Goal: Information Seeking & Learning: Learn about a topic

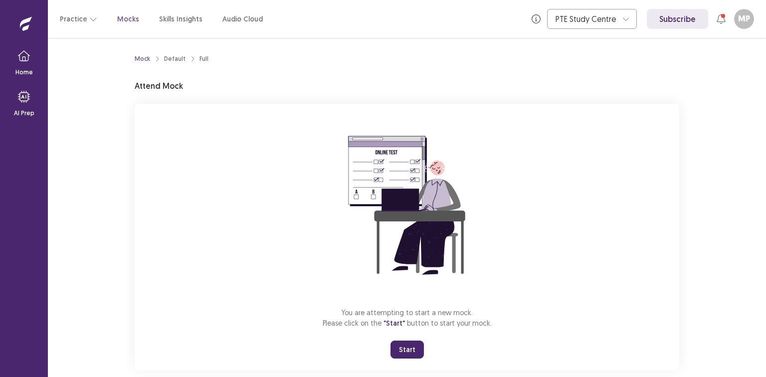
click at [403, 347] on button "Start" at bounding box center [407, 350] width 33 height 18
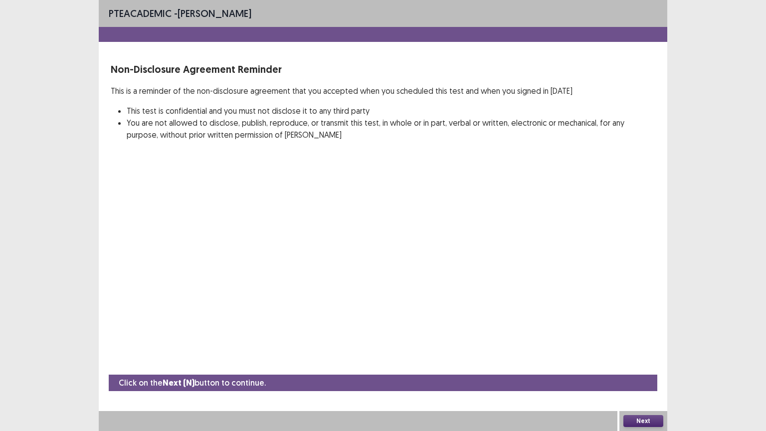
click at [642, 377] on button "Next" at bounding box center [644, 421] width 40 height 12
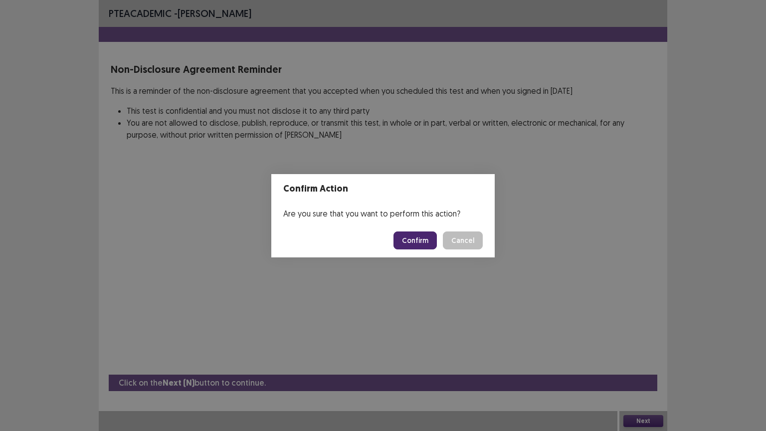
click at [426, 237] on button "Confirm" at bounding box center [415, 241] width 43 height 18
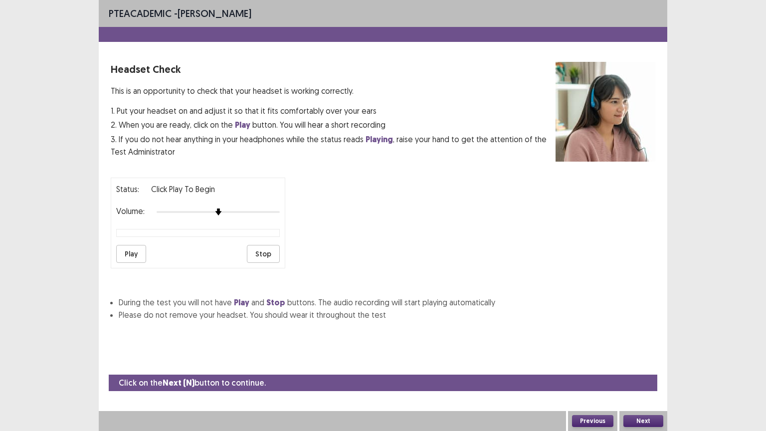
click at [131, 249] on button "Play" at bounding box center [131, 254] width 30 height 18
click at [271, 252] on button "Stop" at bounding box center [263, 254] width 33 height 18
click at [651, 377] on button "Next" at bounding box center [644, 421] width 40 height 12
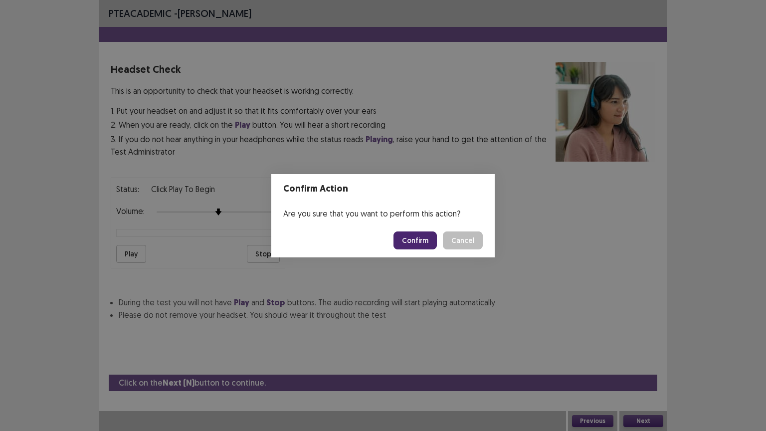
click at [422, 240] on button "Confirm" at bounding box center [415, 241] width 43 height 18
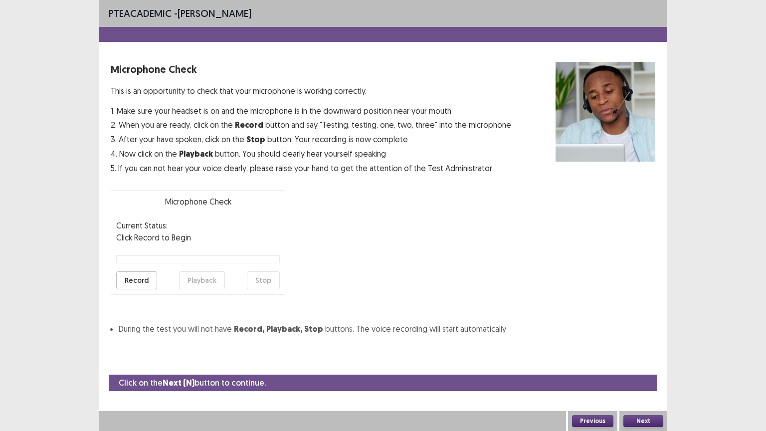
click at [136, 278] on button "Record" at bounding box center [136, 280] width 41 height 18
click at [262, 276] on button "Stop" at bounding box center [263, 280] width 33 height 18
click at [204, 278] on button "Playback" at bounding box center [202, 280] width 46 height 18
click at [649, 377] on button "Next" at bounding box center [644, 421] width 40 height 12
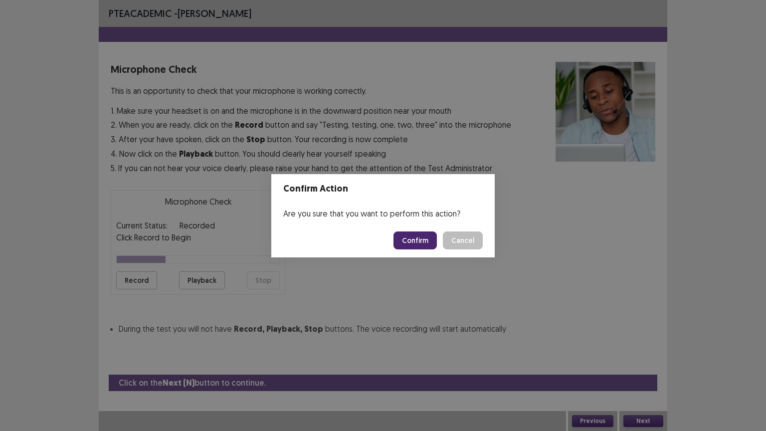
click at [414, 239] on button "Confirm" at bounding box center [415, 241] width 43 height 18
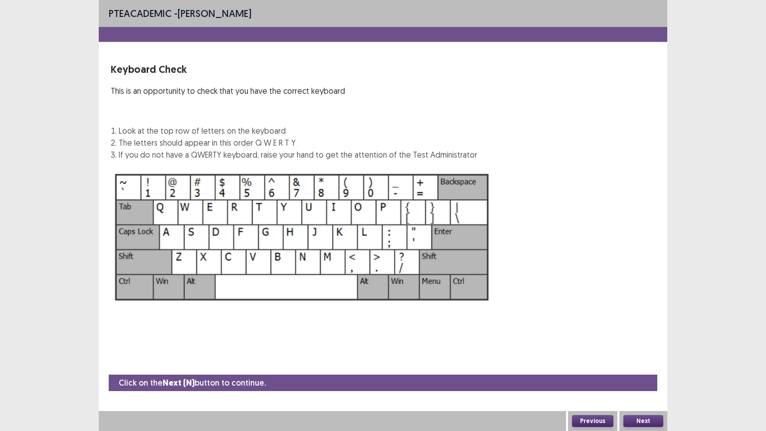
click at [643, 377] on button "Next" at bounding box center [644, 421] width 40 height 12
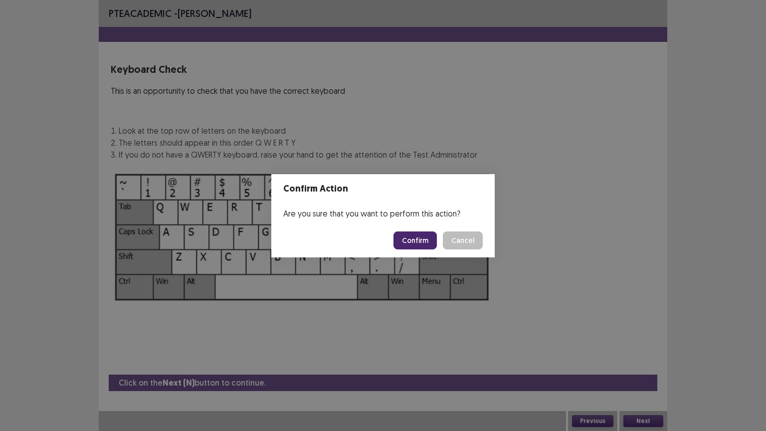
click at [418, 238] on button "Confirm" at bounding box center [415, 241] width 43 height 18
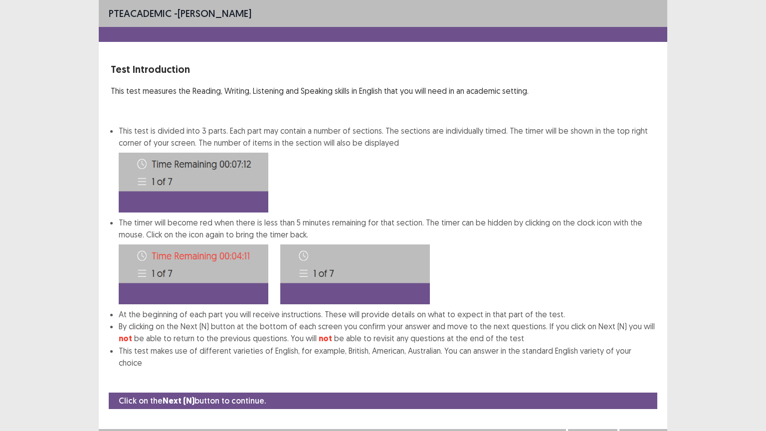
scroll to position [1, 0]
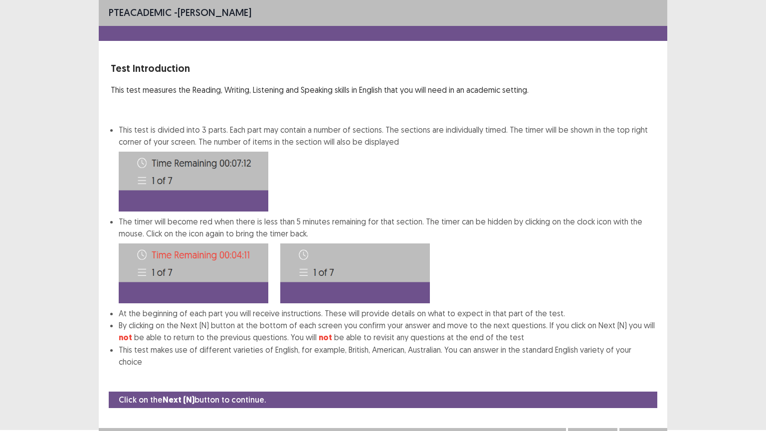
click at [645, 377] on button "Next" at bounding box center [644, 438] width 40 height 12
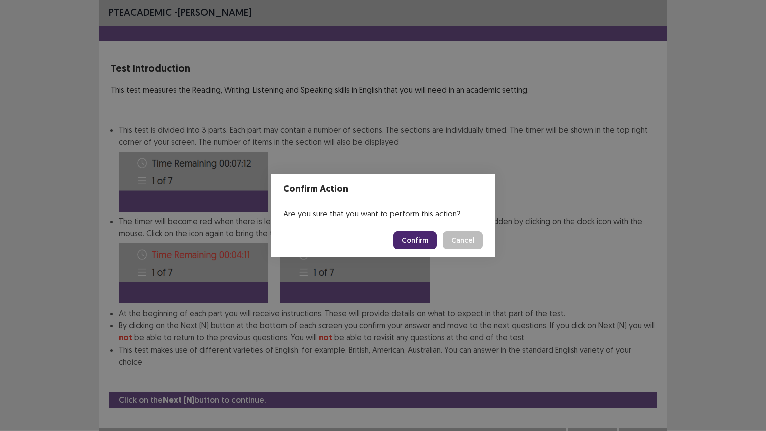
click at [415, 236] on button "Confirm" at bounding box center [415, 241] width 43 height 18
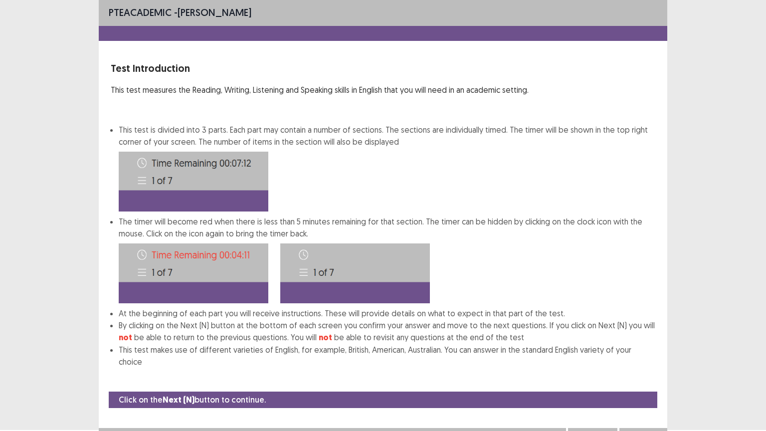
scroll to position [0, 0]
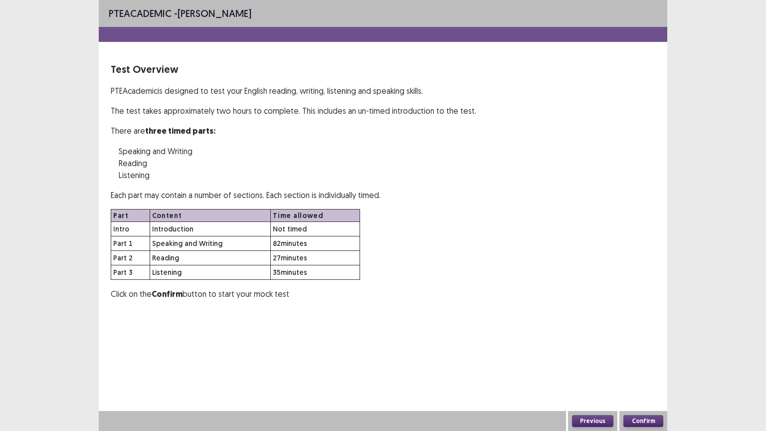
click at [641, 377] on button "Confirm" at bounding box center [644, 421] width 40 height 12
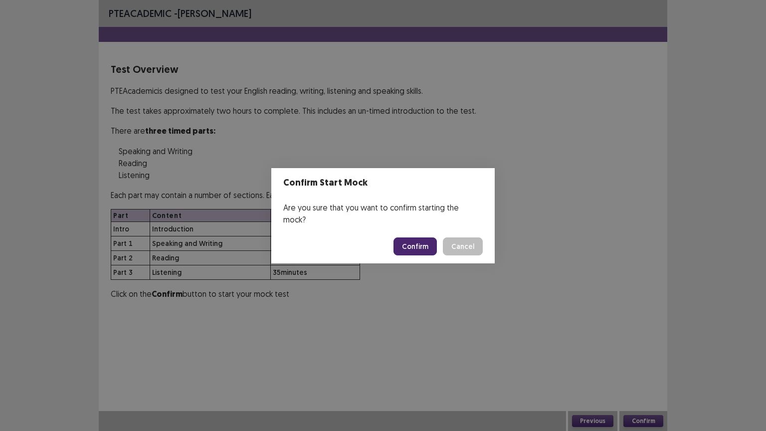
click at [423, 241] on button "Confirm" at bounding box center [415, 247] width 43 height 18
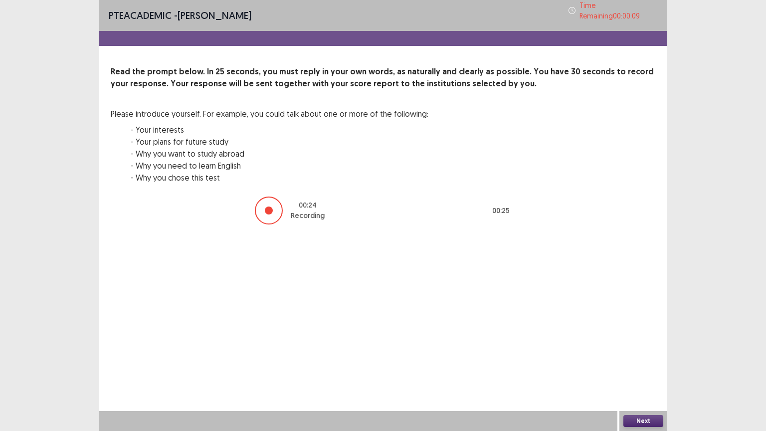
click at [643, 377] on button "Next" at bounding box center [644, 421] width 40 height 12
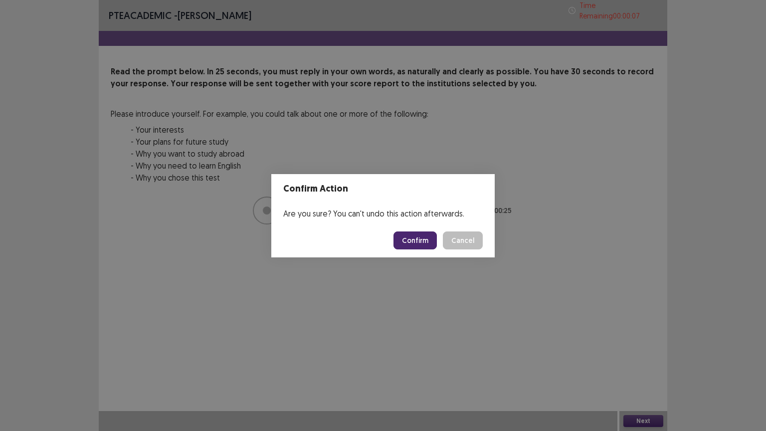
click at [428, 240] on button "Confirm" at bounding box center [415, 241] width 43 height 18
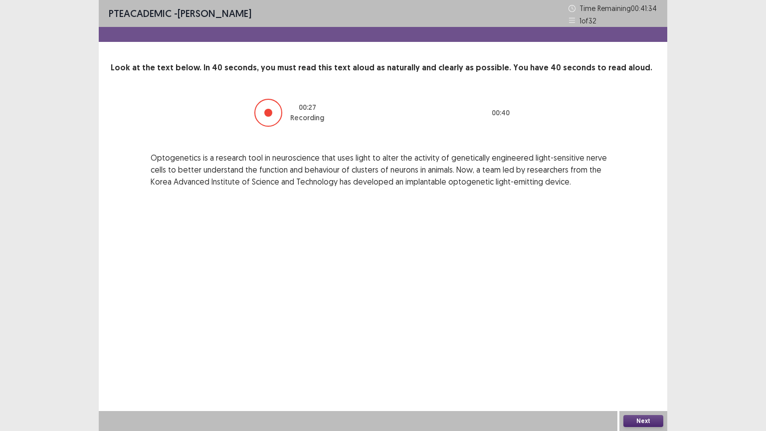
click at [639, 377] on button "Next" at bounding box center [644, 421] width 40 height 12
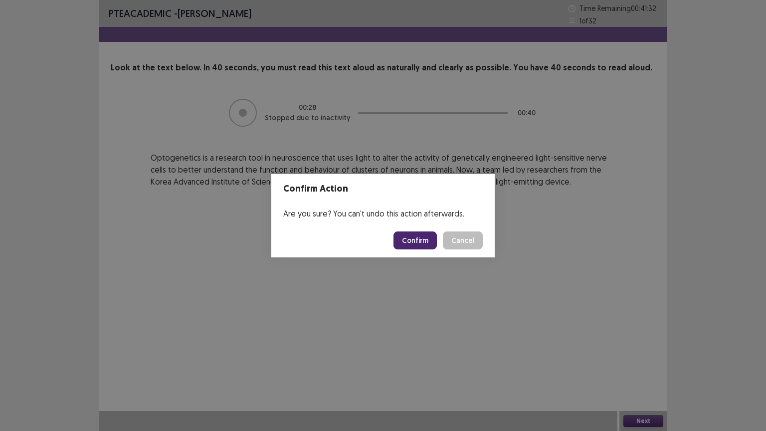
click at [423, 238] on button "Confirm" at bounding box center [415, 241] width 43 height 18
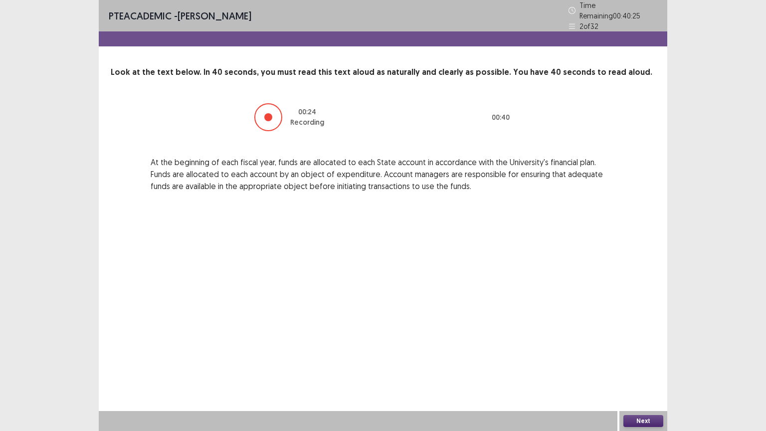
click at [638, 377] on button "Next" at bounding box center [644, 421] width 40 height 12
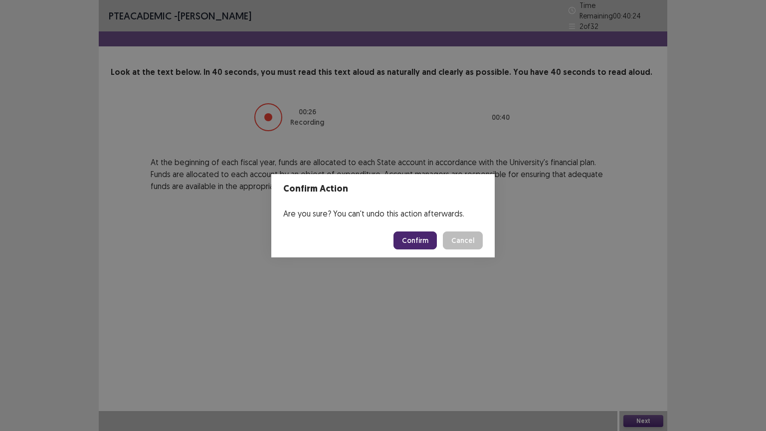
click at [415, 236] on button "Confirm" at bounding box center [415, 241] width 43 height 18
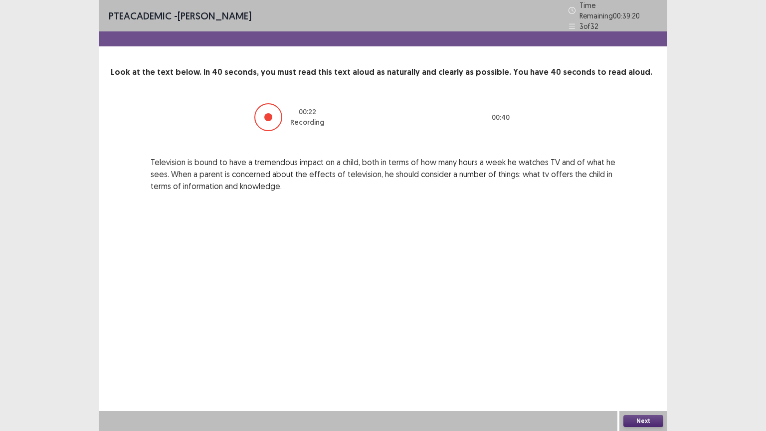
click at [645, 377] on button "Next" at bounding box center [644, 421] width 40 height 12
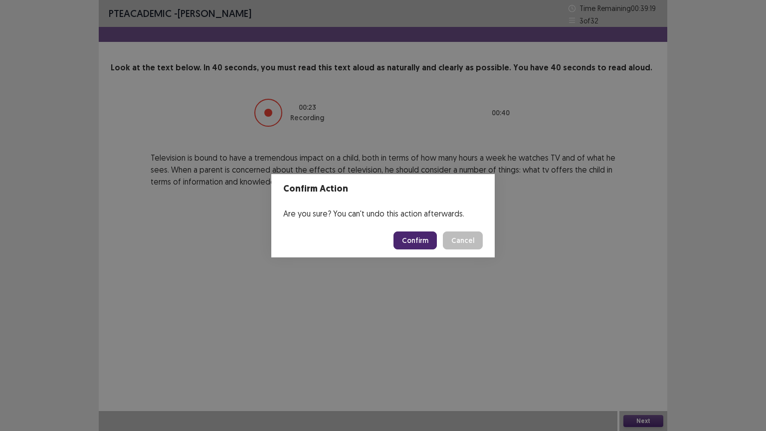
click at [416, 241] on button "Confirm" at bounding box center [415, 241] width 43 height 18
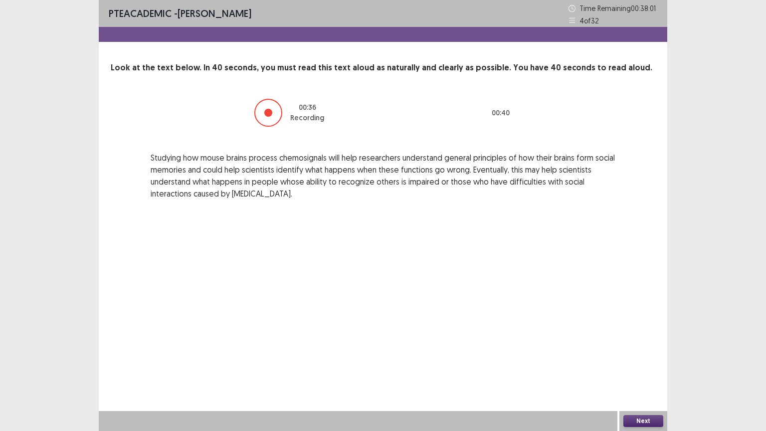
click at [635, 377] on button "Next" at bounding box center [644, 421] width 40 height 12
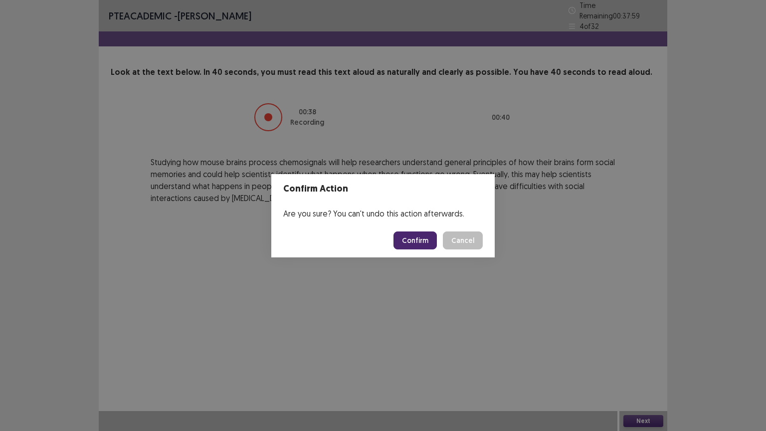
click at [423, 240] on button "Confirm" at bounding box center [415, 241] width 43 height 18
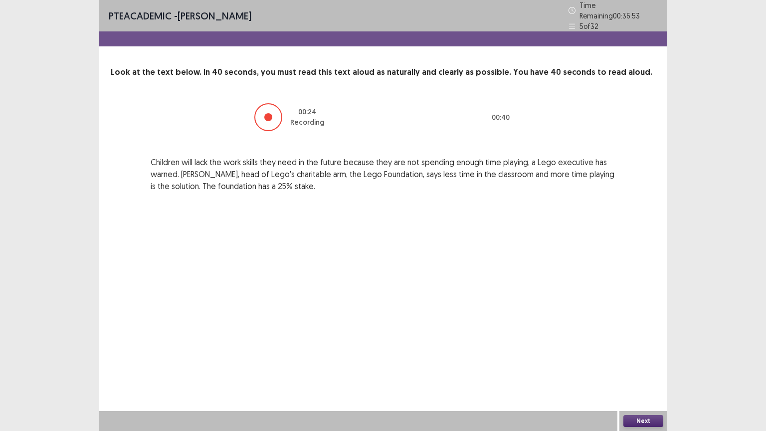
click at [640, 377] on button "Next" at bounding box center [644, 421] width 40 height 12
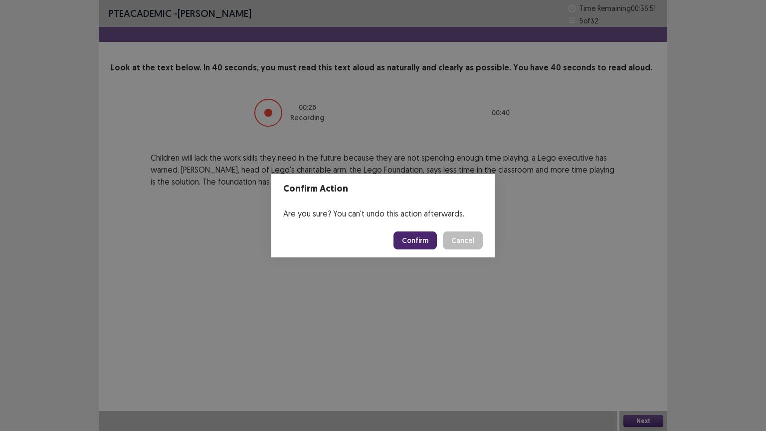
click at [423, 238] on button "Confirm" at bounding box center [415, 241] width 43 height 18
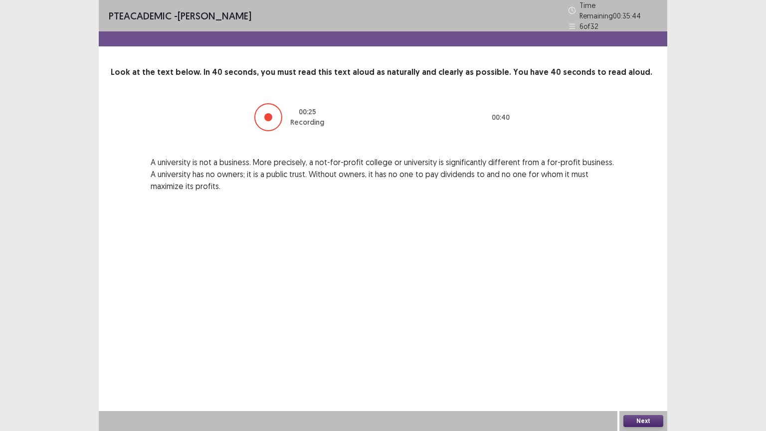
click at [638, 377] on button "Next" at bounding box center [644, 421] width 40 height 12
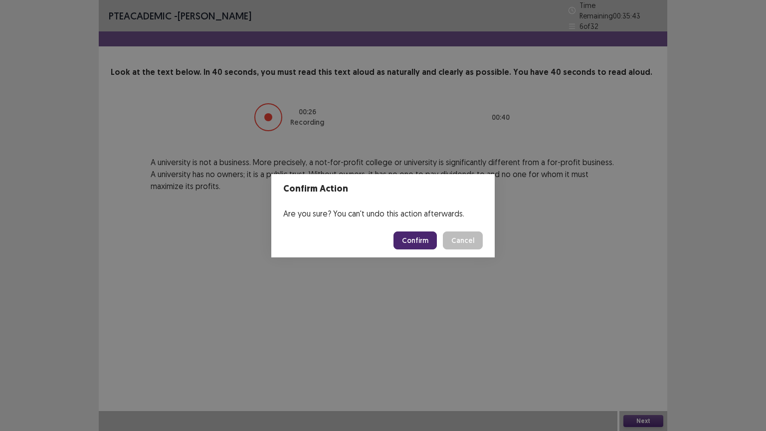
click at [424, 242] on button "Confirm" at bounding box center [415, 241] width 43 height 18
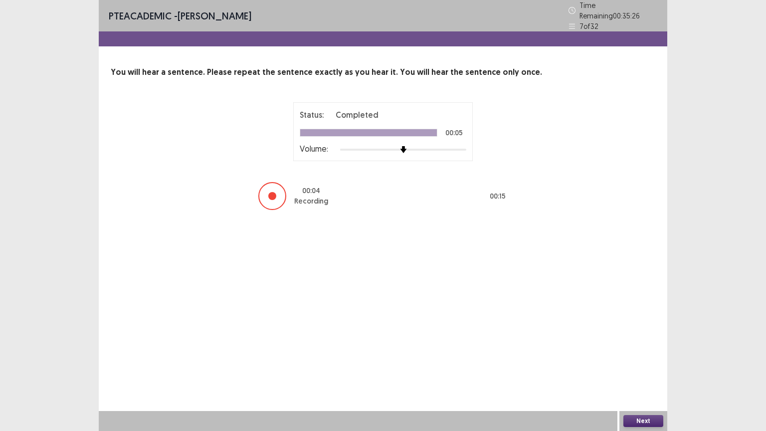
click at [639, 377] on button "Next" at bounding box center [644, 421] width 40 height 12
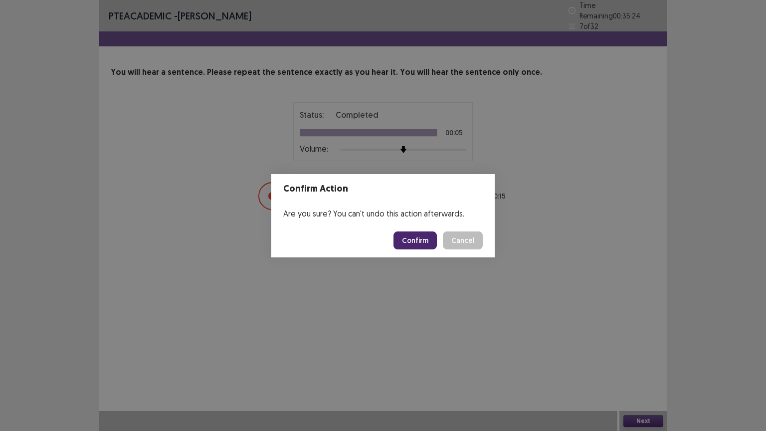
click at [428, 245] on button "Confirm" at bounding box center [415, 241] width 43 height 18
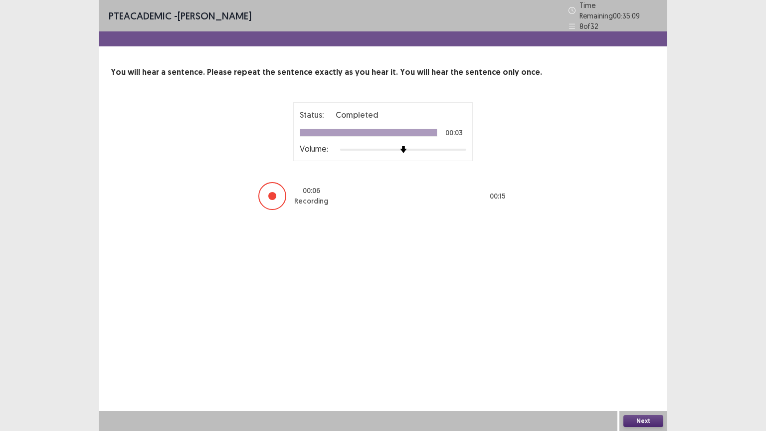
click at [644, 377] on button "Next" at bounding box center [644, 421] width 40 height 12
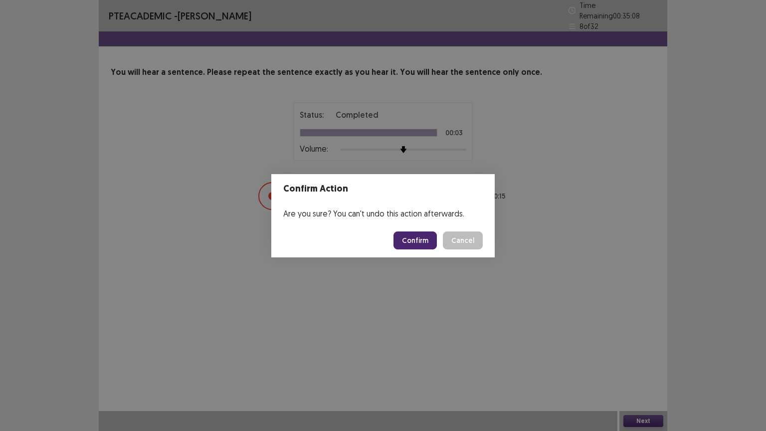
click at [433, 244] on button "Confirm" at bounding box center [415, 241] width 43 height 18
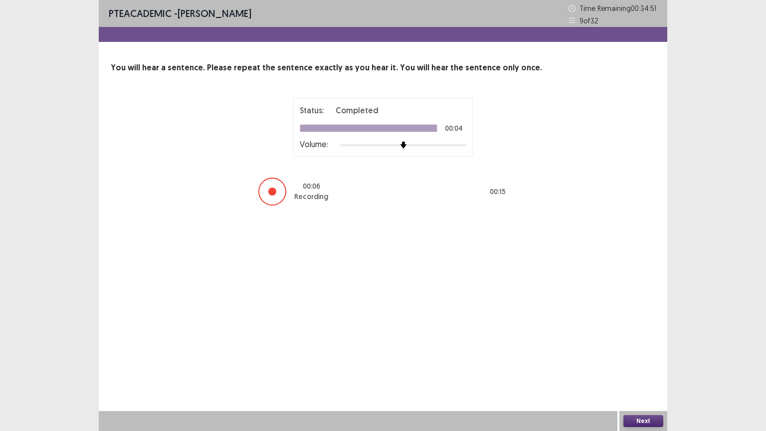
click at [647, 377] on button "Next" at bounding box center [644, 421] width 40 height 12
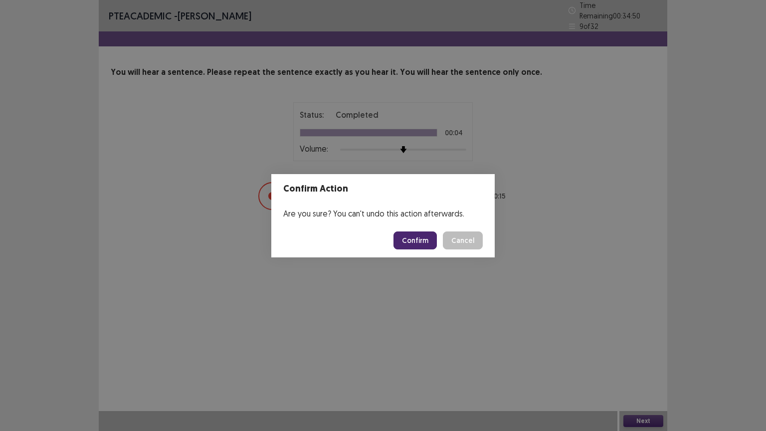
click at [415, 235] on button "Confirm" at bounding box center [415, 241] width 43 height 18
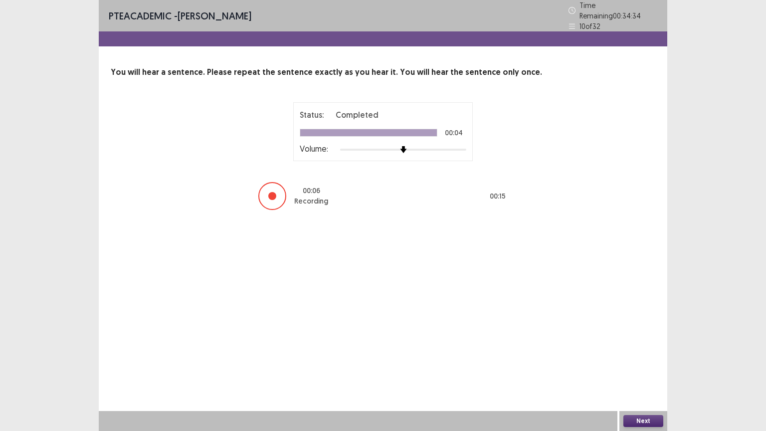
click at [637, 377] on button "Next" at bounding box center [644, 421] width 40 height 12
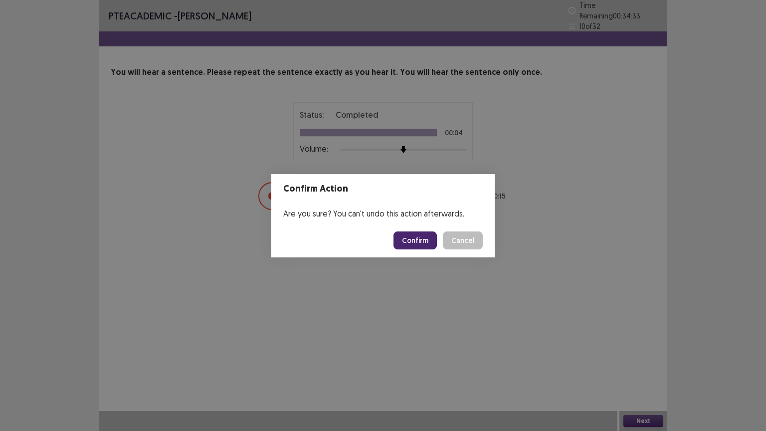
click at [429, 240] on button "Confirm" at bounding box center [415, 241] width 43 height 18
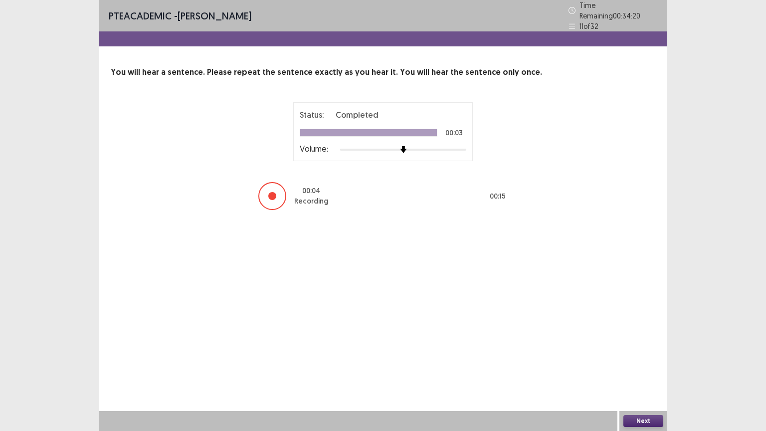
click at [641, 377] on button "Next" at bounding box center [644, 421] width 40 height 12
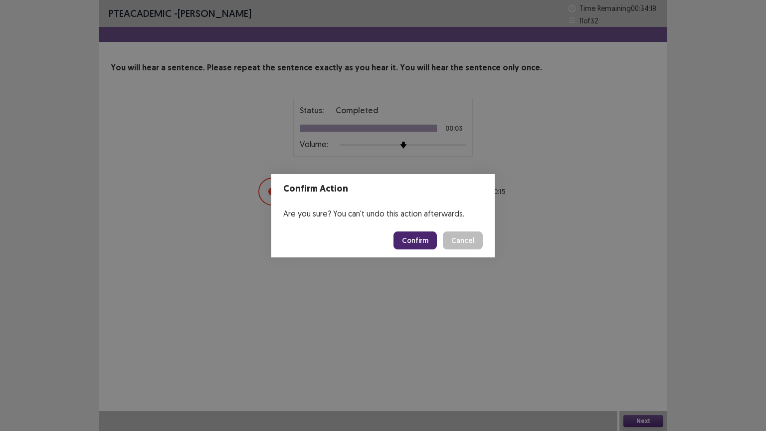
click at [419, 236] on button "Confirm" at bounding box center [415, 241] width 43 height 18
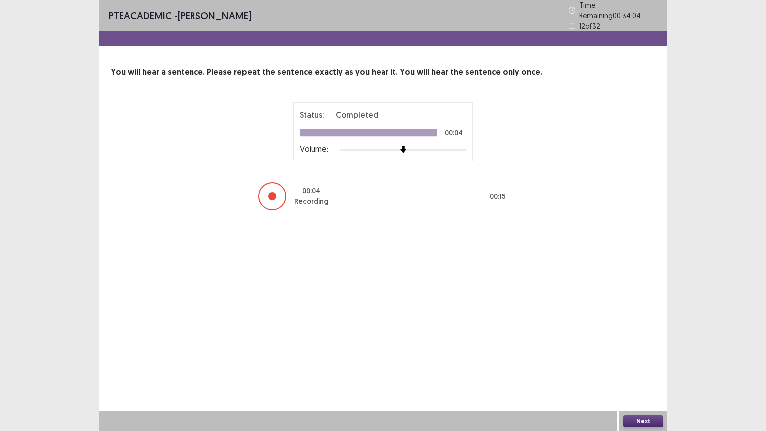
click at [643, 377] on button "Next" at bounding box center [644, 421] width 40 height 12
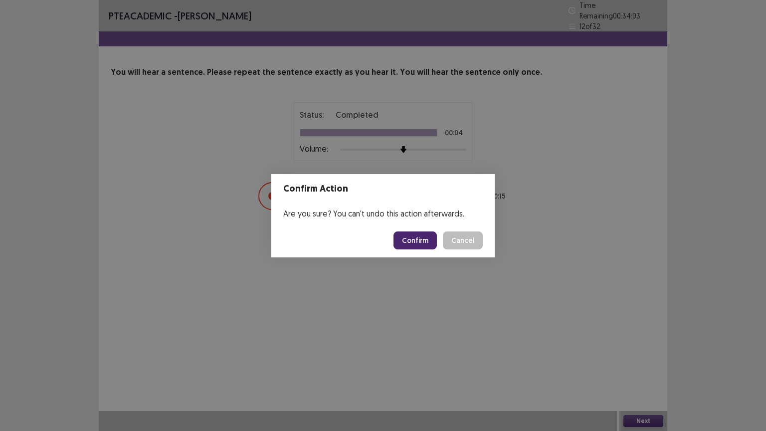
click at [426, 236] on button "Confirm" at bounding box center [415, 241] width 43 height 18
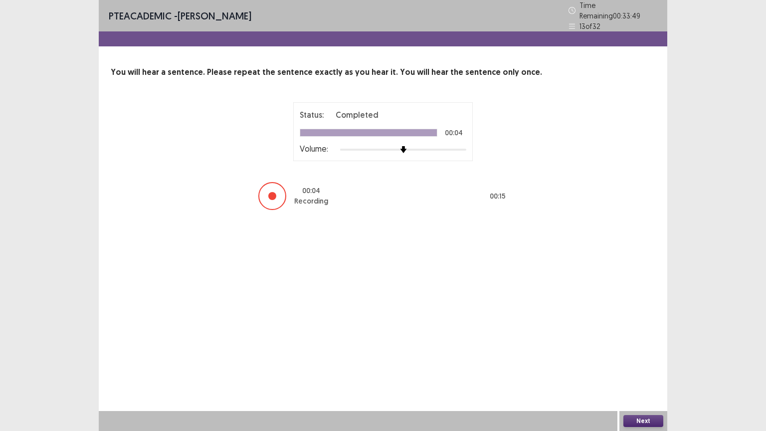
click at [637, 377] on button "Next" at bounding box center [644, 421] width 40 height 12
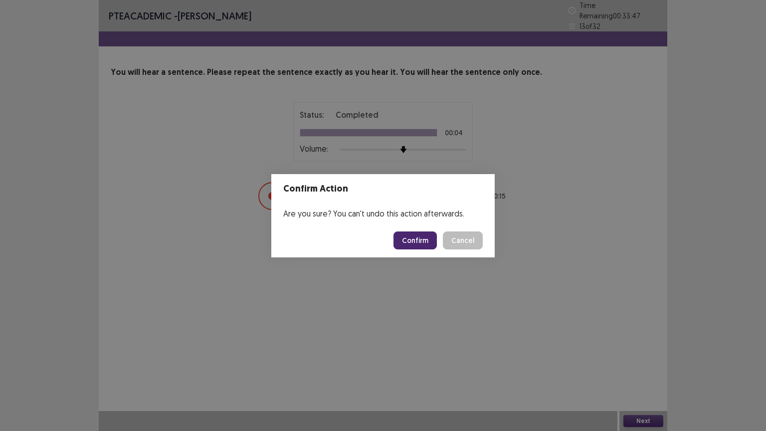
click at [424, 236] on button "Confirm" at bounding box center [415, 241] width 43 height 18
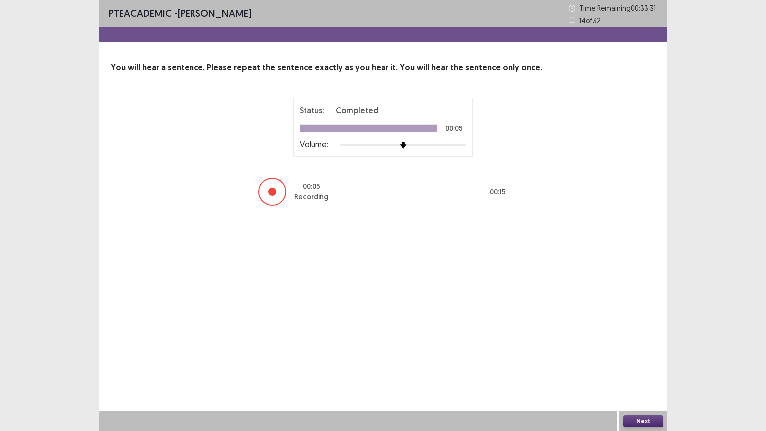
click at [649, 377] on button "Next" at bounding box center [644, 421] width 40 height 12
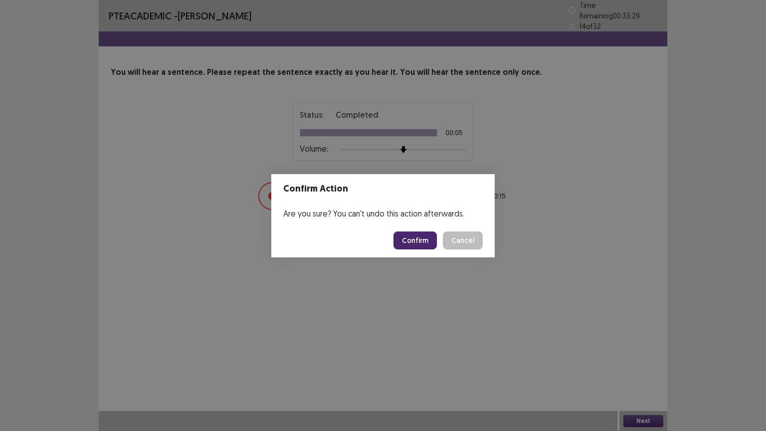
click at [427, 240] on button "Confirm" at bounding box center [415, 241] width 43 height 18
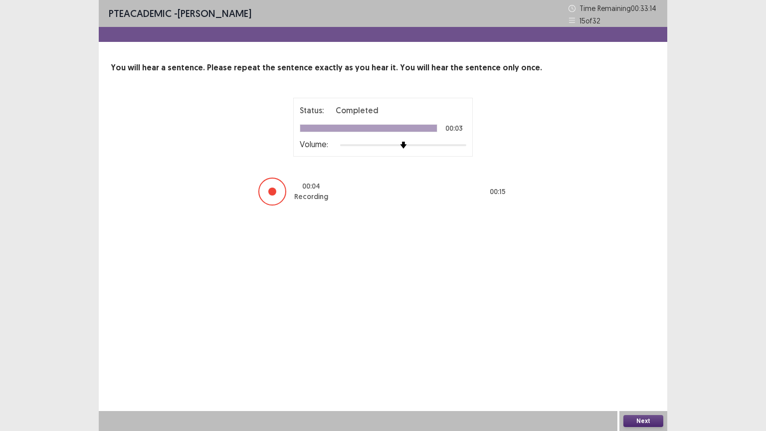
click at [648, 377] on button "Next" at bounding box center [644, 421] width 40 height 12
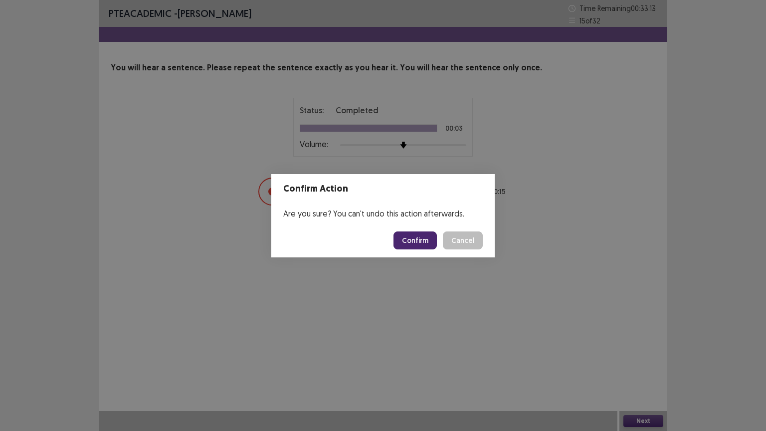
click at [421, 242] on button "Confirm" at bounding box center [415, 241] width 43 height 18
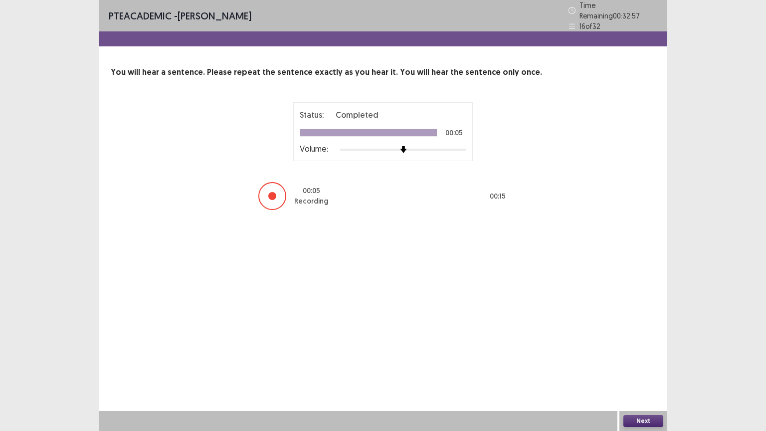
click at [638, 377] on button "Next" at bounding box center [644, 421] width 40 height 12
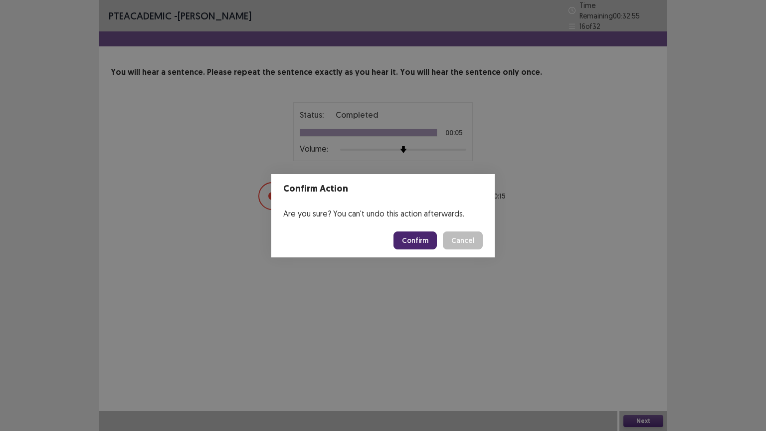
click at [423, 240] on button "Confirm" at bounding box center [415, 241] width 43 height 18
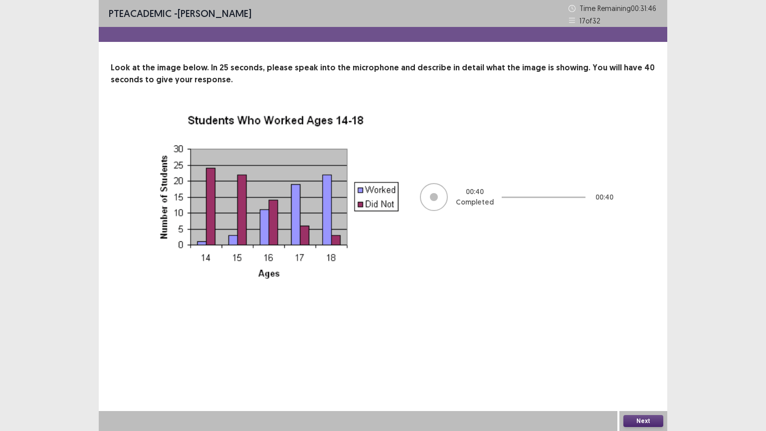
click at [641, 377] on button "Next" at bounding box center [644, 421] width 40 height 12
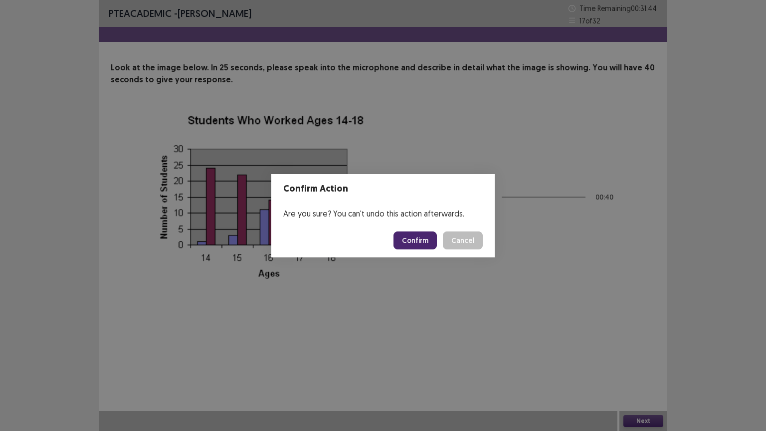
click at [416, 238] on button "Confirm" at bounding box center [415, 241] width 43 height 18
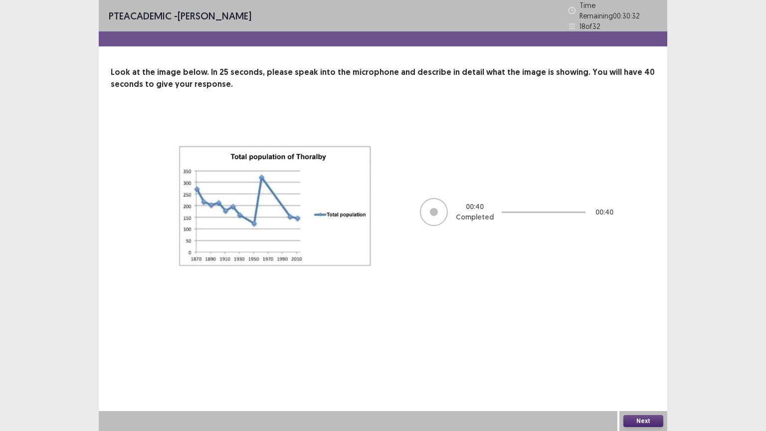
click at [641, 377] on button "Next" at bounding box center [644, 421] width 40 height 12
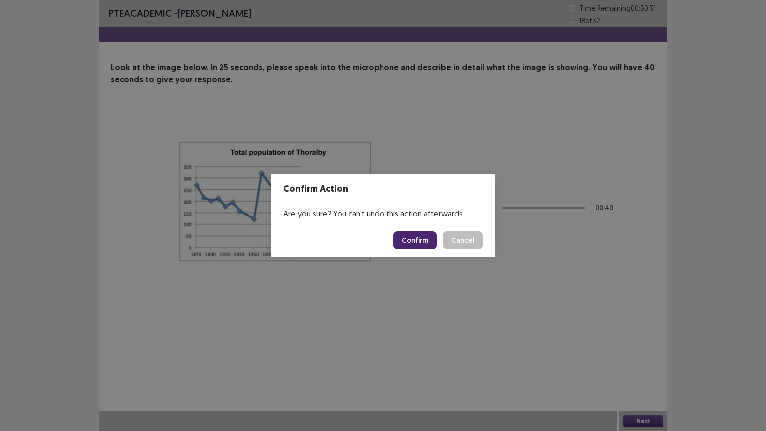
click at [429, 242] on button "Confirm" at bounding box center [415, 241] width 43 height 18
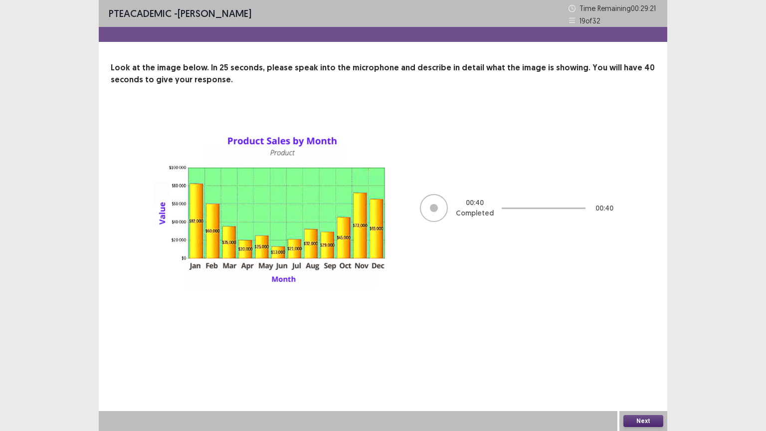
click at [642, 377] on button "Next" at bounding box center [644, 421] width 40 height 12
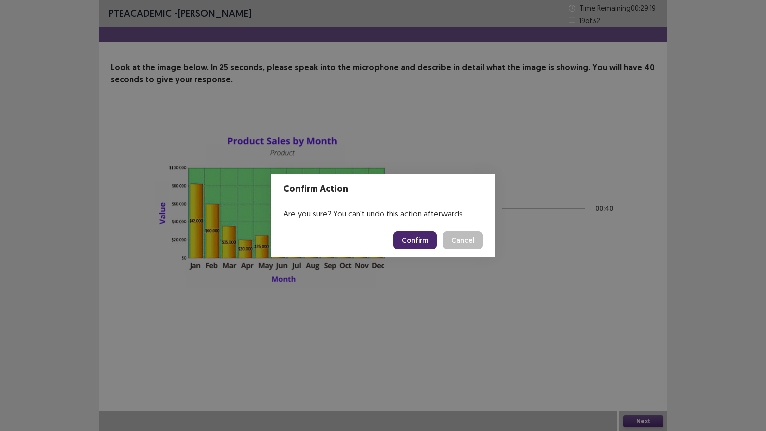
click at [412, 239] on button "Confirm" at bounding box center [415, 241] width 43 height 18
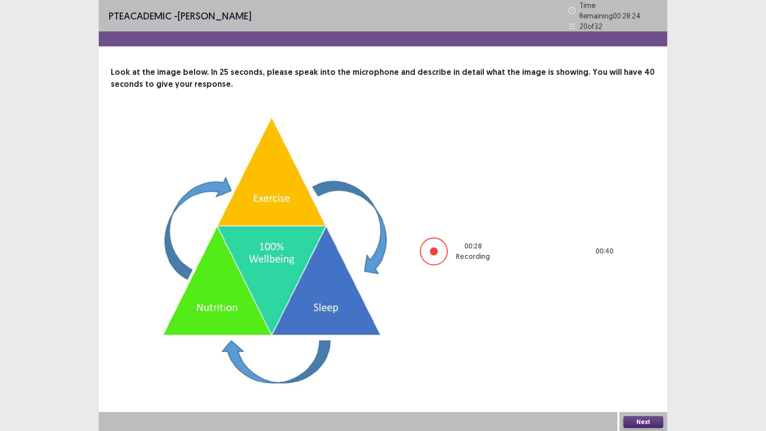
click at [648, 377] on button "Next" at bounding box center [644, 422] width 40 height 12
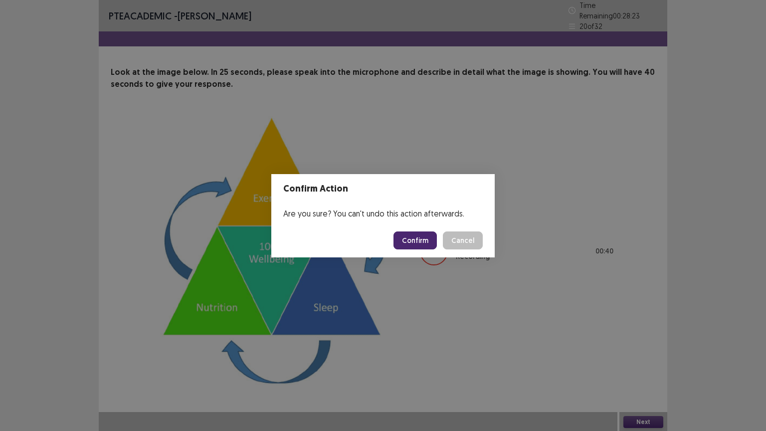
click at [419, 238] on button "Confirm" at bounding box center [415, 241] width 43 height 18
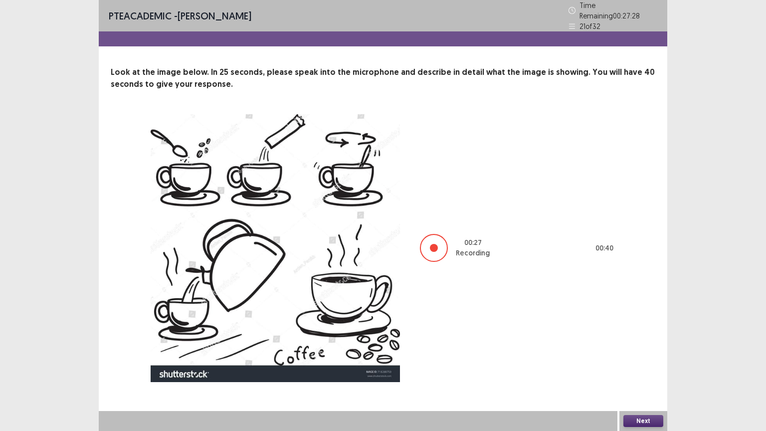
click at [639, 377] on button "Next" at bounding box center [644, 421] width 40 height 12
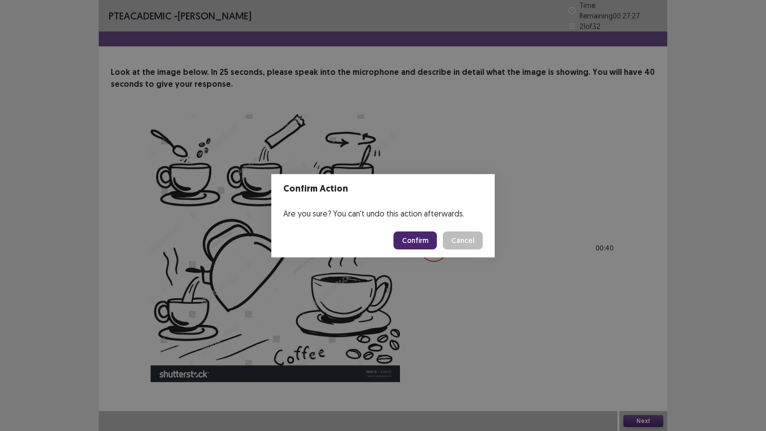
click at [419, 238] on button "Confirm" at bounding box center [415, 241] width 43 height 18
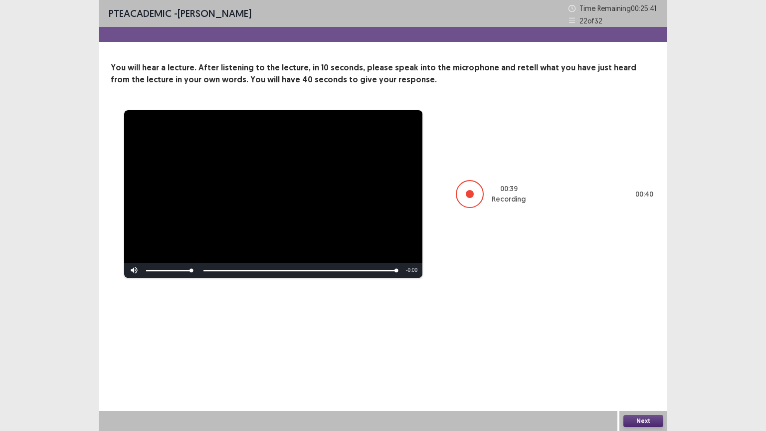
click at [643, 377] on button "Next" at bounding box center [644, 421] width 40 height 12
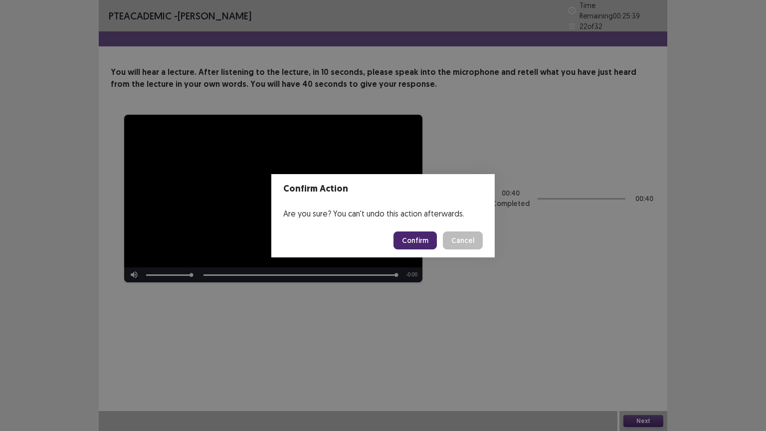
click at [422, 239] on button "Confirm" at bounding box center [415, 241] width 43 height 18
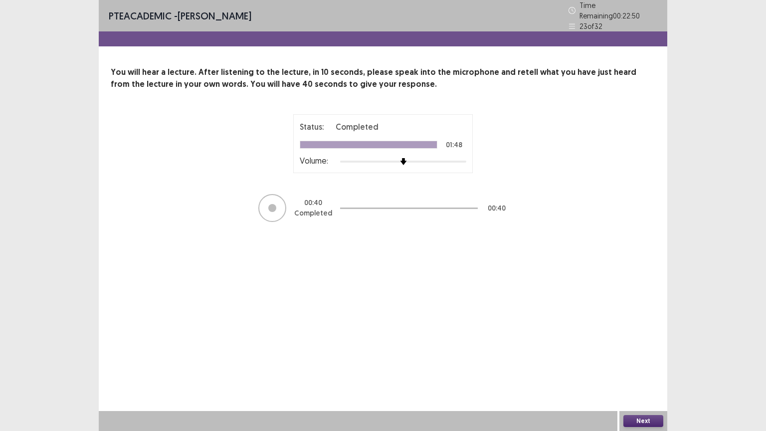
click at [643, 377] on button "Next" at bounding box center [644, 421] width 40 height 12
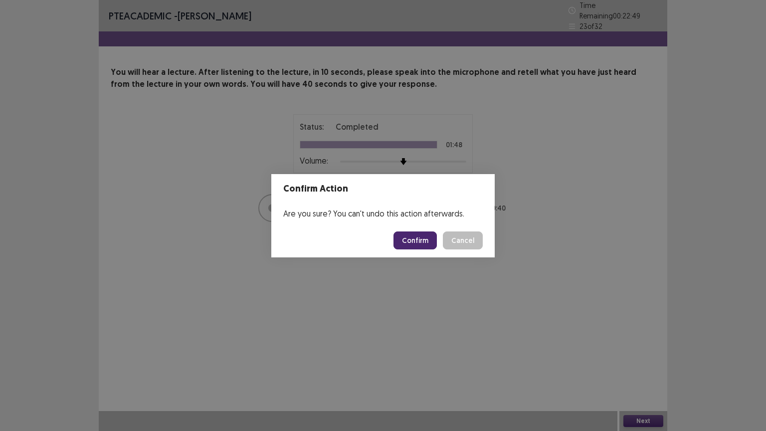
click at [428, 246] on button "Confirm" at bounding box center [415, 241] width 43 height 18
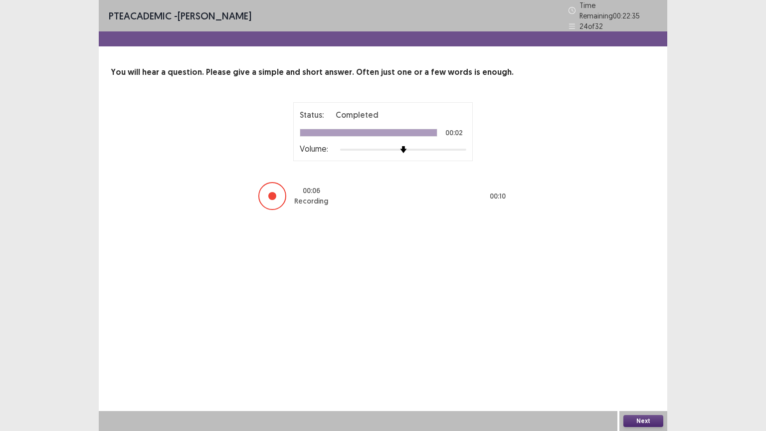
click at [634, 377] on button "Next" at bounding box center [644, 421] width 40 height 12
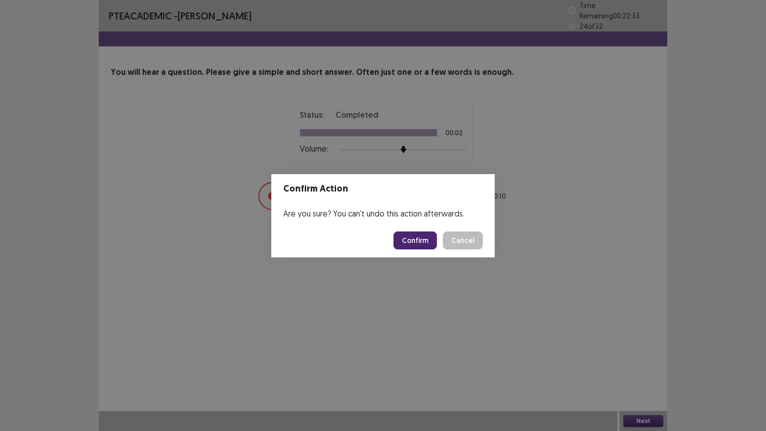
click at [425, 239] on button "Confirm" at bounding box center [415, 241] width 43 height 18
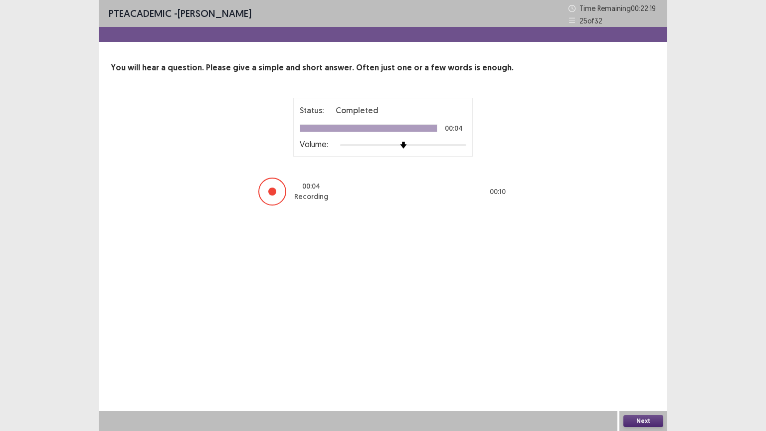
click at [643, 377] on button "Next" at bounding box center [644, 421] width 40 height 12
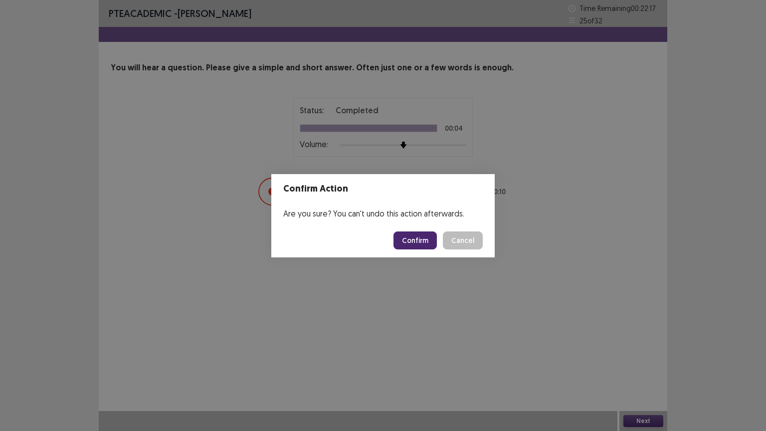
click at [423, 235] on button "Confirm" at bounding box center [415, 241] width 43 height 18
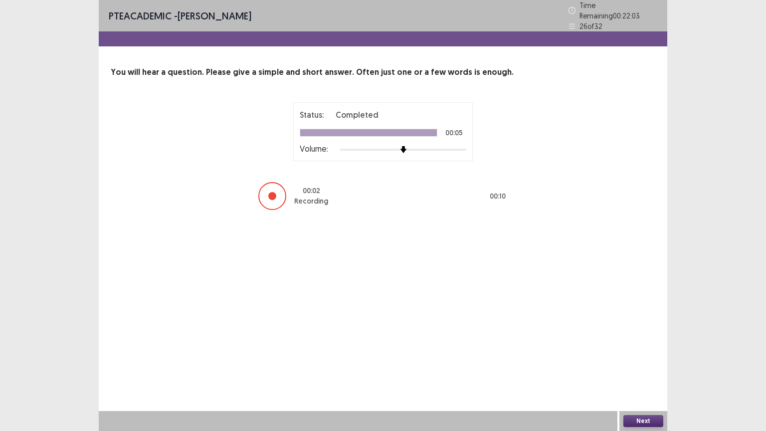
click at [650, 377] on button "Next" at bounding box center [644, 421] width 40 height 12
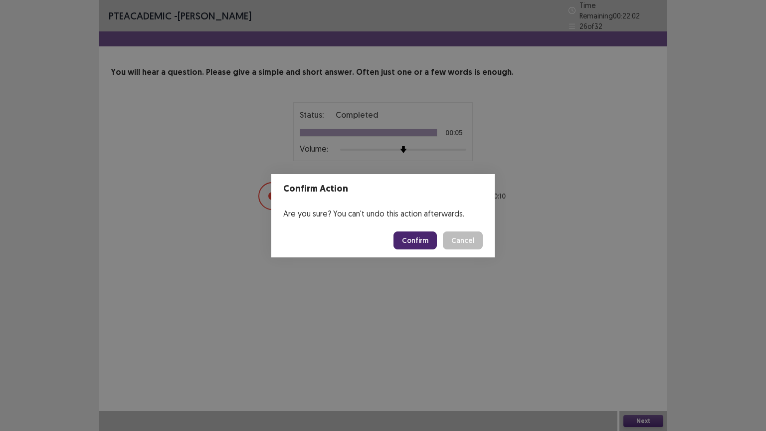
click at [427, 244] on button "Confirm" at bounding box center [415, 241] width 43 height 18
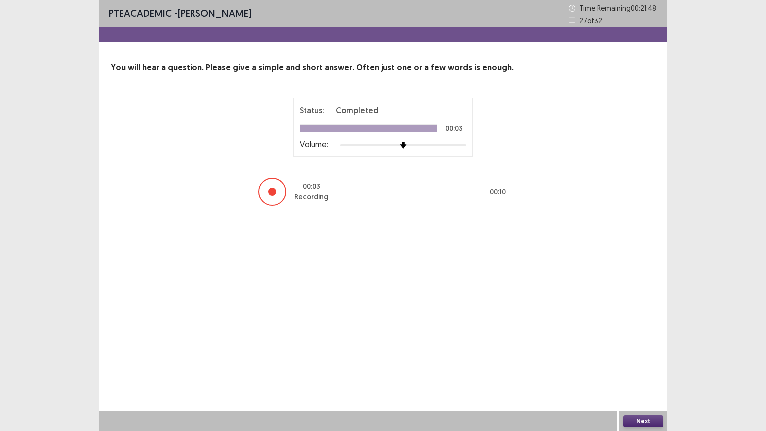
click at [643, 377] on button "Next" at bounding box center [644, 421] width 40 height 12
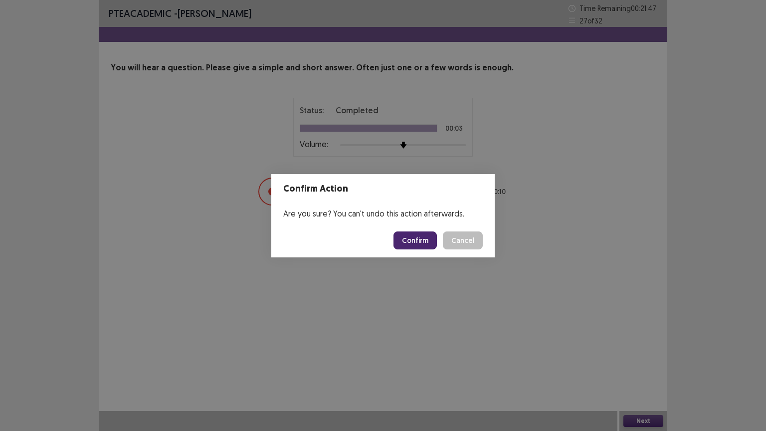
click at [401, 239] on button "Confirm" at bounding box center [415, 241] width 43 height 18
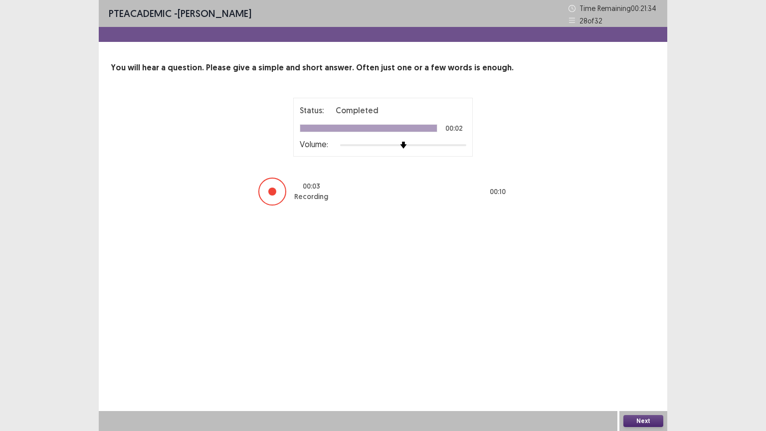
click at [639, 377] on button "Next" at bounding box center [644, 421] width 40 height 12
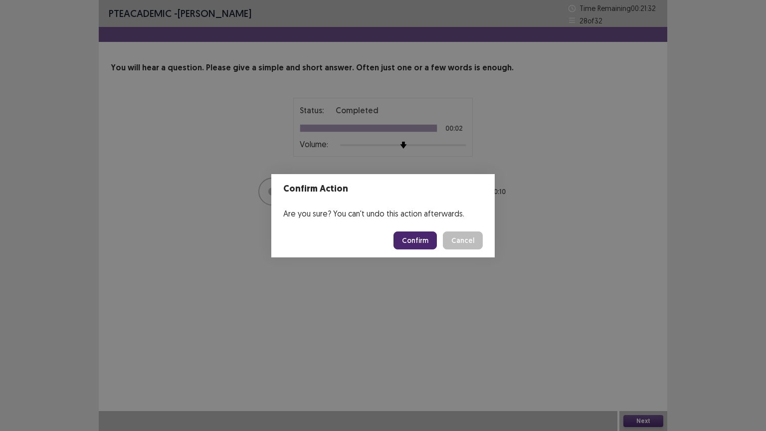
click at [406, 238] on button "Confirm" at bounding box center [415, 241] width 43 height 18
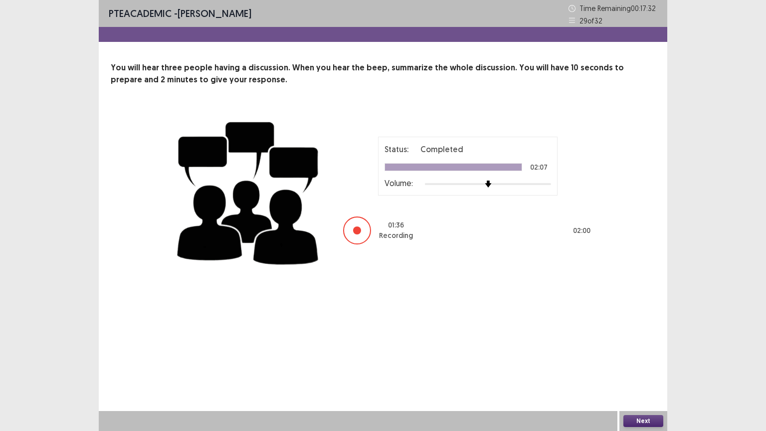
click at [649, 377] on button "Next" at bounding box center [644, 421] width 40 height 12
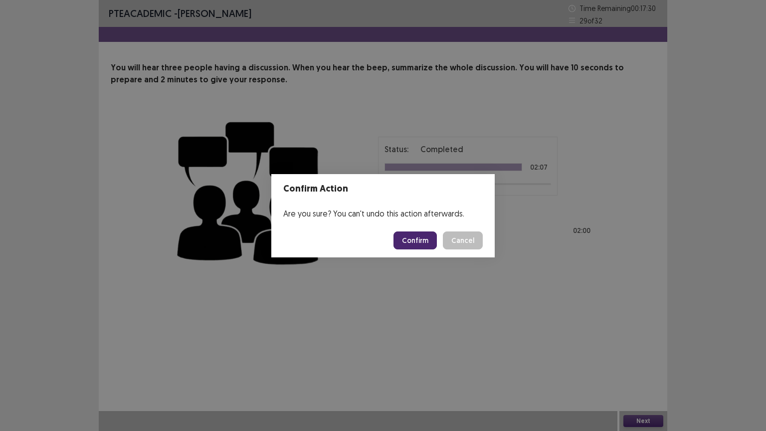
click at [426, 245] on button "Confirm" at bounding box center [415, 241] width 43 height 18
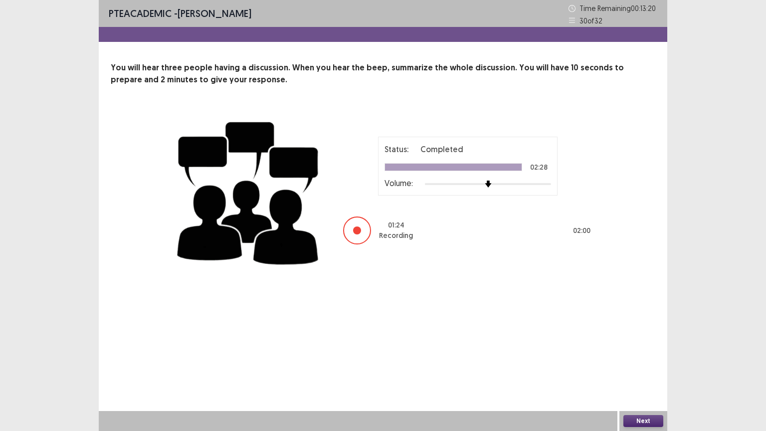
click at [642, 377] on button "Next" at bounding box center [644, 421] width 40 height 12
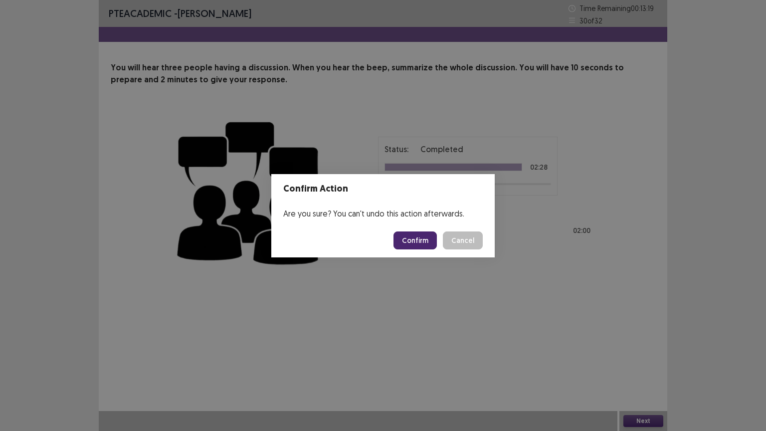
click at [415, 238] on button "Confirm" at bounding box center [415, 241] width 43 height 18
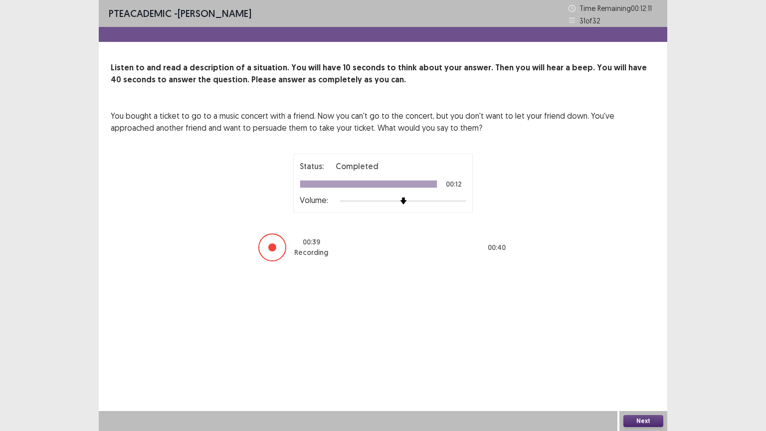
click at [649, 377] on button "Next" at bounding box center [644, 421] width 40 height 12
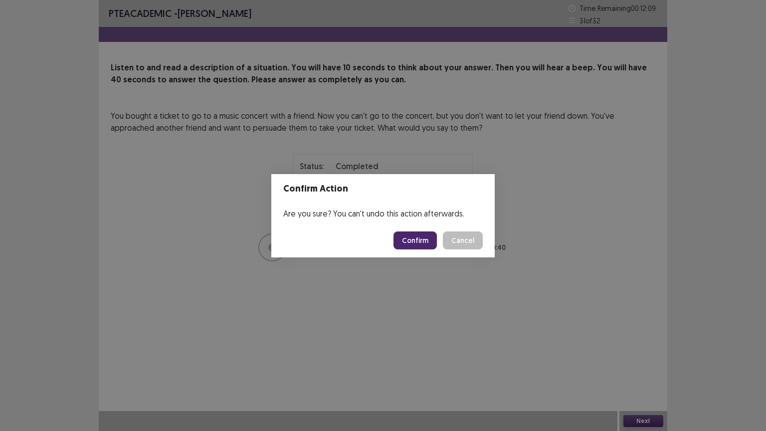
click at [417, 243] on button "Confirm" at bounding box center [415, 241] width 43 height 18
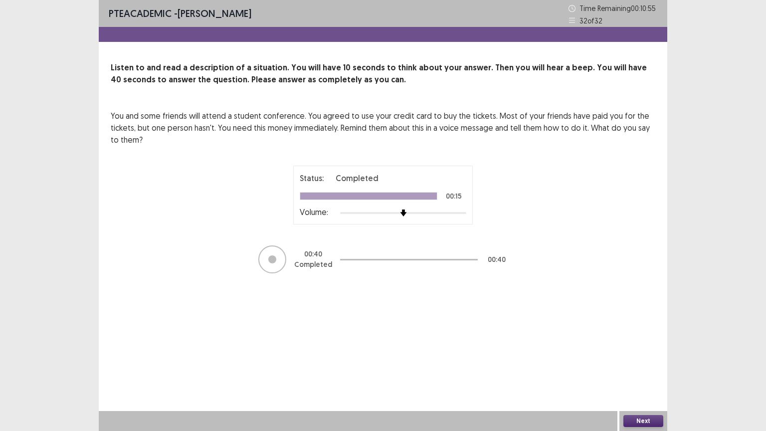
click at [645, 377] on button "Next" at bounding box center [644, 421] width 40 height 12
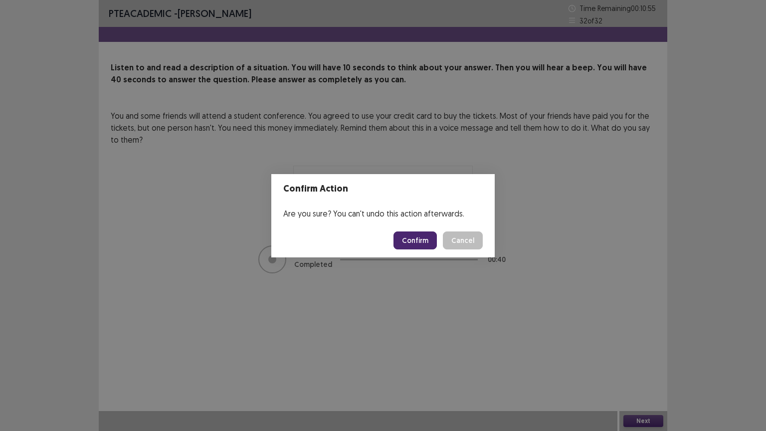
click at [415, 241] on button "Confirm" at bounding box center [415, 241] width 43 height 18
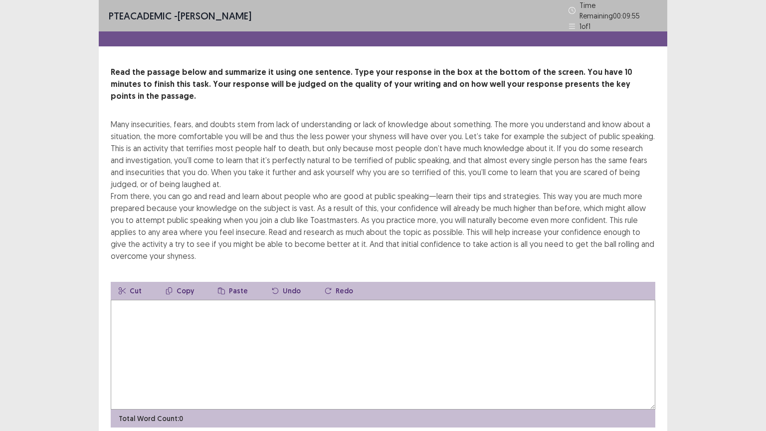
click at [271, 308] on textarea at bounding box center [383, 355] width 545 height 110
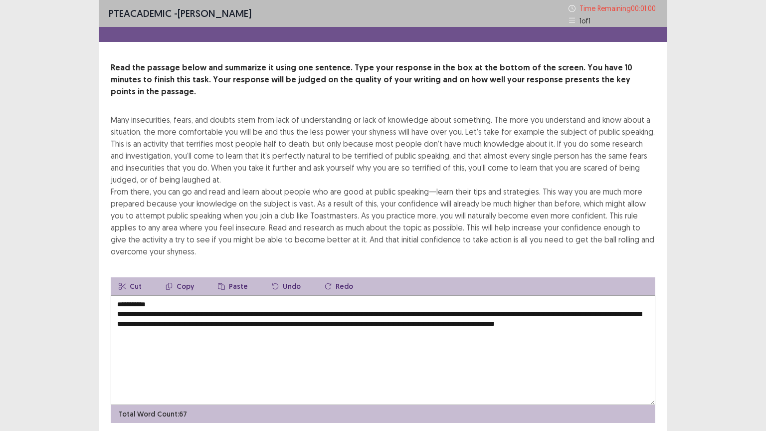
drag, startPoint x: 221, startPoint y: 310, endPoint x: 279, endPoint y: 314, distance: 59.0
click at [279, 314] on textarea "**********" at bounding box center [383, 350] width 545 height 110
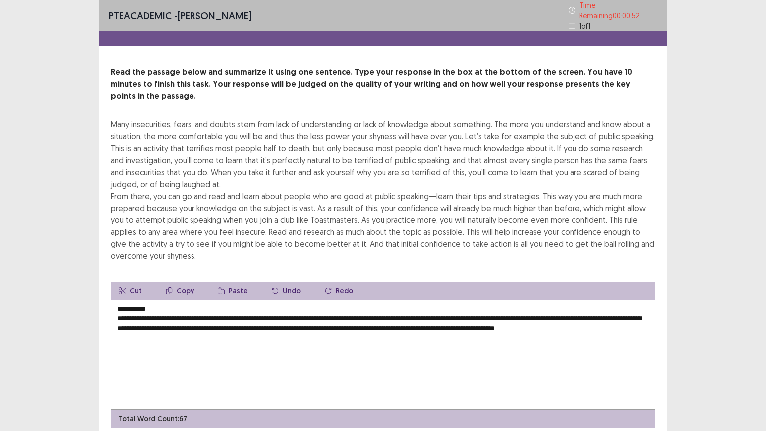
click at [644, 300] on textarea "**********" at bounding box center [383, 355] width 545 height 110
click at [339, 312] on textarea "**********" at bounding box center [383, 355] width 545 height 110
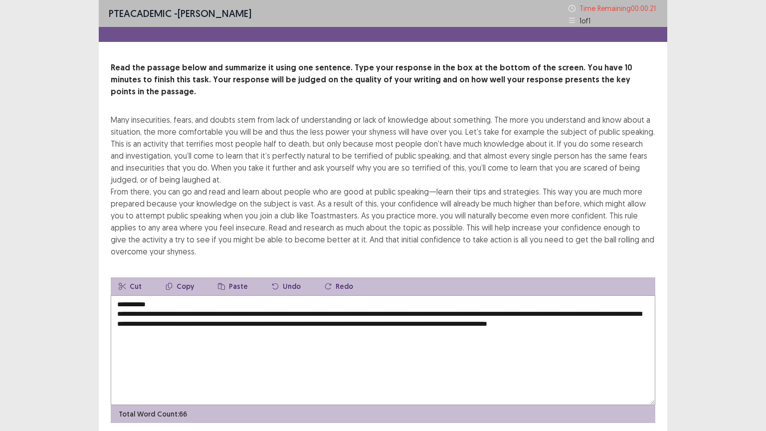
click at [177, 311] on textarea "**********" at bounding box center [383, 350] width 545 height 110
click at [186, 315] on textarea "**********" at bounding box center [383, 350] width 545 height 110
click at [184, 322] on textarea "**********" at bounding box center [383, 350] width 545 height 110
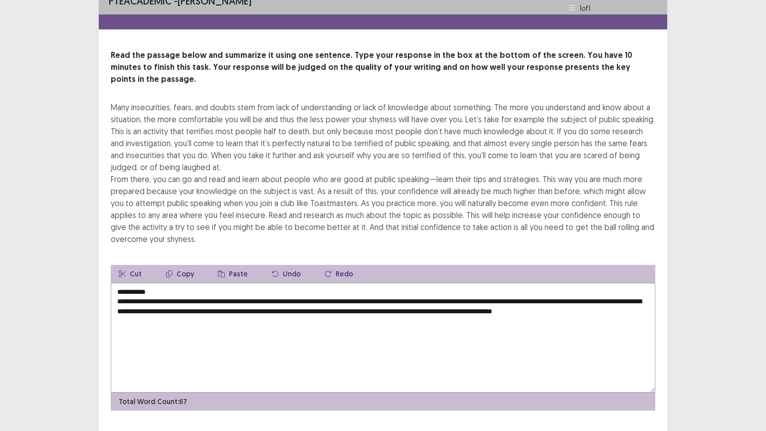
scroll to position [24, 0]
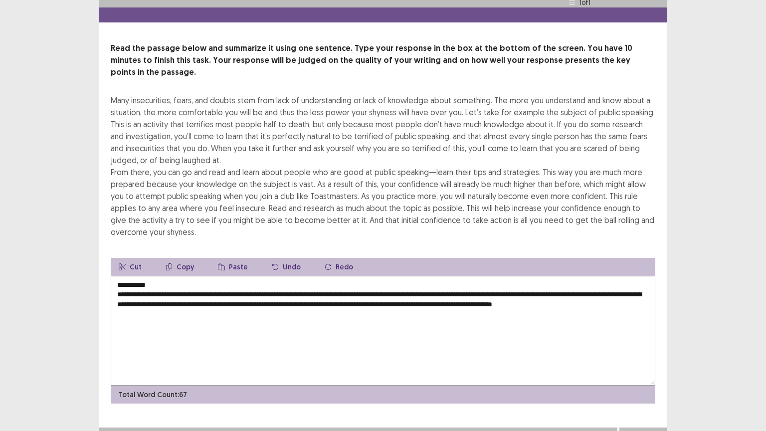
click at [120, 277] on textarea "**********" at bounding box center [383, 331] width 545 height 110
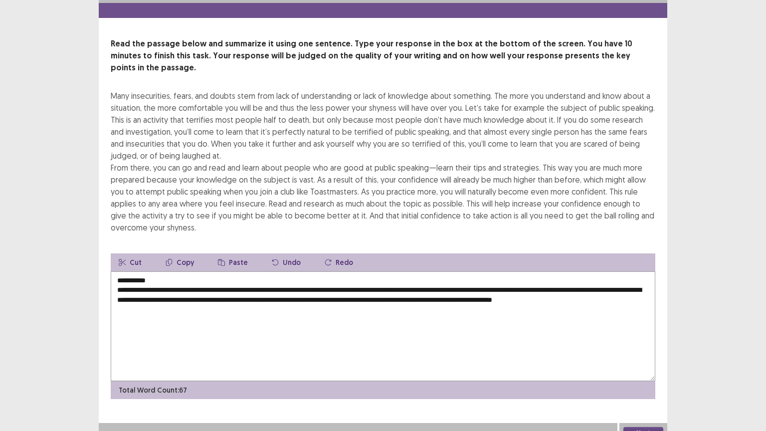
type textarea "**********"
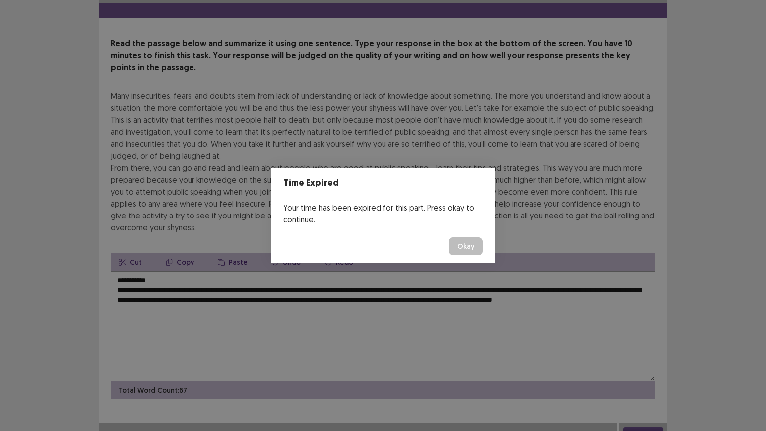
click at [467, 244] on button "Okay" at bounding box center [466, 247] width 34 height 18
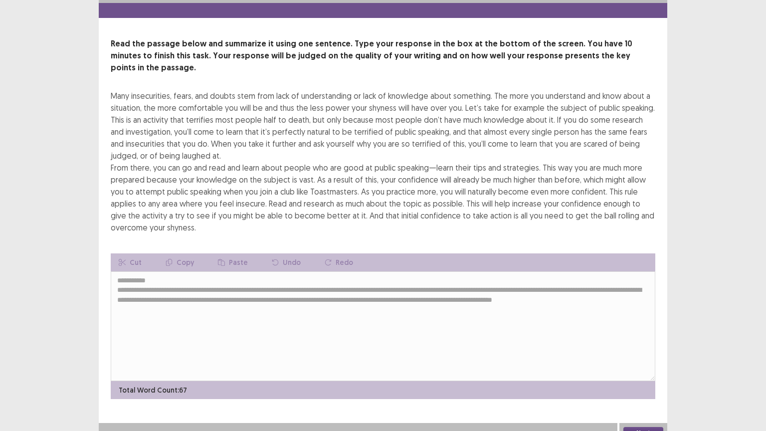
click at [637, 377] on button "Next" at bounding box center [644, 433] width 40 height 12
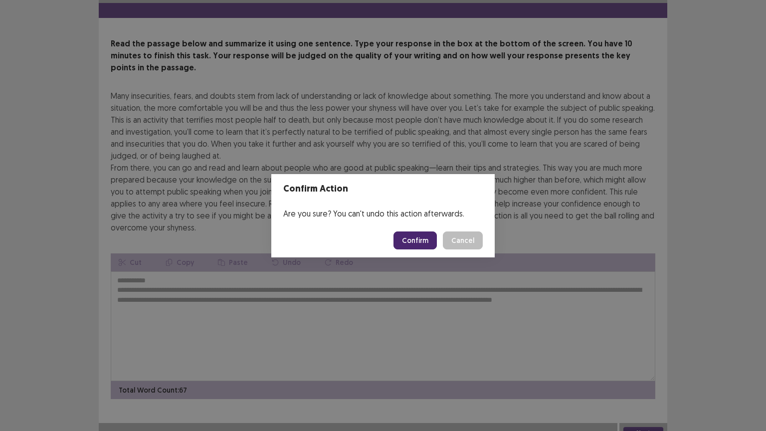
click at [424, 243] on button "Confirm" at bounding box center [415, 241] width 43 height 18
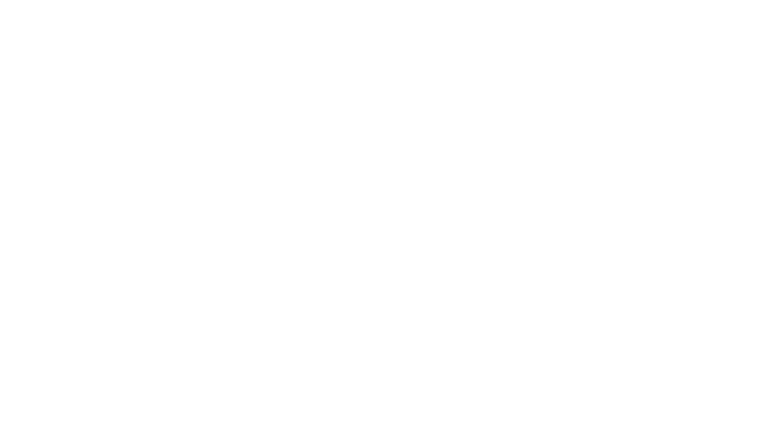
scroll to position [0, 0]
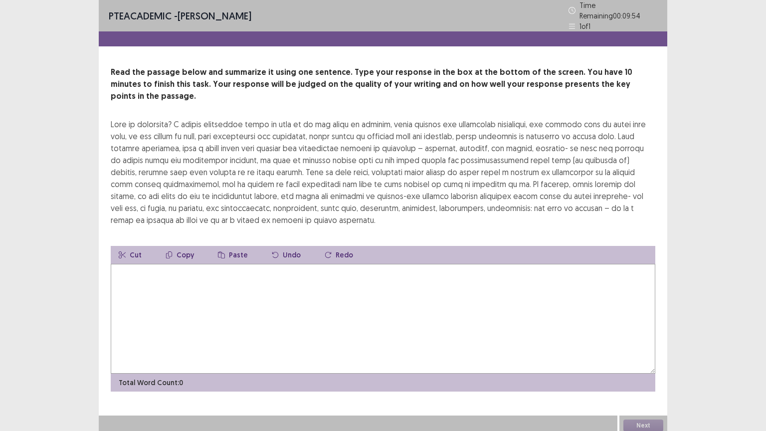
click at [326, 264] on textarea at bounding box center [383, 319] width 545 height 110
type textarea "*"
click at [122, 265] on textarea "**********" at bounding box center [383, 319] width 545 height 110
click at [177, 266] on textarea "**********" at bounding box center [383, 319] width 545 height 110
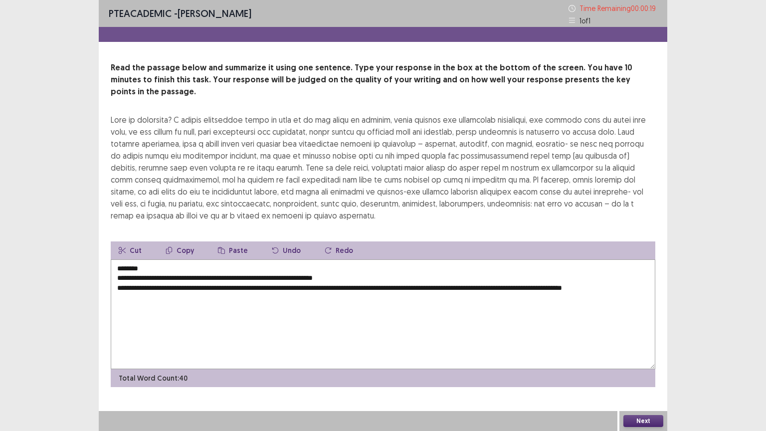
type textarea "**********"
click at [640, 377] on button "Next" at bounding box center [644, 421] width 40 height 12
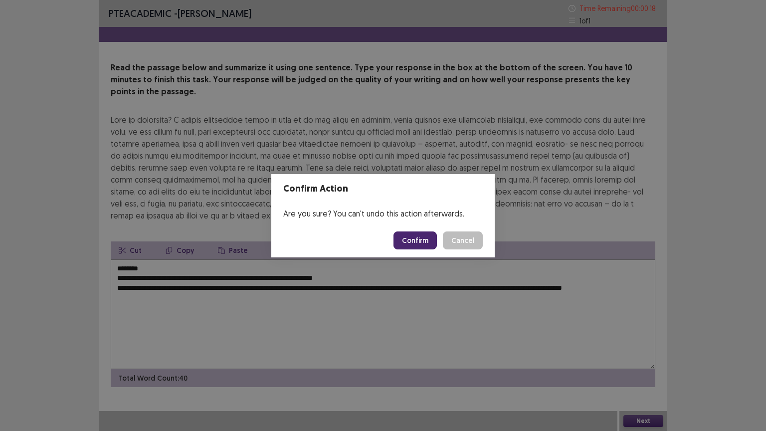
click at [412, 238] on button "Confirm" at bounding box center [415, 241] width 43 height 18
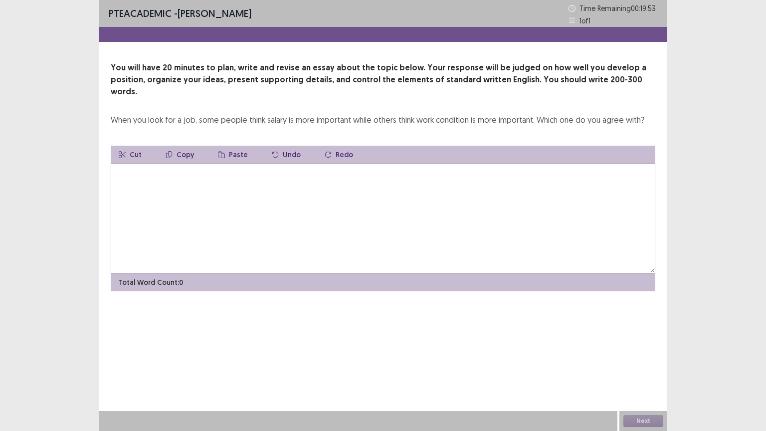
click at [161, 184] on textarea at bounding box center [383, 219] width 545 height 110
click at [153, 173] on textarea at bounding box center [383, 219] width 545 height 110
type textarea "*"
click at [200, 164] on textarea "**********" at bounding box center [383, 219] width 545 height 110
click at [227, 164] on textarea "**********" at bounding box center [383, 219] width 545 height 110
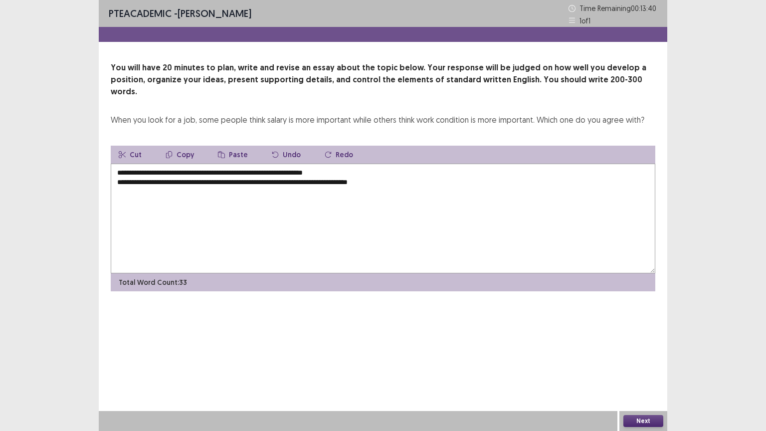
click at [397, 170] on textarea "**********" at bounding box center [383, 219] width 545 height 110
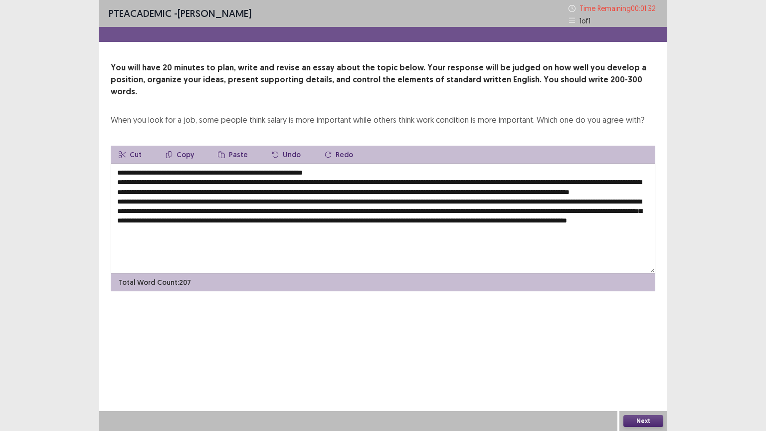
click at [118, 170] on textarea at bounding box center [383, 219] width 545 height 110
click at [391, 228] on textarea at bounding box center [383, 219] width 545 height 110
type textarea "**********"
click at [641, 377] on button "Next" at bounding box center [644, 421] width 40 height 12
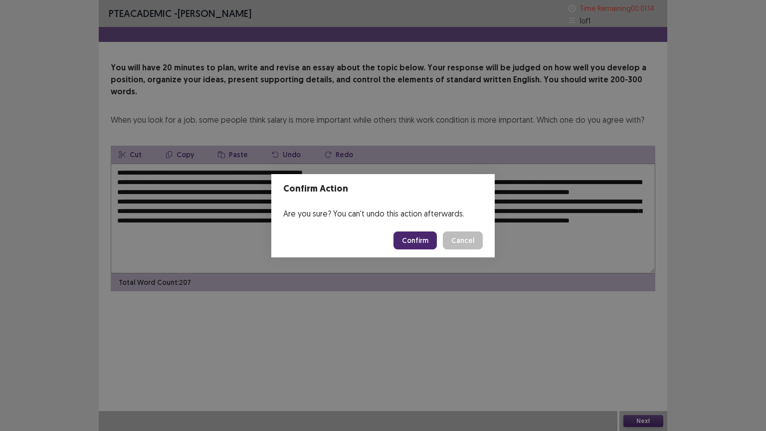
click at [427, 239] on button "Confirm" at bounding box center [415, 241] width 43 height 18
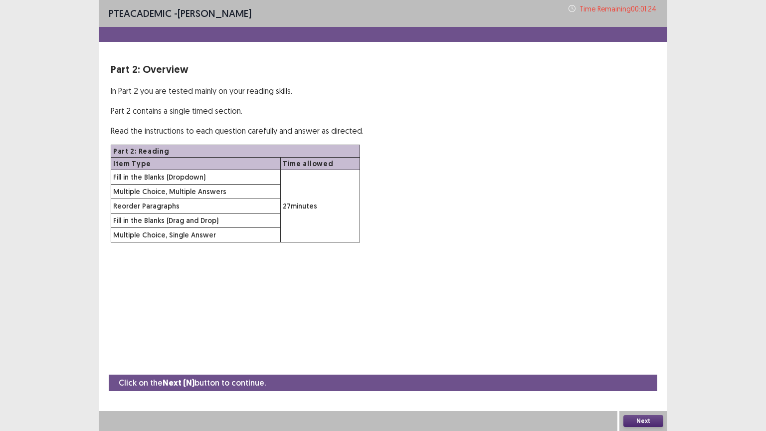
click at [643, 377] on button "Next" at bounding box center [644, 421] width 40 height 12
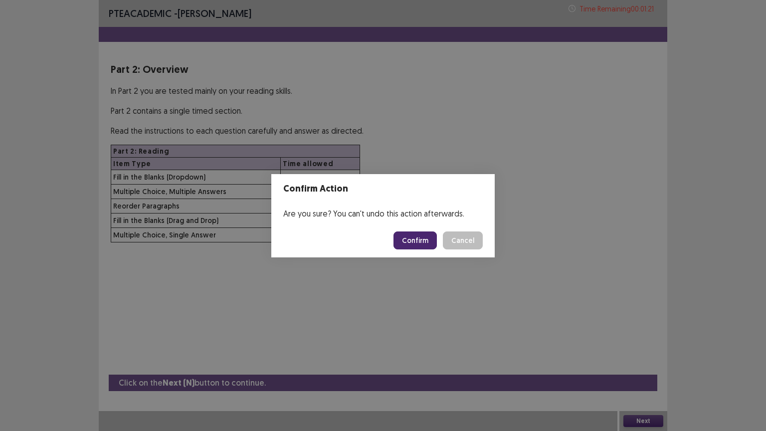
click at [413, 240] on button "Confirm" at bounding box center [415, 241] width 43 height 18
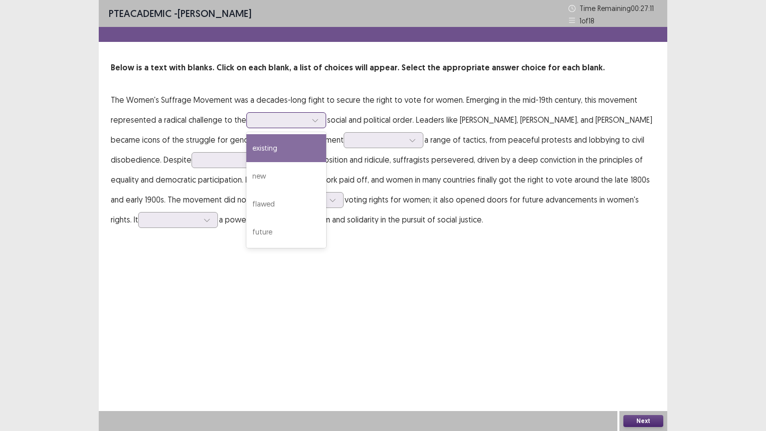
click at [315, 118] on icon at bounding box center [315, 120] width 7 height 7
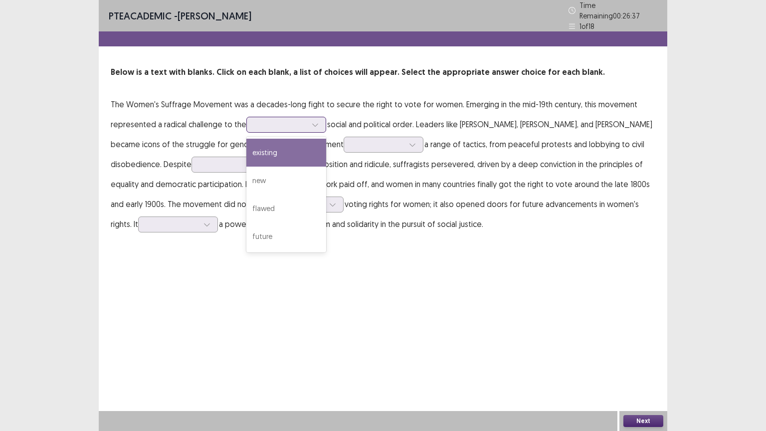
click at [286, 145] on div "existing" at bounding box center [287, 153] width 80 height 28
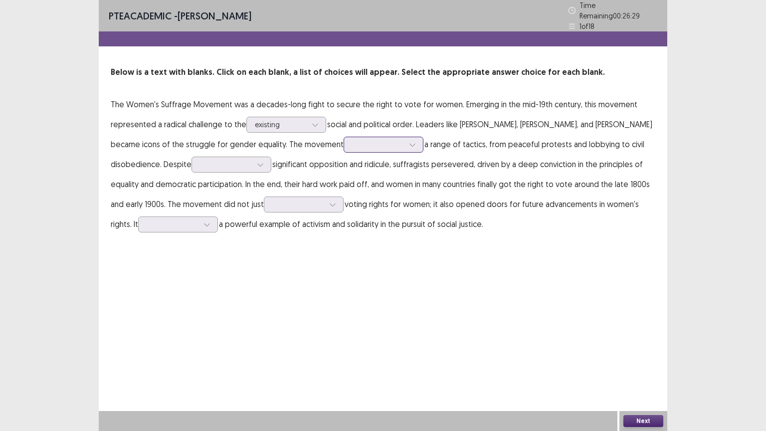
click at [416, 141] on icon at bounding box center [412, 144] width 7 height 7
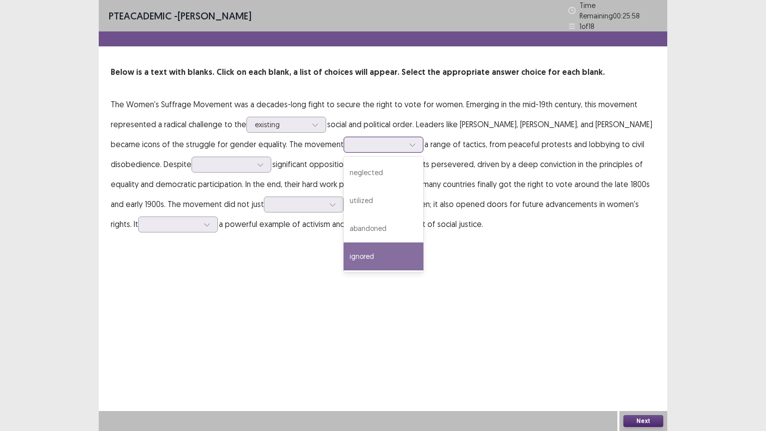
click at [424, 248] on div "ignored" at bounding box center [384, 257] width 80 height 28
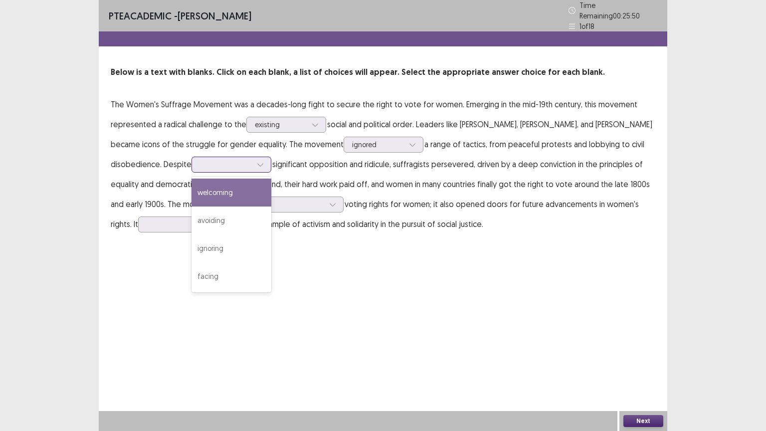
click at [268, 160] on div at bounding box center [260, 164] width 15 height 15
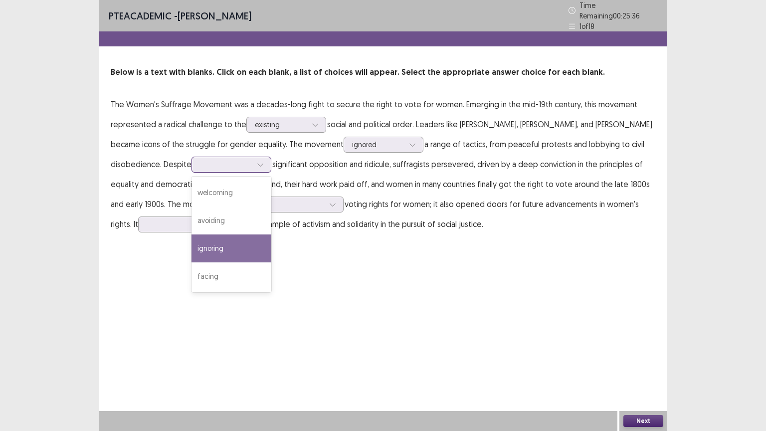
click at [271, 241] on div "ignoring" at bounding box center [232, 249] width 80 height 28
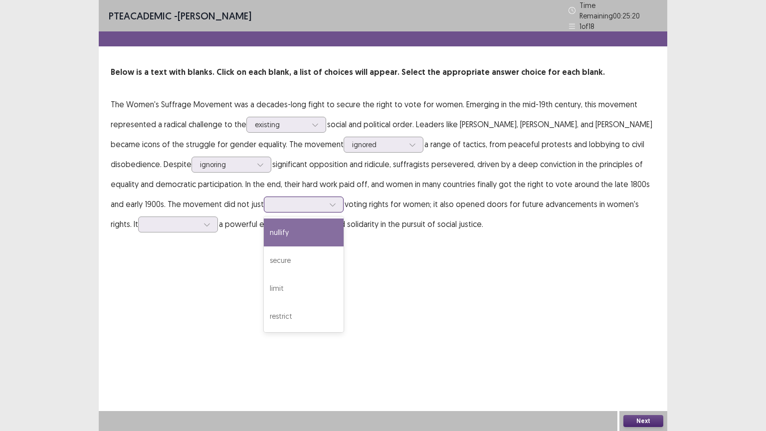
click at [335, 204] on icon at bounding box center [332, 205] width 5 height 3
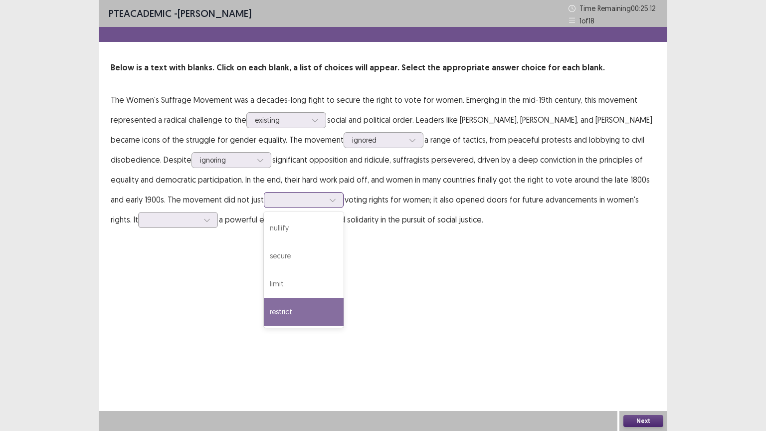
click at [344, 313] on div "restrict" at bounding box center [304, 312] width 80 height 28
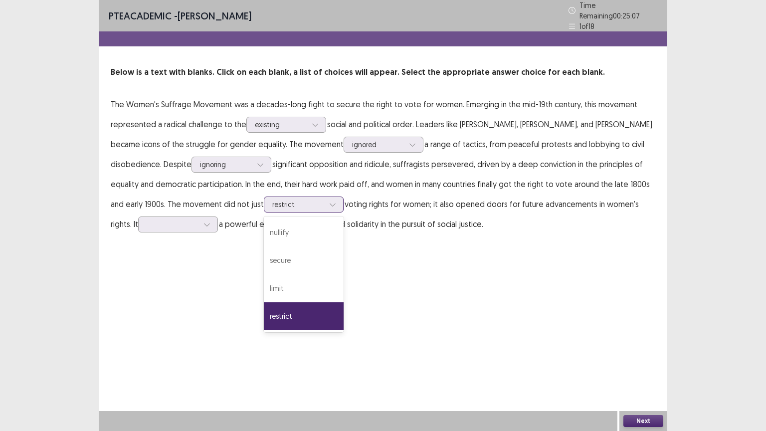
click at [335, 204] on icon at bounding box center [332, 205] width 5 height 3
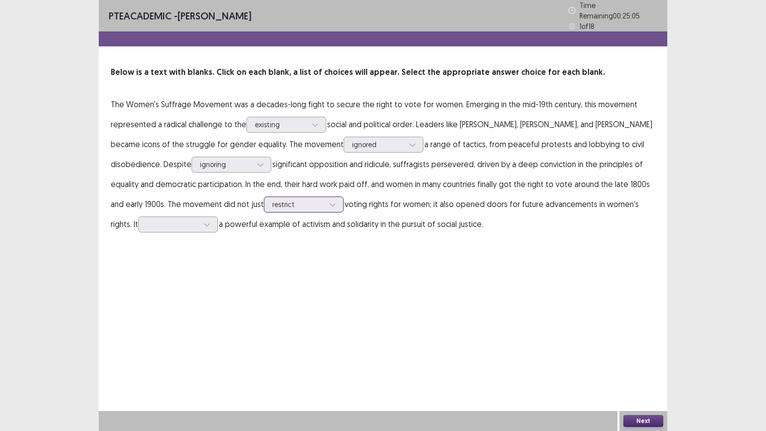
click at [335, 204] on icon at bounding box center [332, 205] width 5 height 3
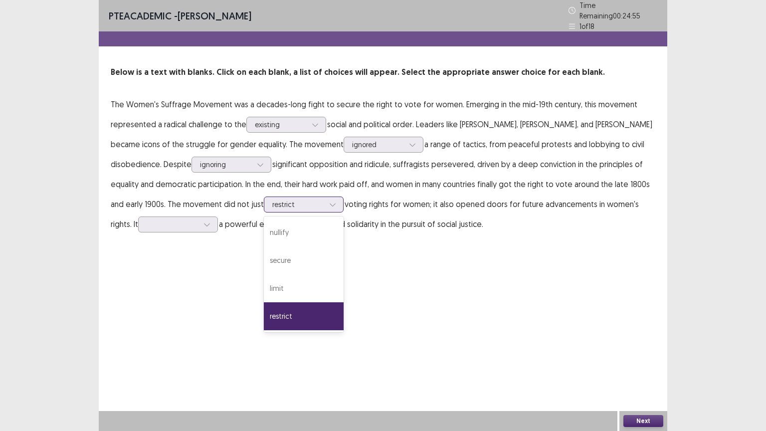
click at [336, 201] on icon at bounding box center [332, 204] width 7 height 7
click at [336, 227] on div "nullify" at bounding box center [304, 233] width 80 height 28
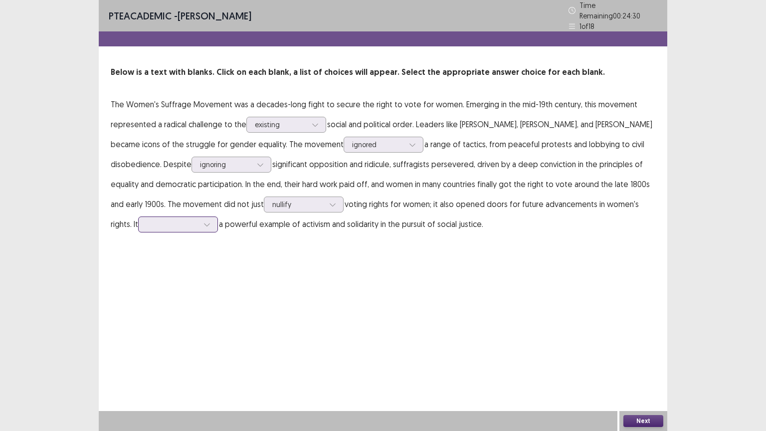
click at [211, 221] on icon at bounding box center [207, 224] width 7 height 7
click at [213, 249] on div "remains" at bounding box center [178, 253] width 80 height 28
click at [649, 377] on button "Next" at bounding box center [644, 421] width 40 height 12
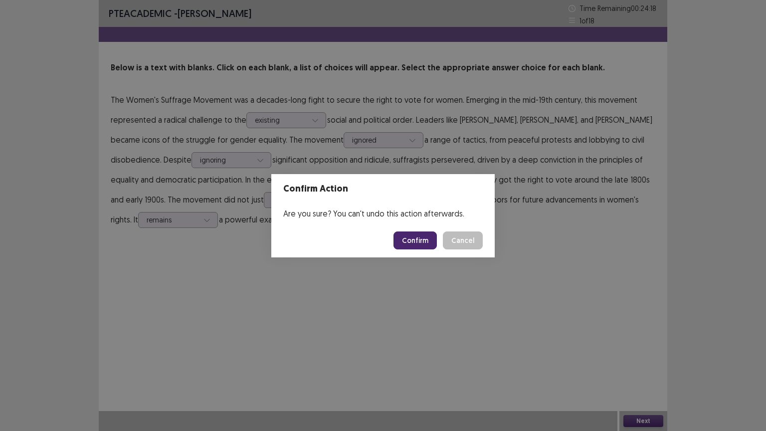
click at [426, 241] on button "Confirm" at bounding box center [415, 241] width 43 height 18
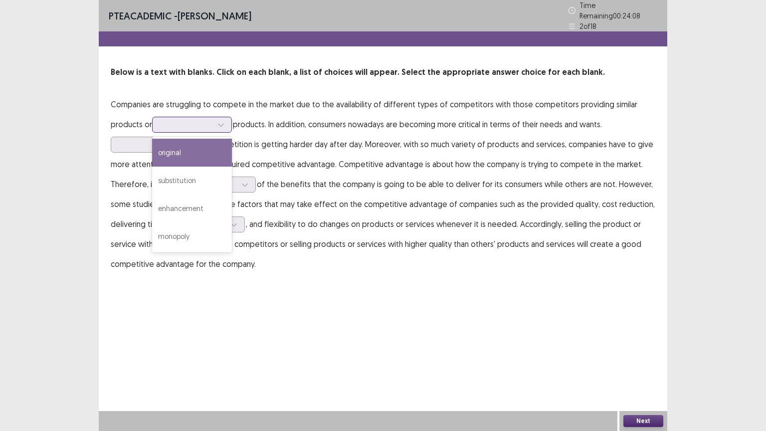
click at [219, 122] on icon at bounding box center [221, 124] width 7 height 7
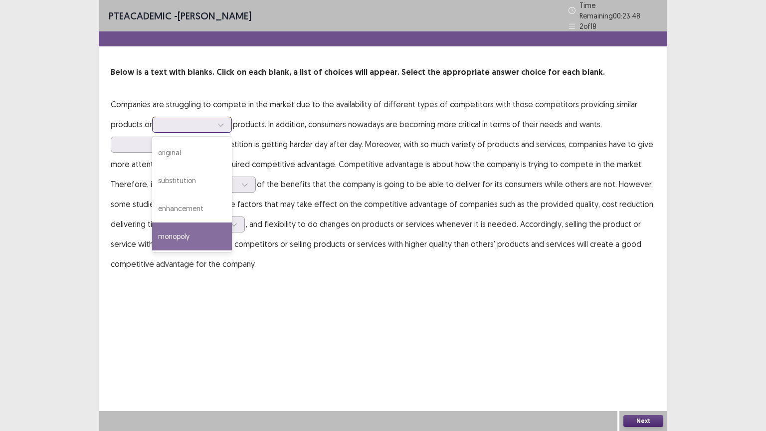
click at [200, 229] on div "monopoly" at bounding box center [192, 237] width 80 height 28
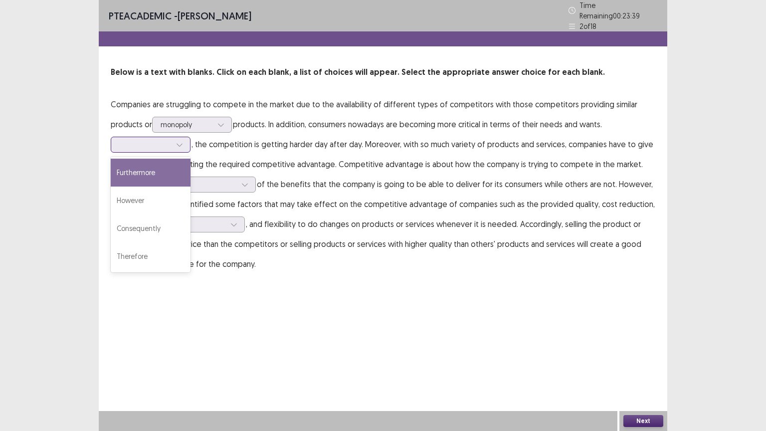
click at [181, 144] on icon at bounding box center [179, 145] width 5 height 3
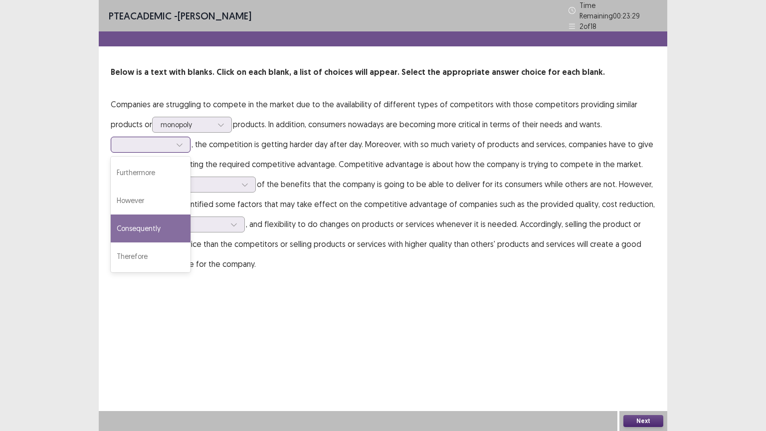
click at [157, 228] on div "Consequently" at bounding box center [151, 229] width 80 height 28
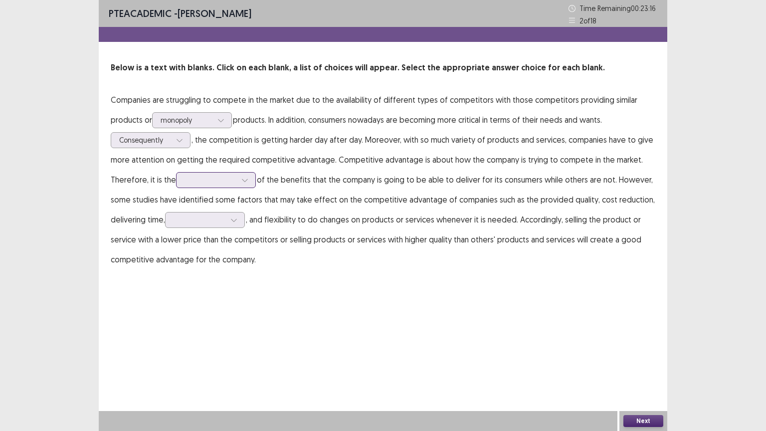
click at [248, 181] on div at bounding box center [245, 180] width 15 height 15
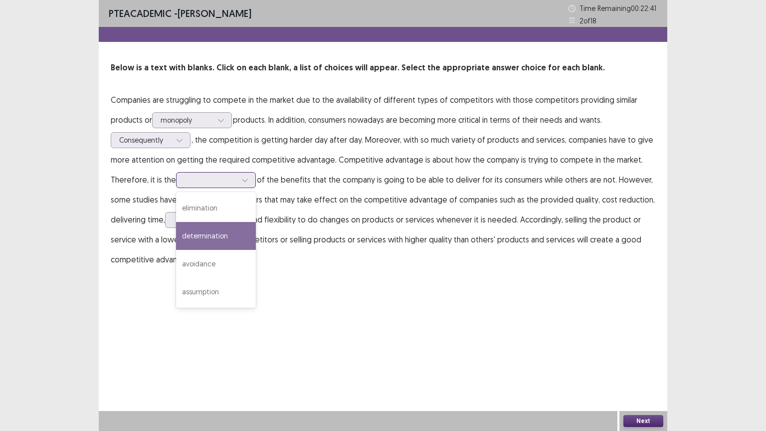
click at [212, 238] on div "determination" at bounding box center [216, 236] width 80 height 28
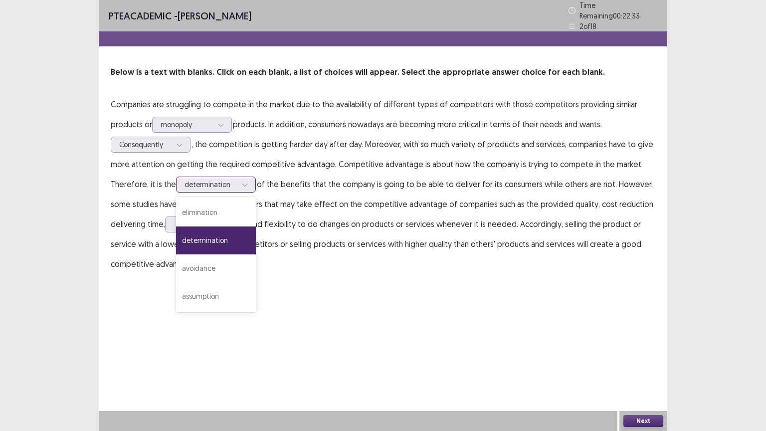
click at [245, 181] on icon at bounding box center [245, 184] width 7 height 7
click at [214, 262] on div "avoidance" at bounding box center [216, 268] width 80 height 28
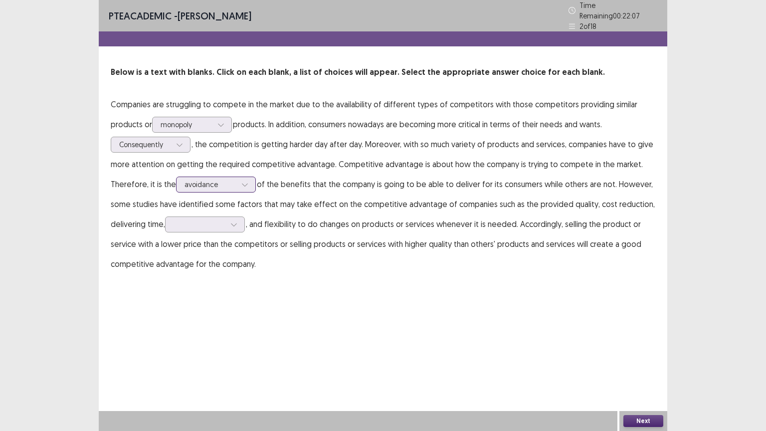
click at [239, 180] on div at bounding box center [245, 184] width 15 height 15
click at [231, 220] on div at bounding box center [234, 224] width 15 height 15
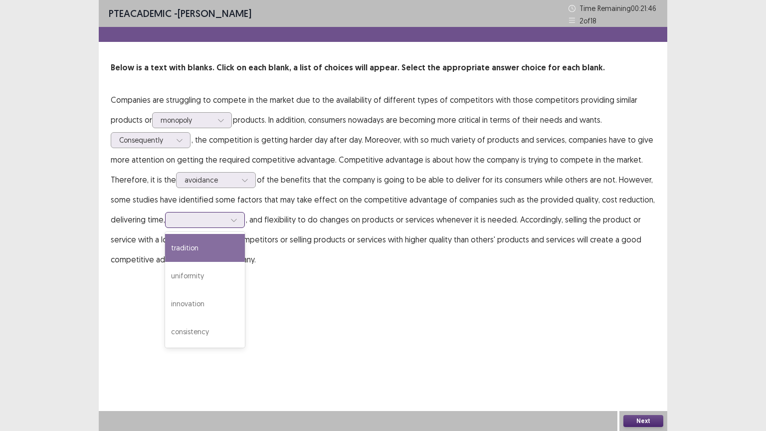
click at [210, 246] on div "tradition" at bounding box center [205, 248] width 80 height 28
click at [242, 216] on div at bounding box center [234, 220] width 15 height 15
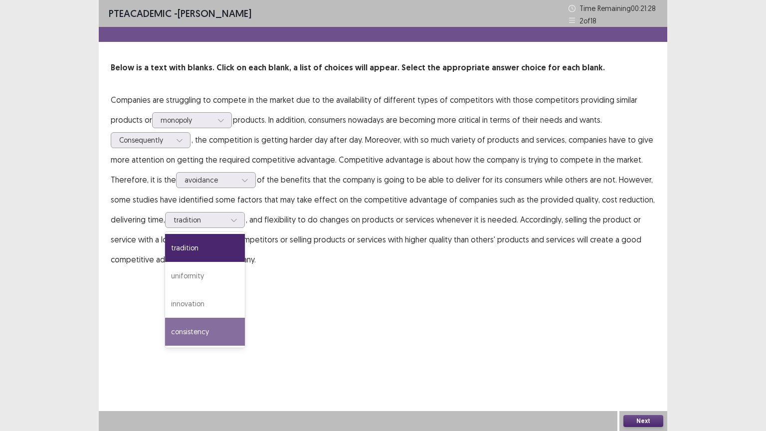
click at [321, 334] on div "PTE academic - [PERSON_NAME] Time Remaining 00 : 21 : 28 2 of 18 Below is a tex…" at bounding box center [383, 215] width 569 height 431
click at [231, 215] on div at bounding box center [234, 220] width 15 height 15
click at [225, 246] on div "tradition" at bounding box center [205, 248] width 80 height 28
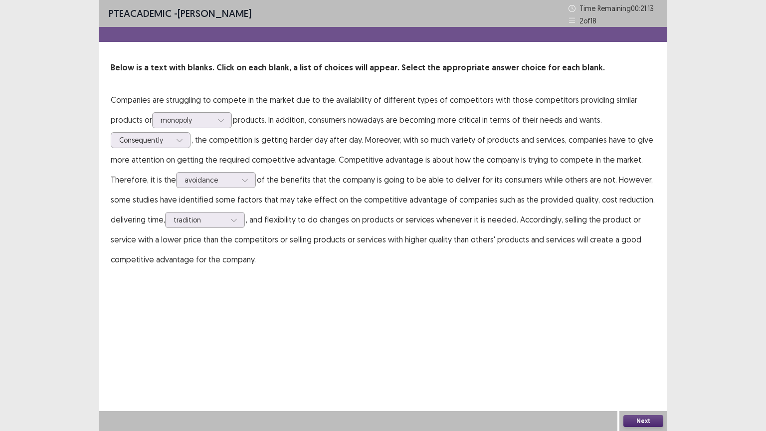
click at [639, 377] on button "Next" at bounding box center [644, 421] width 40 height 12
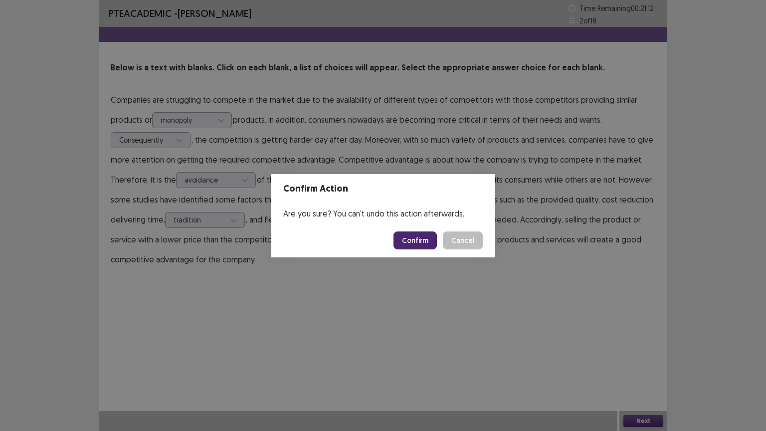
click at [423, 236] on button "Confirm" at bounding box center [415, 241] width 43 height 18
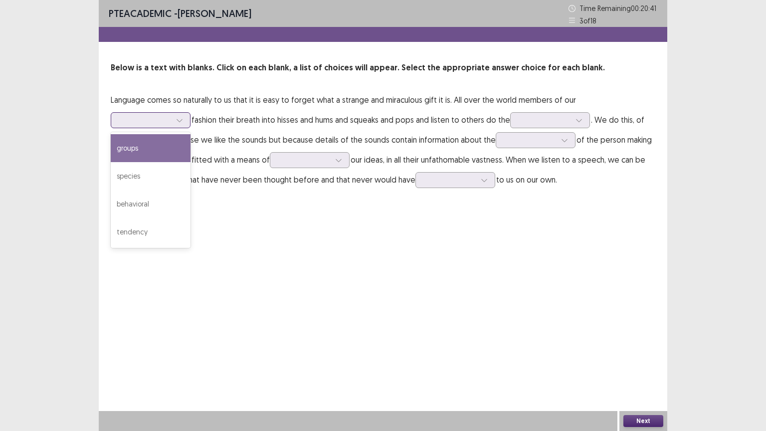
click at [171, 115] on div at bounding box center [145, 119] width 52 height 9
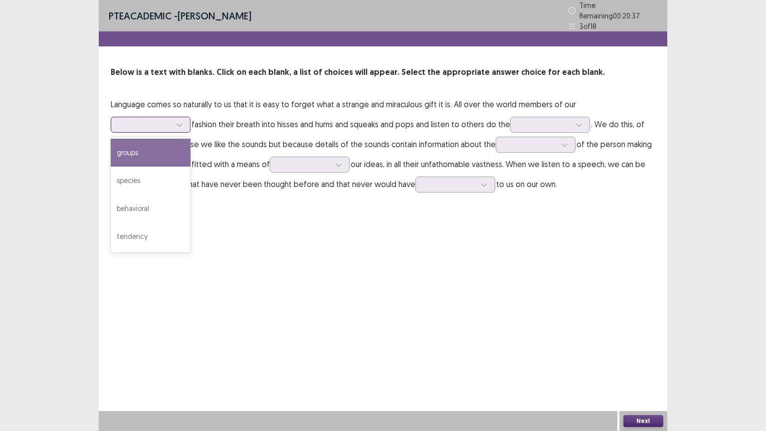
click at [191, 139] on div "groups" at bounding box center [151, 153] width 80 height 28
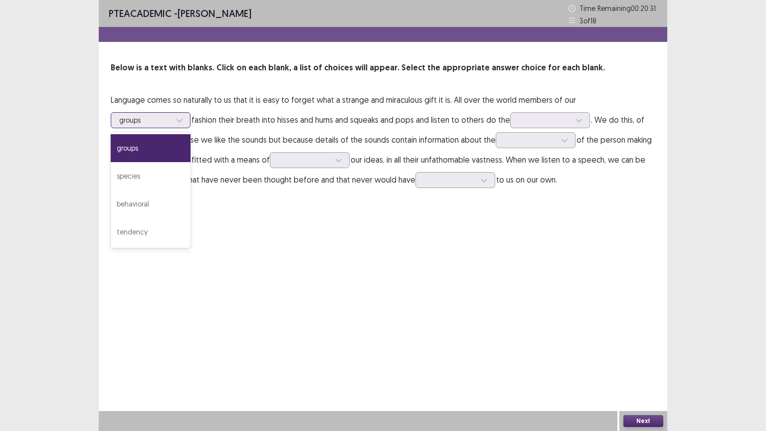
click at [183, 117] on icon at bounding box center [179, 120] width 7 height 7
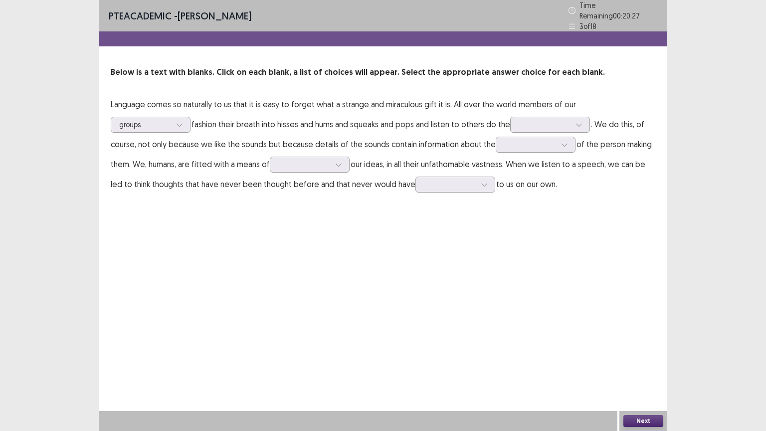
click at [493, 224] on div "PTE academic - [PERSON_NAME] Time Remaining 00 : 20 : 27 3 of 18 Below is a tex…" at bounding box center [383, 215] width 569 height 431
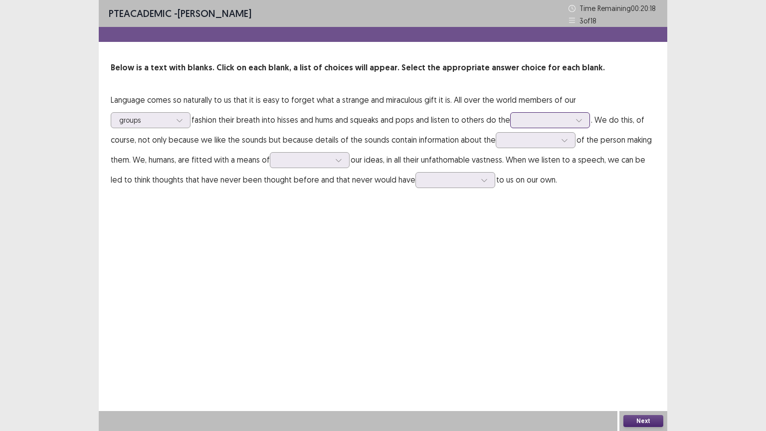
click at [576, 117] on icon at bounding box center [579, 120] width 7 height 7
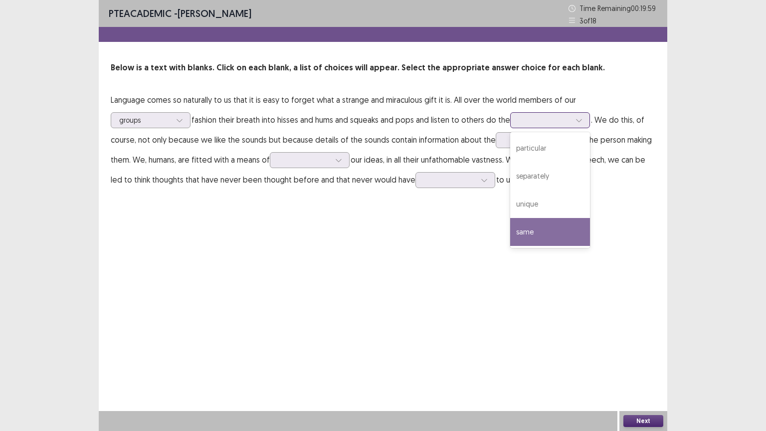
click at [510, 226] on div "same" at bounding box center [550, 232] width 80 height 28
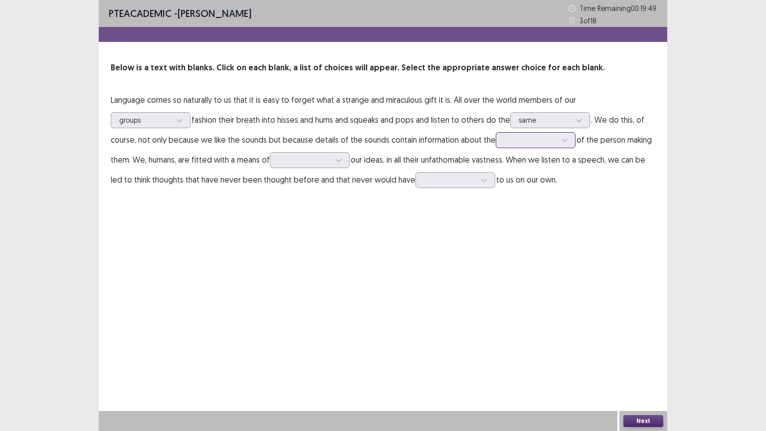
click at [562, 140] on icon at bounding box center [564, 140] width 5 height 3
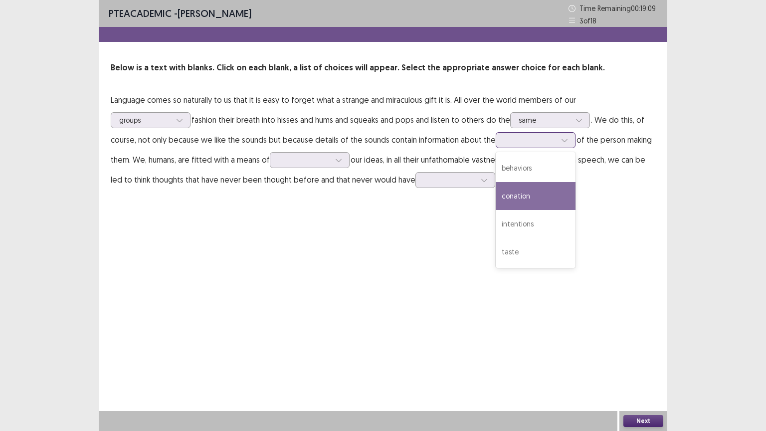
click at [496, 199] on div "conation" at bounding box center [536, 196] width 80 height 28
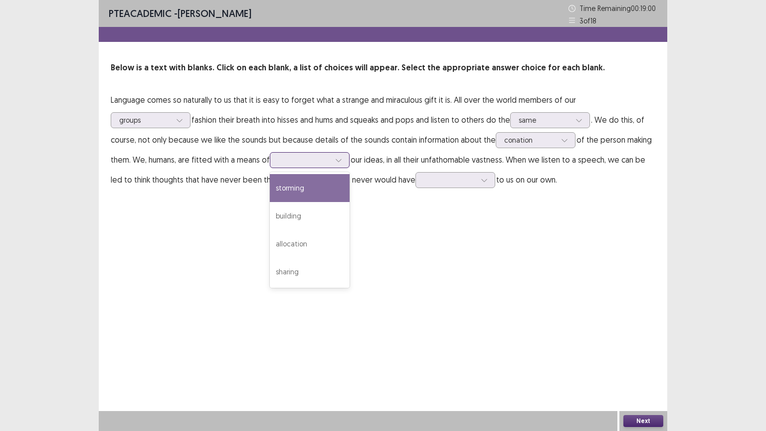
click at [335, 162] on icon at bounding box center [338, 160] width 7 height 7
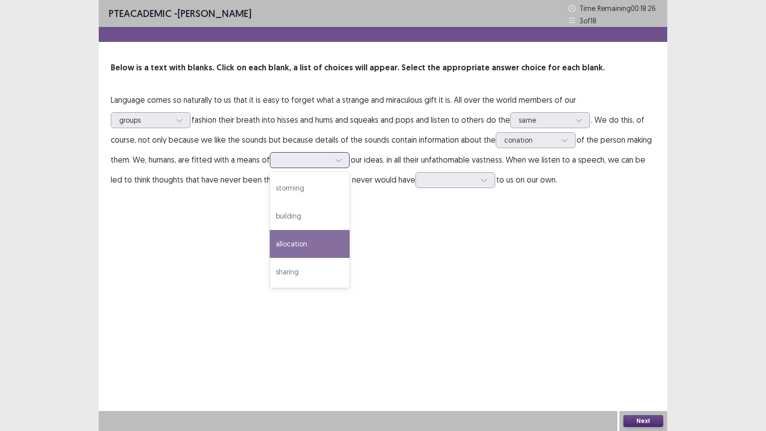
click at [270, 235] on div "allocation" at bounding box center [310, 244] width 80 height 28
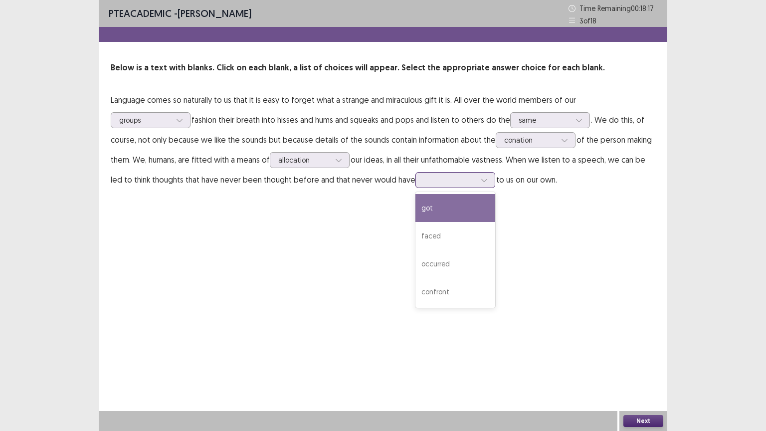
click at [481, 180] on icon at bounding box center [484, 180] width 7 height 7
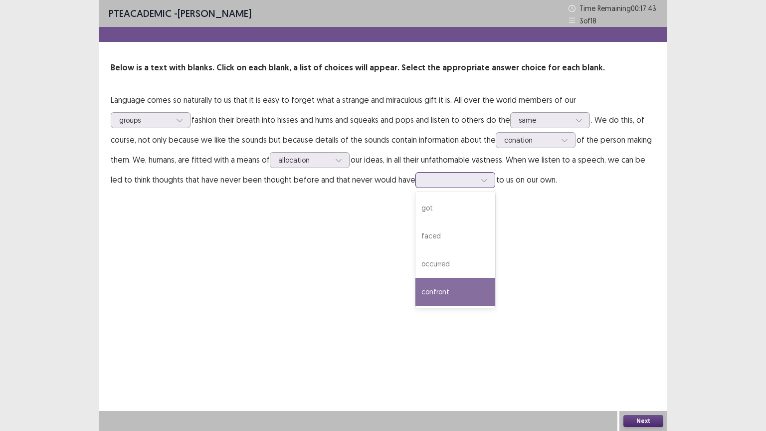
click at [416, 291] on div "confront" at bounding box center [456, 292] width 80 height 28
click at [635, 377] on button "Next" at bounding box center [644, 421] width 40 height 12
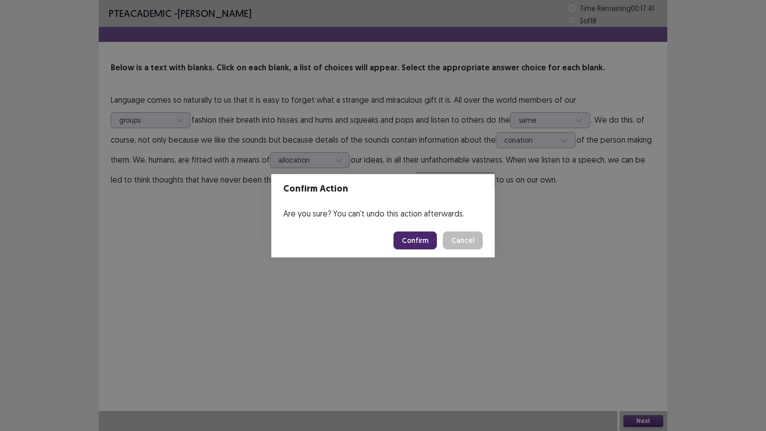
click at [417, 235] on button "Confirm" at bounding box center [415, 241] width 43 height 18
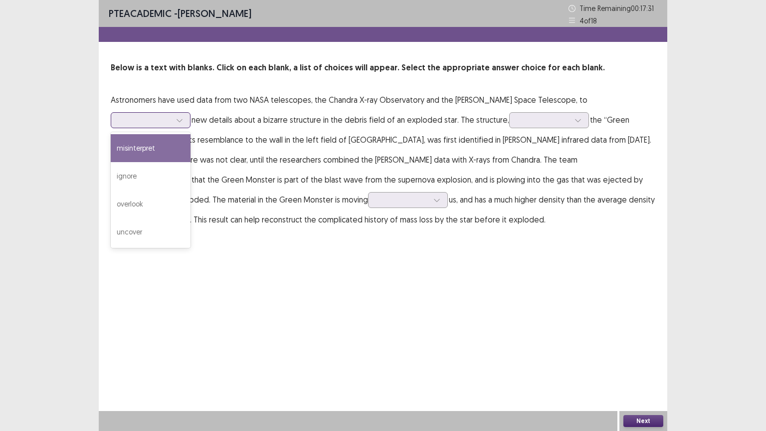
click at [182, 119] on icon at bounding box center [179, 120] width 5 height 3
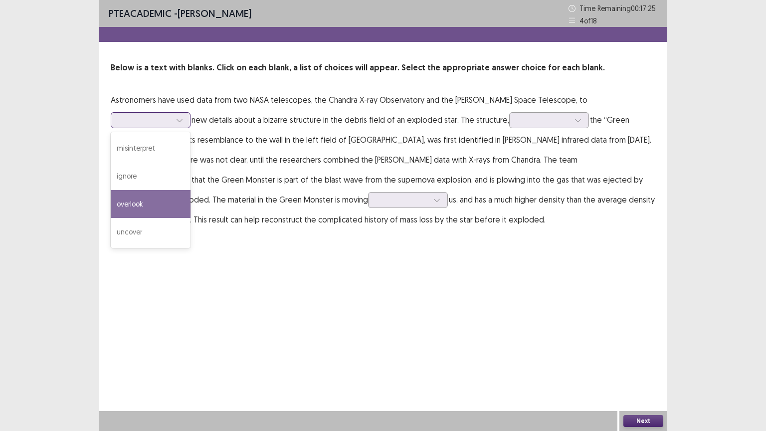
click at [191, 190] on div "overlook" at bounding box center [151, 204] width 80 height 28
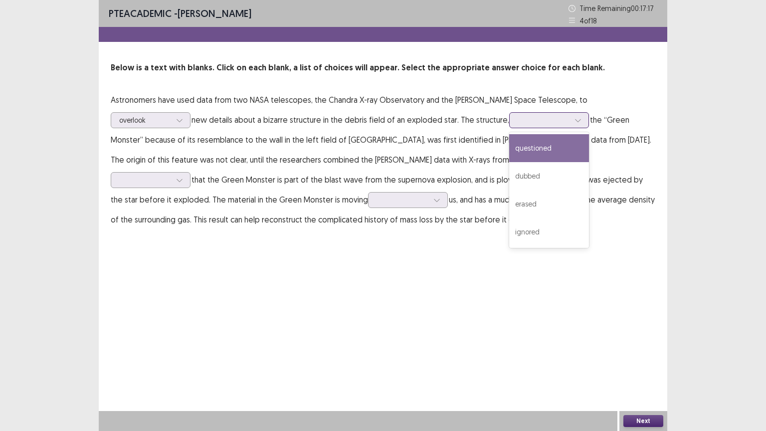
click at [575, 119] on icon at bounding box center [578, 120] width 7 height 7
click at [509, 149] on div "questioned" at bounding box center [549, 148] width 80 height 28
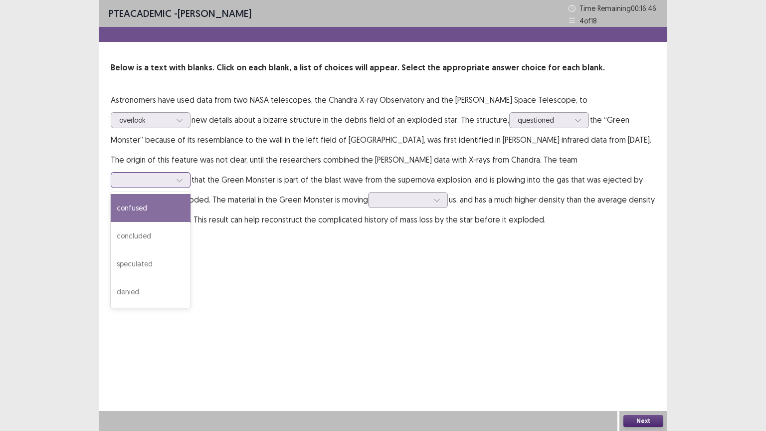
click at [187, 173] on div at bounding box center [179, 180] width 15 height 15
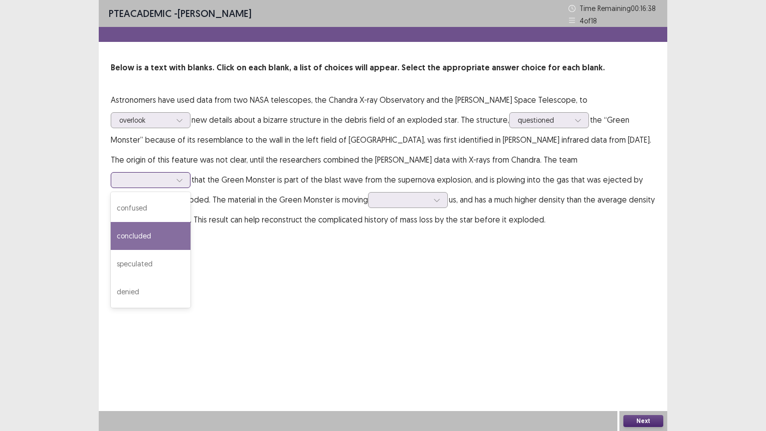
click at [191, 222] on div "concluded" at bounding box center [151, 236] width 80 height 28
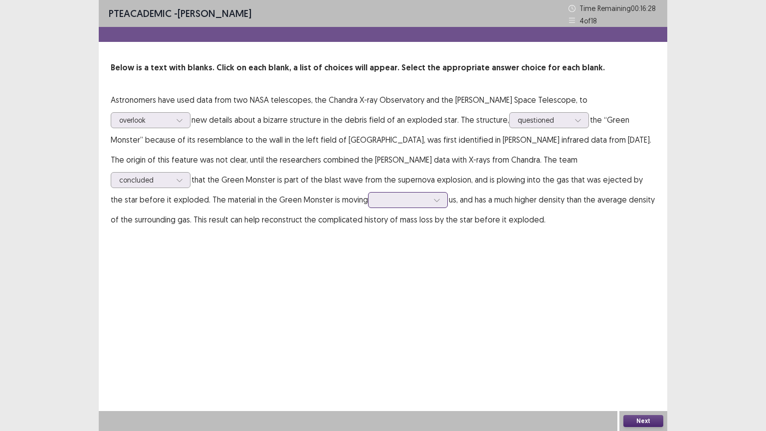
click at [430, 199] on div at bounding box center [437, 200] width 15 height 15
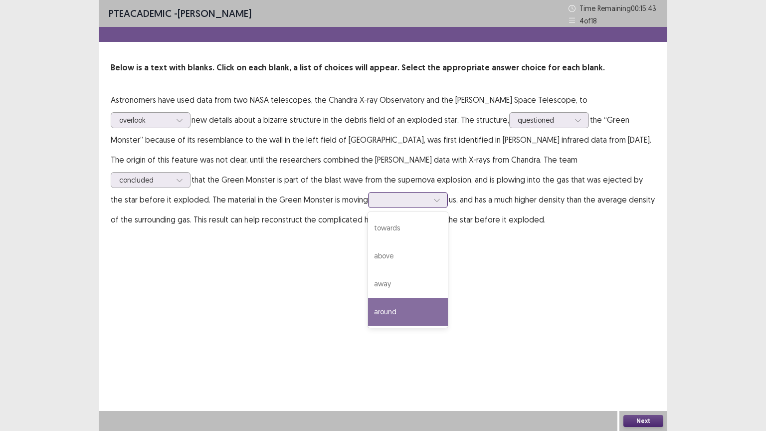
click at [368, 307] on div "around" at bounding box center [408, 312] width 80 height 28
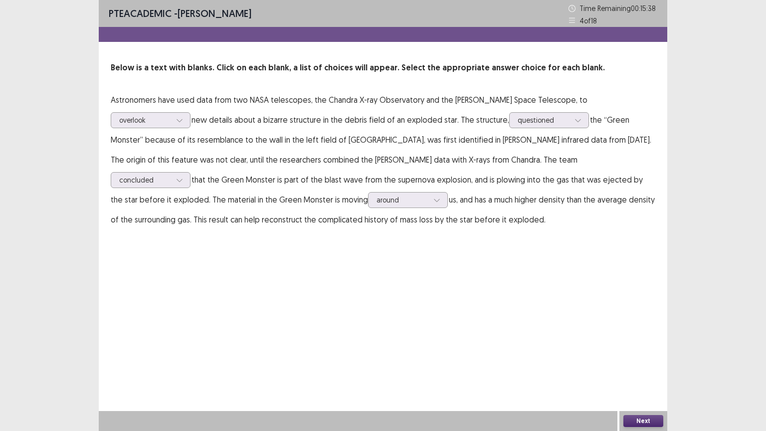
click at [631, 377] on button "Next" at bounding box center [644, 421] width 40 height 12
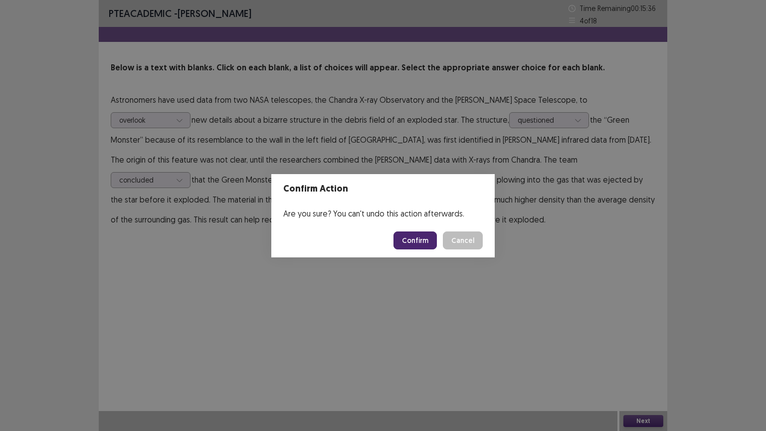
click at [423, 238] on button "Confirm" at bounding box center [415, 241] width 43 height 18
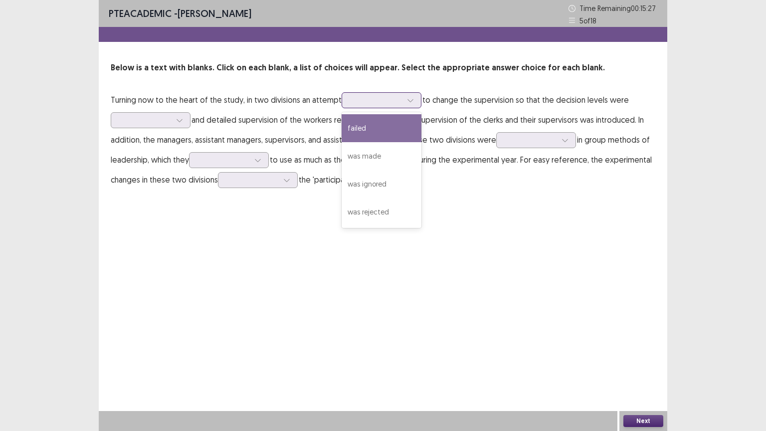
click at [413, 100] on div at bounding box center [410, 100] width 15 height 15
click at [353, 130] on div "failed" at bounding box center [382, 128] width 80 height 28
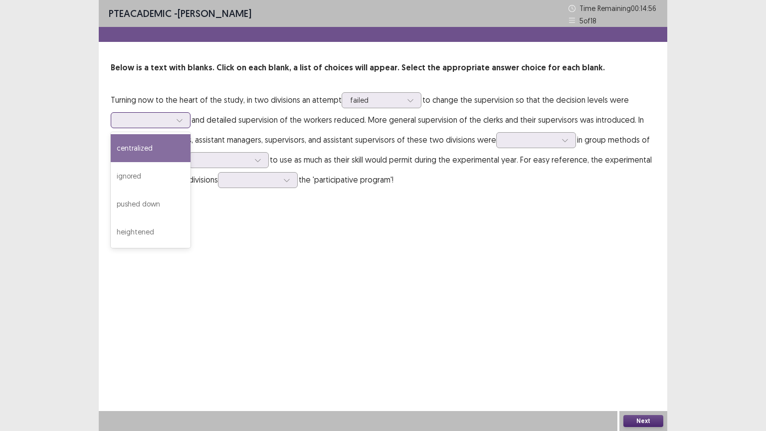
click at [178, 120] on icon at bounding box center [179, 120] width 7 height 7
click at [161, 148] on div "centralized" at bounding box center [151, 148] width 80 height 28
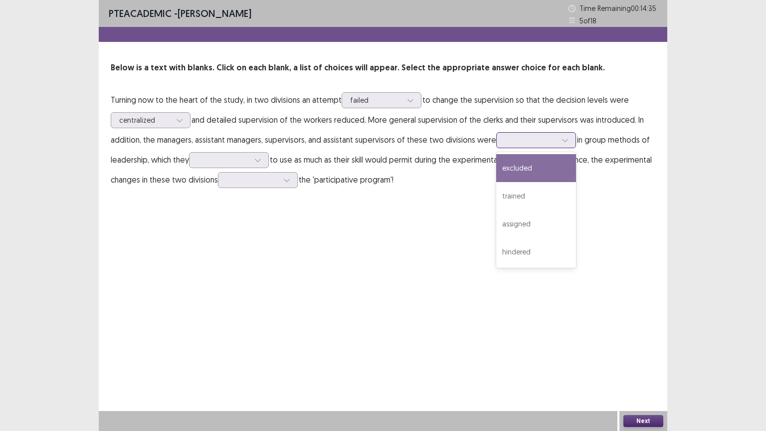
click at [563, 140] on icon at bounding box center [565, 140] width 7 height 7
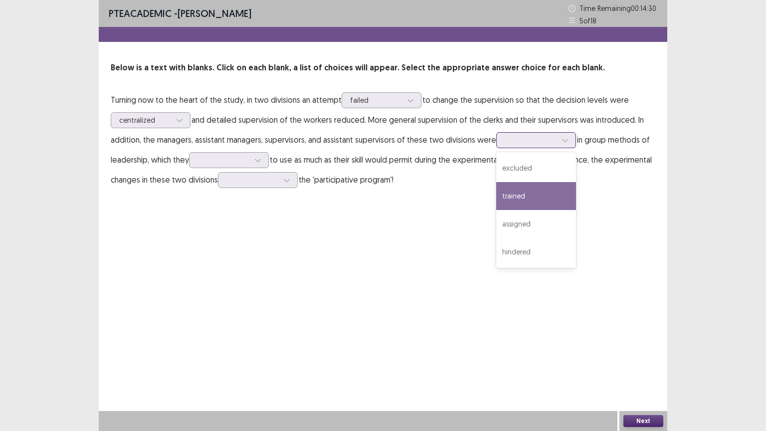
click at [545, 192] on div "trained" at bounding box center [537, 196] width 80 height 28
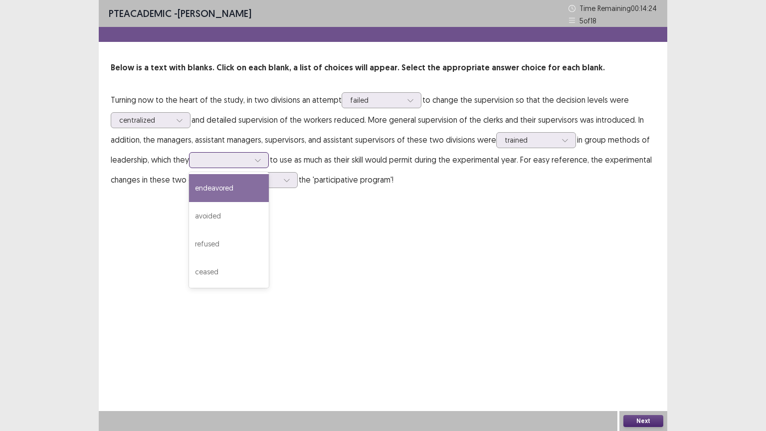
click at [255, 159] on div at bounding box center [258, 160] width 15 height 15
click at [238, 188] on div "endeavored" at bounding box center [229, 188] width 80 height 28
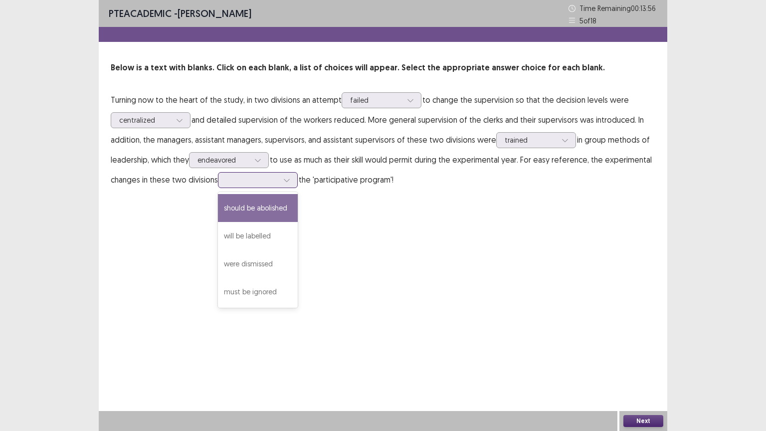
click at [287, 179] on icon at bounding box center [286, 180] width 7 height 7
click at [259, 212] on div "should be abolished" at bounding box center [258, 208] width 80 height 28
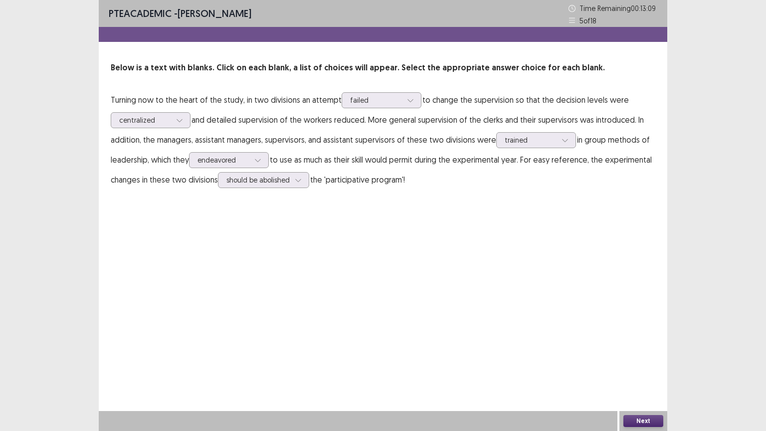
click at [647, 377] on button "Next" at bounding box center [644, 421] width 40 height 12
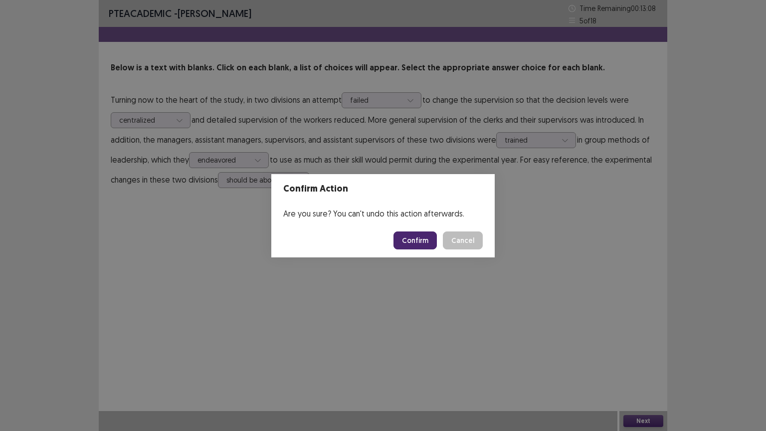
click at [414, 238] on button "Confirm" at bounding box center [415, 241] width 43 height 18
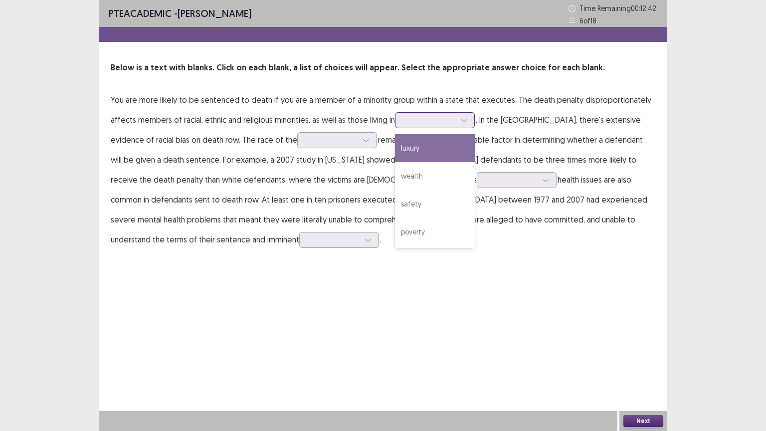
click at [466, 118] on icon at bounding box center [464, 120] width 7 height 7
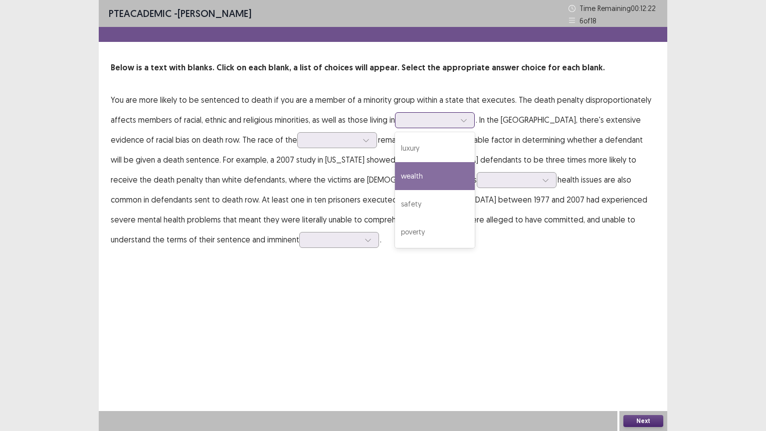
click at [450, 177] on div "wealth" at bounding box center [435, 176] width 80 height 28
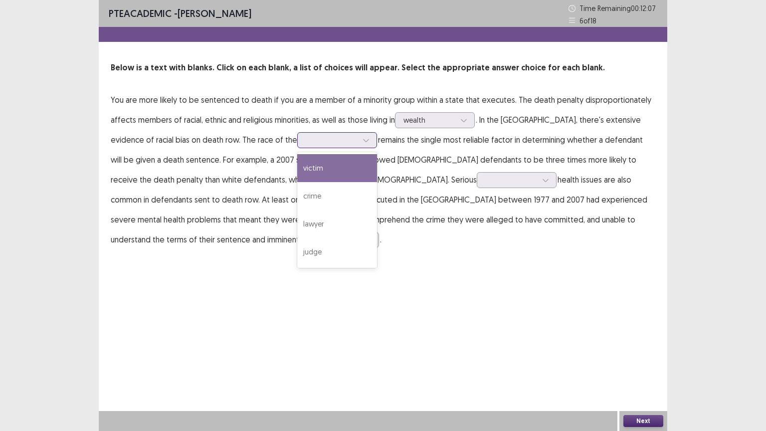
click at [363, 139] on icon at bounding box center [366, 140] width 7 height 7
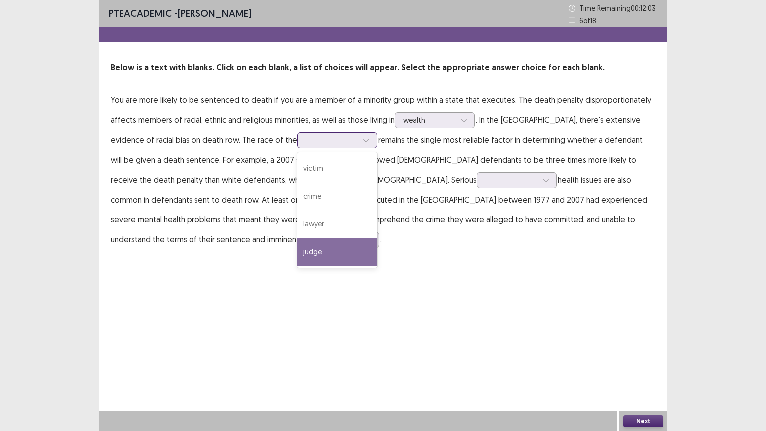
click at [297, 250] on div "judge" at bounding box center [337, 252] width 80 height 28
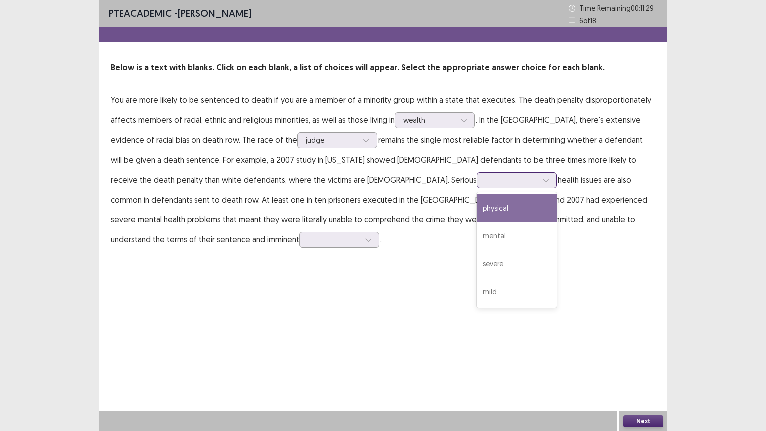
click at [542, 178] on icon at bounding box center [545, 180] width 7 height 7
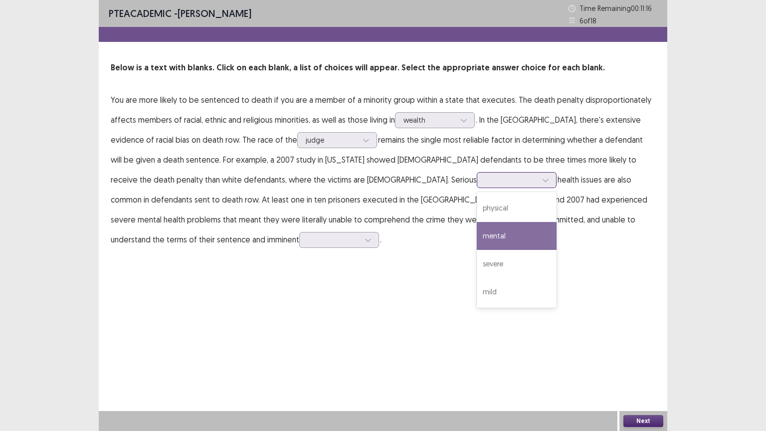
click at [477, 230] on div "mental" at bounding box center [517, 236] width 80 height 28
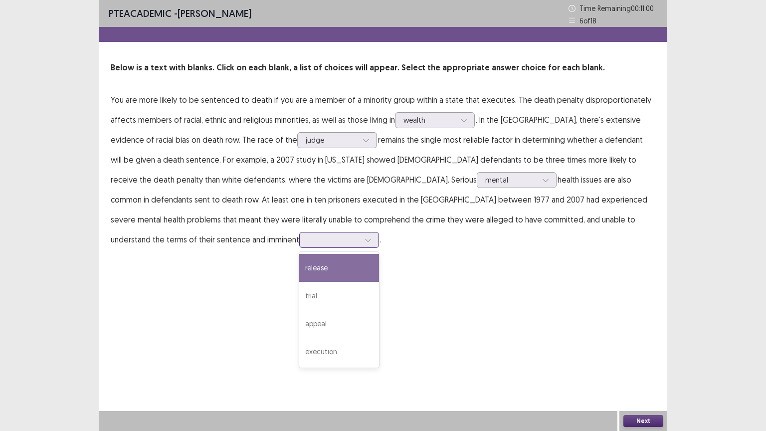
click at [372, 237] on icon at bounding box center [368, 240] width 7 height 7
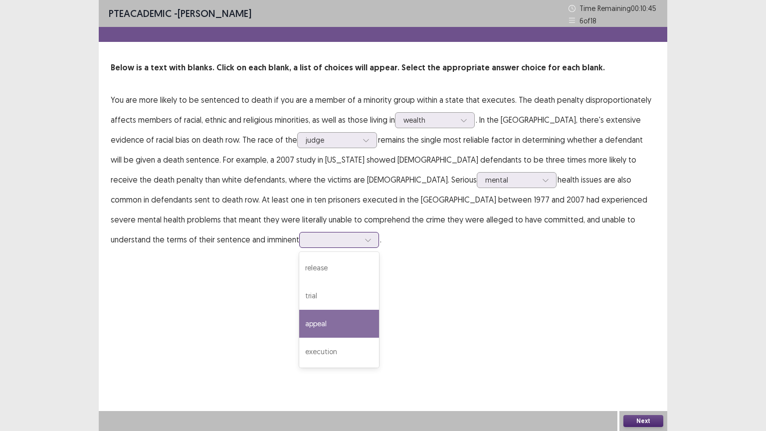
click at [379, 310] on div "appeal" at bounding box center [339, 324] width 80 height 28
click at [641, 377] on button "Next" at bounding box center [644, 421] width 40 height 12
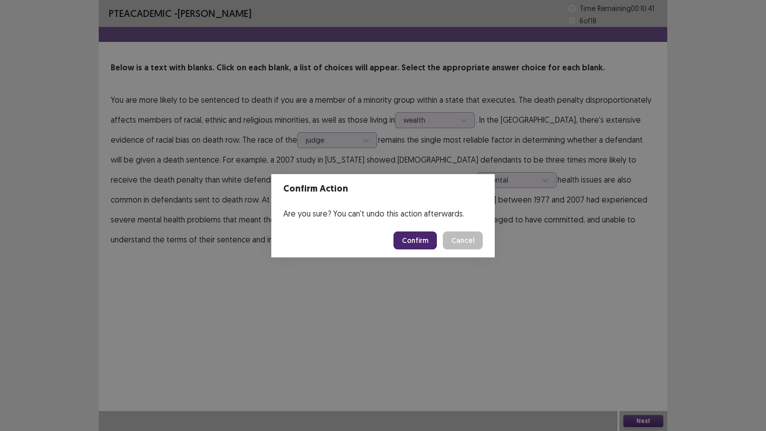
click at [425, 237] on button "Confirm" at bounding box center [415, 241] width 43 height 18
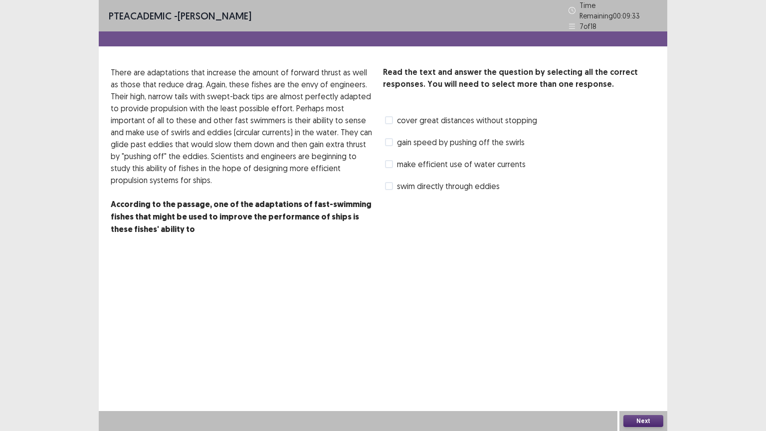
click at [392, 116] on span at bounding box center [389, 120] width 8 height 8
click at [636, 377] on button "Next" at bounding box center [644, 421] width 40 height 12
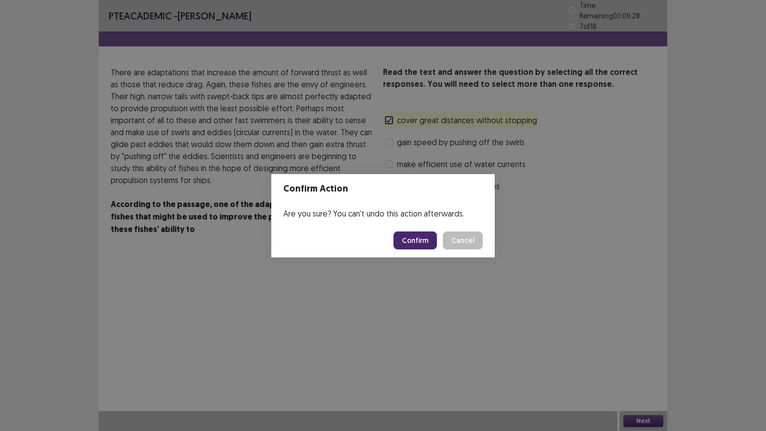
click at [429, 239] on button "Confirm" at bounding box center [415, 241] width 43 height 18
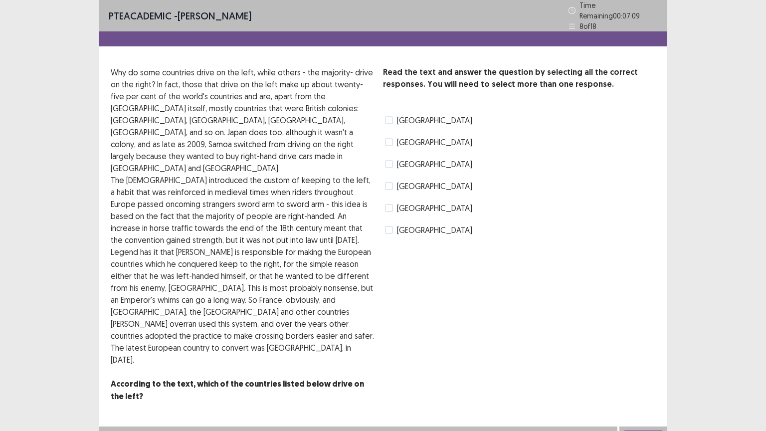
click at [390, 228] on span at bounding box center [389, 230] width 8 height 8
click at [390, 228] on icon at bounding box center [389, 230] width 6 height 5
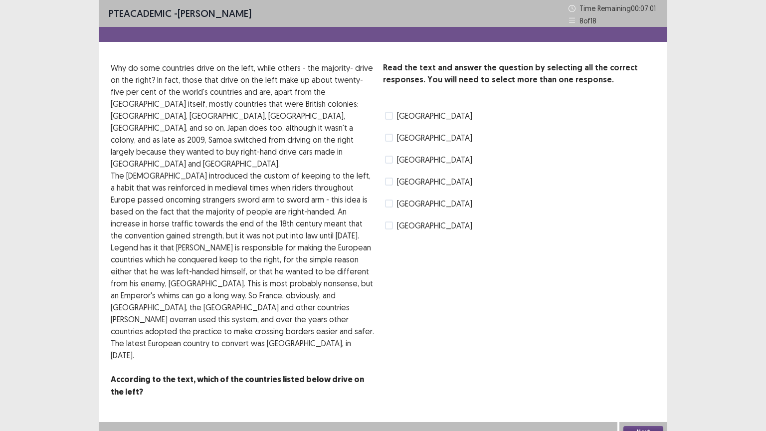
click at [391, 115] on span at bounding box center [389, 116] width 8 height 8
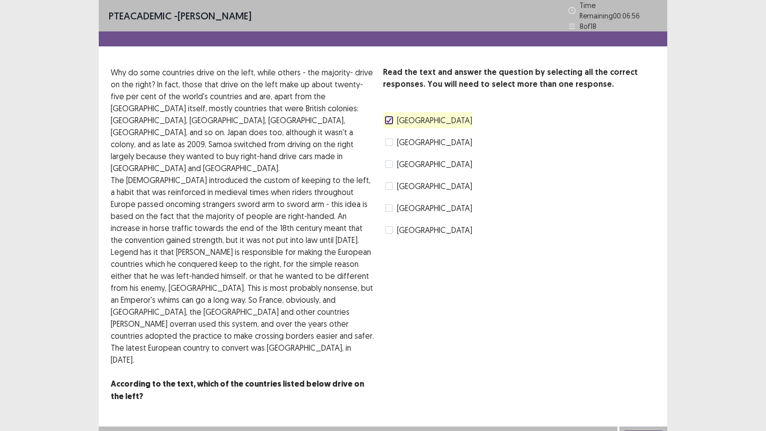
click at [391, 160] on span at bounding box center [389, 164] width 8 height 8
click at [630, 377] on button "Next" at bounding box center [644, 437] width 40 height 12
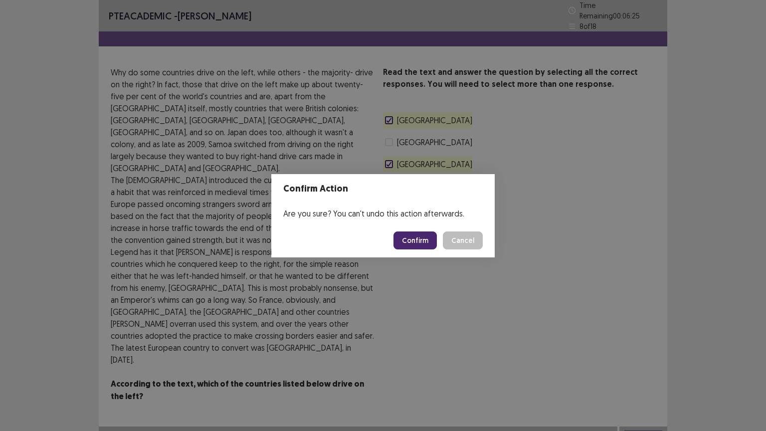
click at [416, 235] on button "Confirm" at bounding box center [415, 241] width 43 height 18
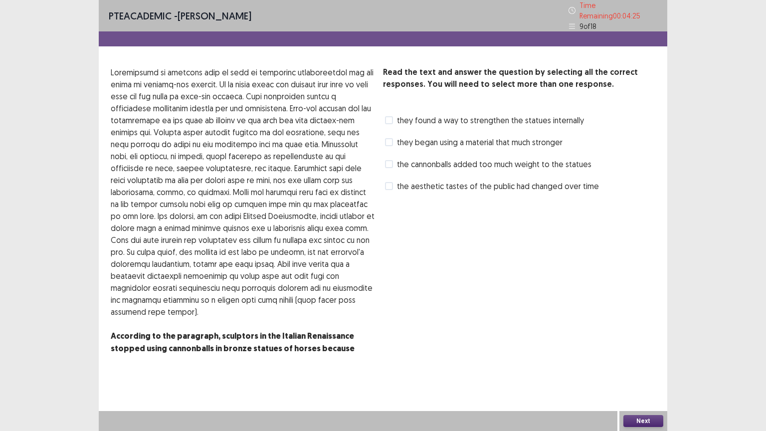
click at [385, 116] on span at bounding box center [389, 120] width 8 height 8
click at [395, 139] on label "they began using a material that much stronger" at bounding box center [474, 142] width 178 height 12
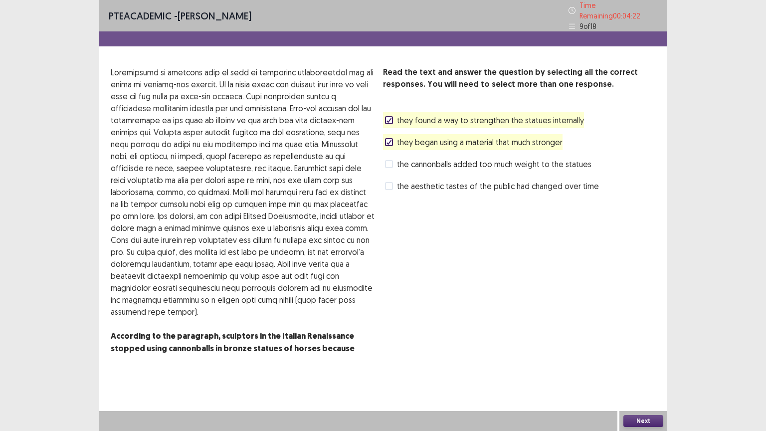
click at [640, 377] on button "Next" at bounding box center [644, 421] width 40 height 12
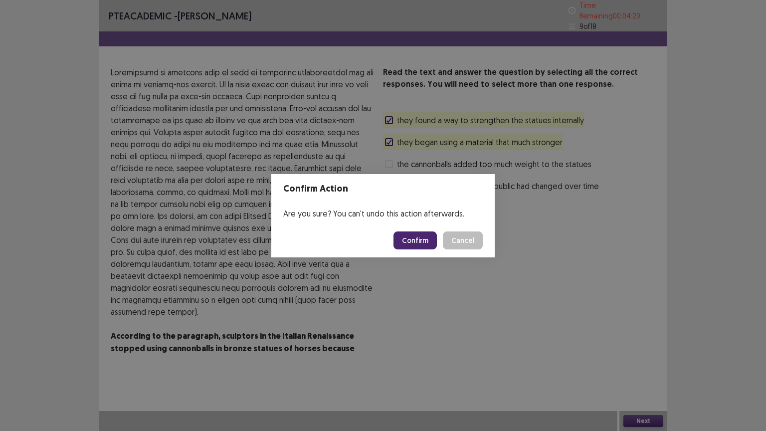
click at [419, 236] on button "Confirm" at bounding box center [415, 241] width 43 height 18
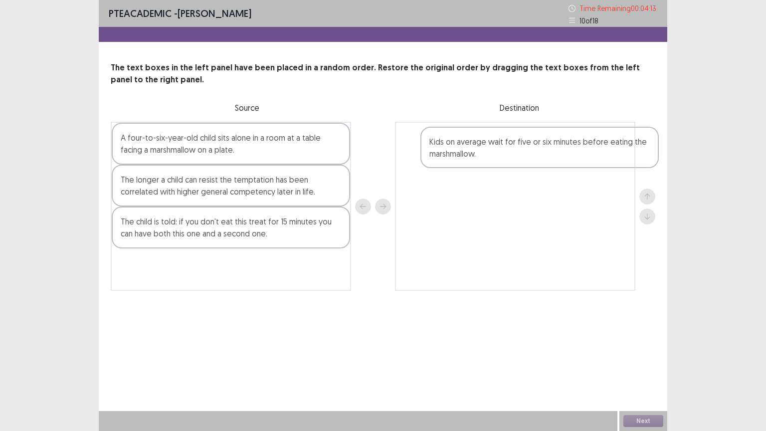
drag, startPoint x: 222, startPoint y: 268, endPoint x: 518, endPoint y: 143, distance: 322.2
click at [530, 143] on div "A four-to-six-year-old child sits alone in a room at a table facing a marshmall…" at bounding box center [383, 206] width 545 height 169
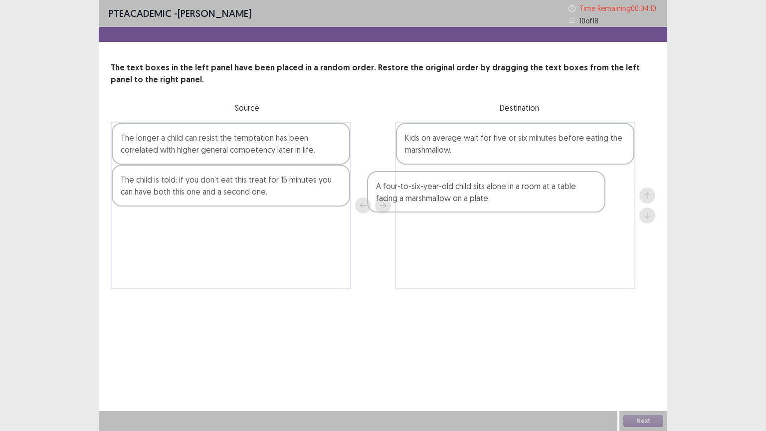
drag, startPoint x: 235, startPoint y: 146, endPoint x: 503, endPoint y: 181, distance: 270.3
click at [503, 182] on div "A four-to-six-year-old child sits alone in a room at a table facing a marshmall…" at bounding box center [383, 206] width 545 height 168
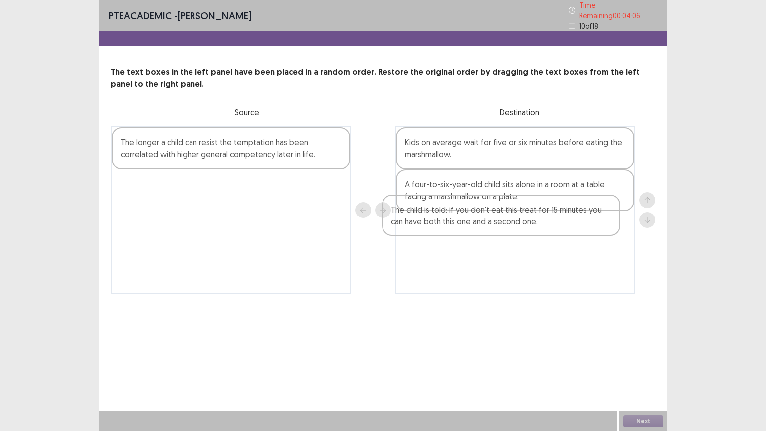
drag, startPoint x: 186, startPoint y: 184, endPoint x: 465, endPoint y: 214, distance: 281.0
click at [465, 214] on div "The longer a child can resist the temptation has been correlated with higher ge…" at bounding box center [383, 210] width 545 height 168
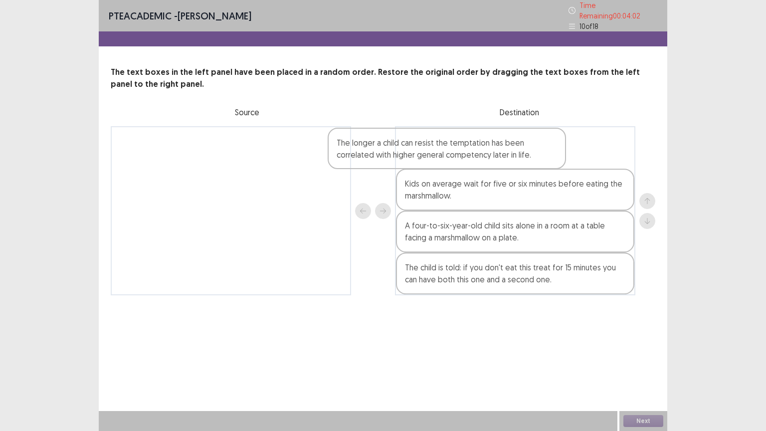
drag, startPoint x: 182, startPoint y: 139, endPoint x: 401, endPoint y: 155, distance: 219.1
click at [402, 150] on div "The longer a child can resist the temptation has been correlated with higher ge…" at bounding box center [383, 210] width 545 height 169
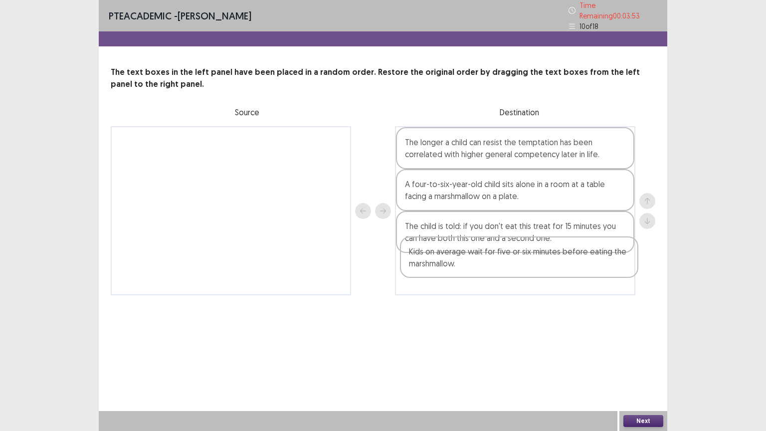
drag, startPoint x: 477, startPoint y: 183, endPoint x: 481, endPoint y: 262, distance: 79.4
click at [481, 260] on div "The longer a child can resist the temptation has been correlated with higher ge…" at bounding box center [515, 210] width 241 height 169
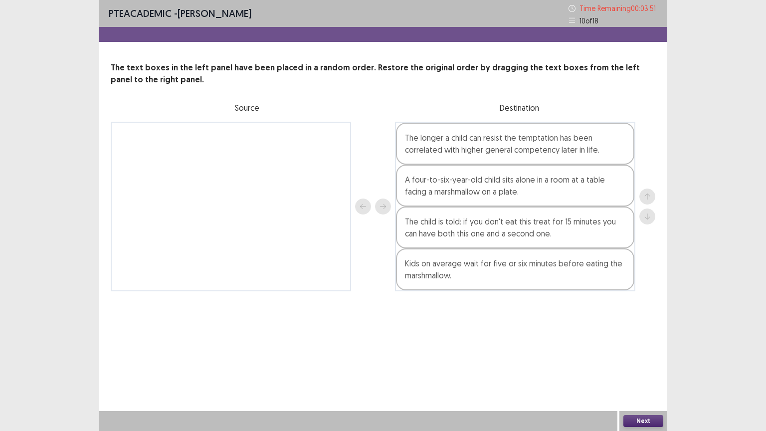
click at [645, 377] on button "Next" at bounding box center [644, 421] width 40 height 12
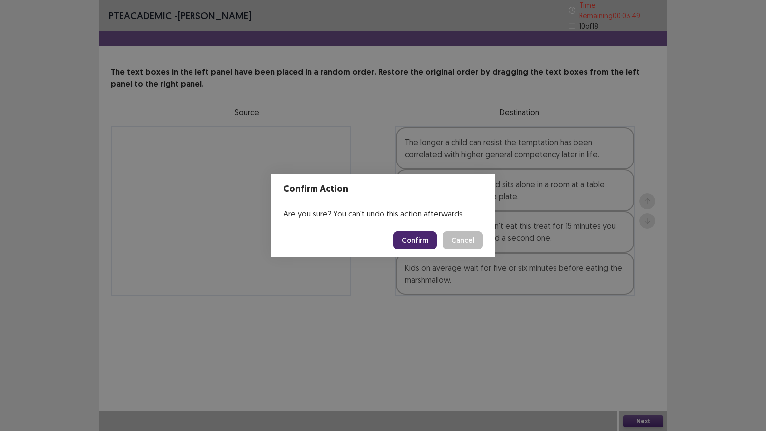
click at [414, 238] on button "Confirm" at bounding box center [415, 241] width 43 height 18
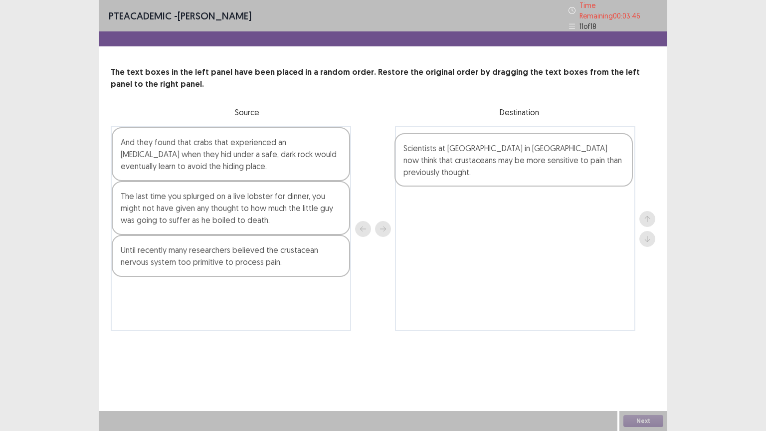
drag, startPoint x: 171, startPoint y: 197, endPoint x: 457, endPoint y: 150, distance: 289.8
click at [457, 150] on div "And they found that crabs that experienced an [MEDICAL_DATA] when they hid unde…" at bounding box center [383, 228] width 545 height 205
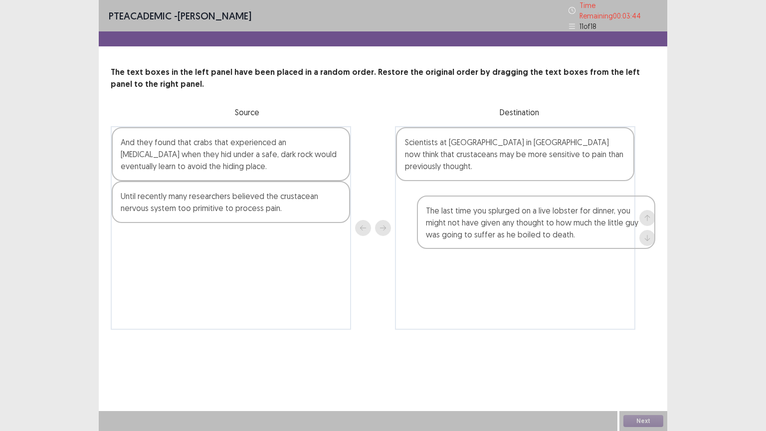
drag, startPoint x: 194, startPoint y: 201, endPoint x: 505, endPoint y: 208, distance: 312.0
click at [505, 208] on div "And they found that crabs that experienced an [MEDICAL_DATA] when they hid unde…" at bounding box center [383, 228] width 545 height 204
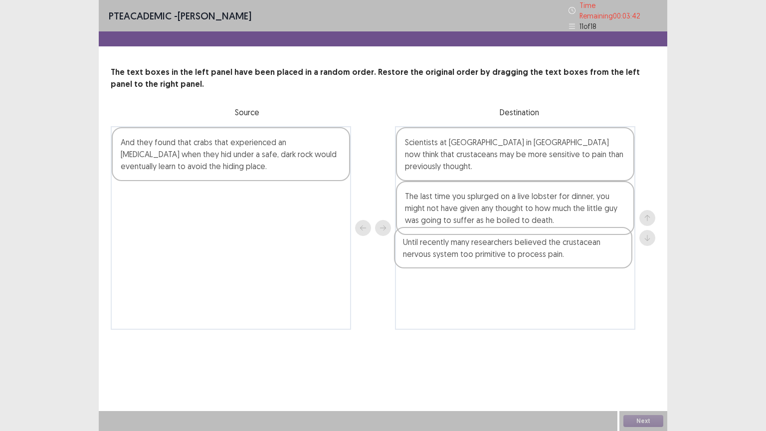
drag, startPoint x: 230, startPoint y: 200, endPoint x: 513, endPoint y: 248, distance: 287.5
click at [517, 251] on div "And they found that crabs that experienced an [MEDICAL_DATA] when they hid unde…" at bounding box center [383, 228] width 545 height 204
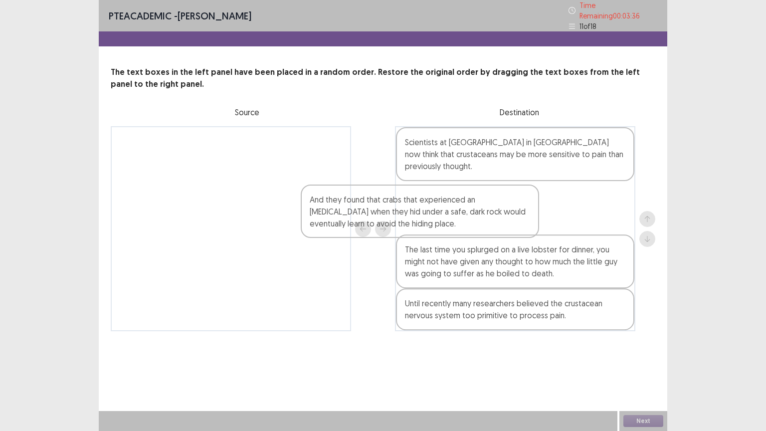
drag, startPoint x: 178, startPoint y: 146, endPoint x: 365, endPoint y: 215, distance: 199.7
click at [368, 214] on div "And they found that crabs that experienced an [MEDICAL_DATA] when they hid unde…" at bounding box center [383, 228] width 545 height 205
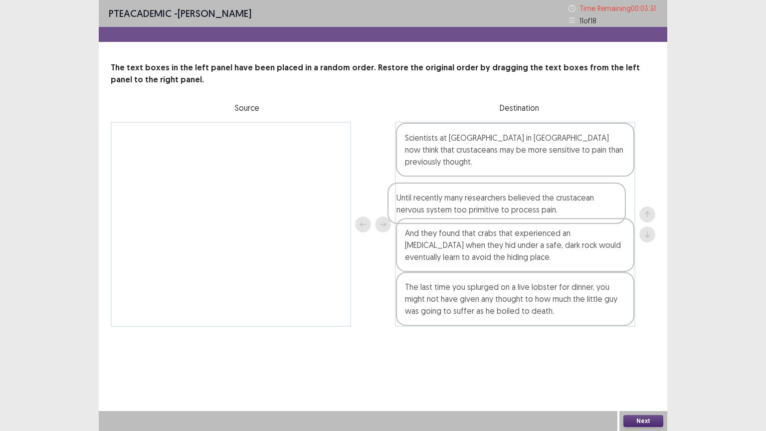
drag, startPoint x: 454, startPoint y: 301, endPoint x: 447, endPoint y: 190, distance: 111.5
click at [447, 190] on div "Scientists at [GEOGRAPHIC_DATA] in [GEOGRAPHIC_DATA] now think that crustaceans…" at bounding box center [515, 224] width 241 height 205
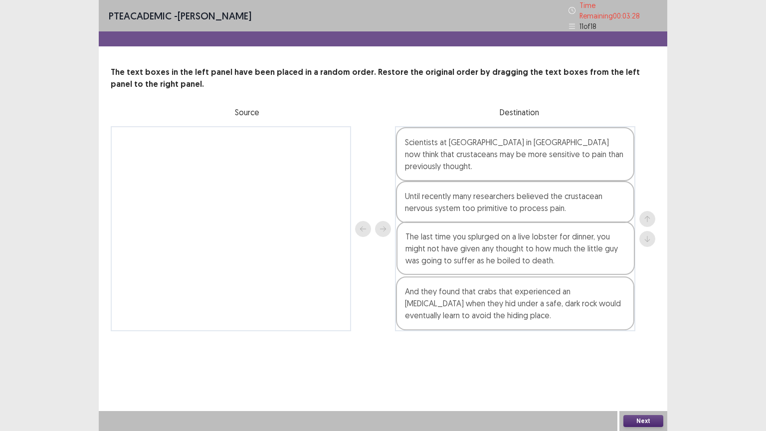
drag, startPoint x: 452, startPoint y: 295, endPoint x: 453, endPoint y: 246, distance: 49.4
click at [453, 246] on div "Scientists at [GEOGRAPHIC_DATA] in [GEOGRAPHIC_DATA] now think that crustaceans…" at bounding box center [515, 228] width 241 height 205
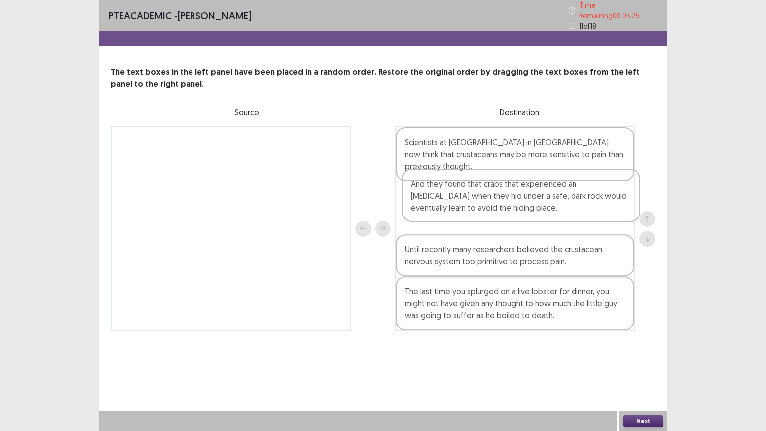
drag, startPoint x: 481, startPoint y: 300, endPoint x: 476, endPoint y: 212, distance: 88.4
click at [476, 212] on div "Scientists at [GEOGRAPHIC_DATA] in [GEOGRAPHIC_DATA] now think that crustaceans…" at bounding box center [515, 228] width 241 height 205
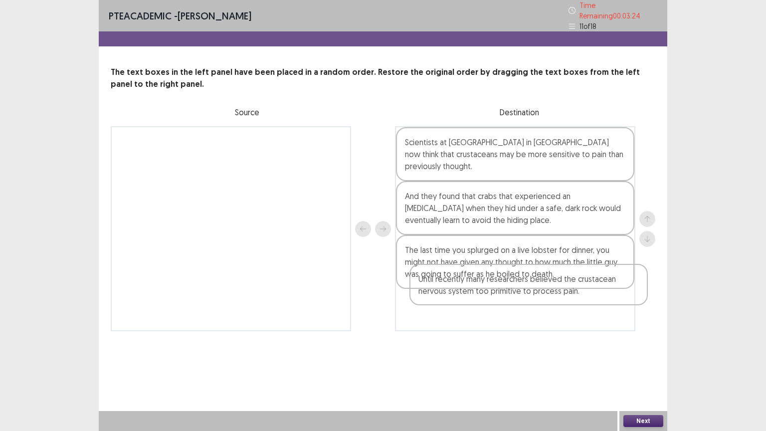
drag, startPoint x: 463, startPoint y: 246, endPoint x: 478, endPoint y: 272, distance: 30.6
click at [478, 272] on div "Scientists at [GEOGRAPHIC_DATA] in [GEOGRAPHIC_DATA] now think that crustaceans…" at bounding box center [515, 228] width 241 height 205
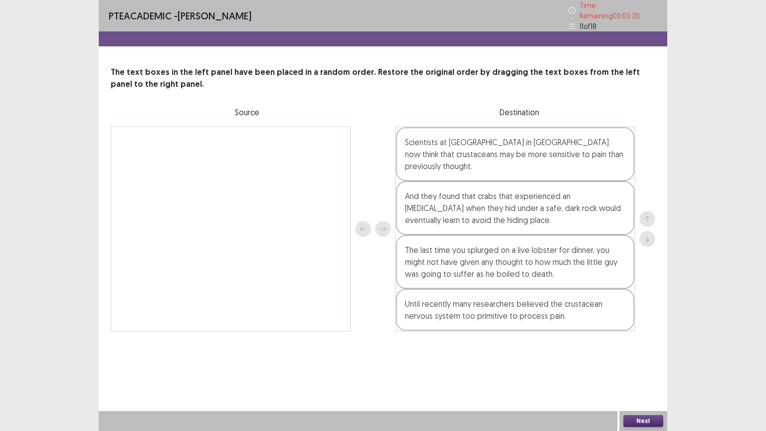
click at [643, 377] on button "Next" at bounding box center [644, 421] width 40 height 12
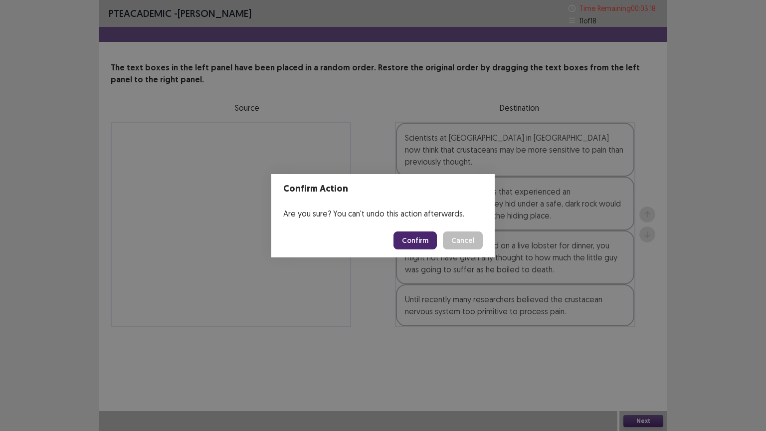
click at [407, 240] on button "Confirm" at bounding box center [415, 241] width 43 height 18
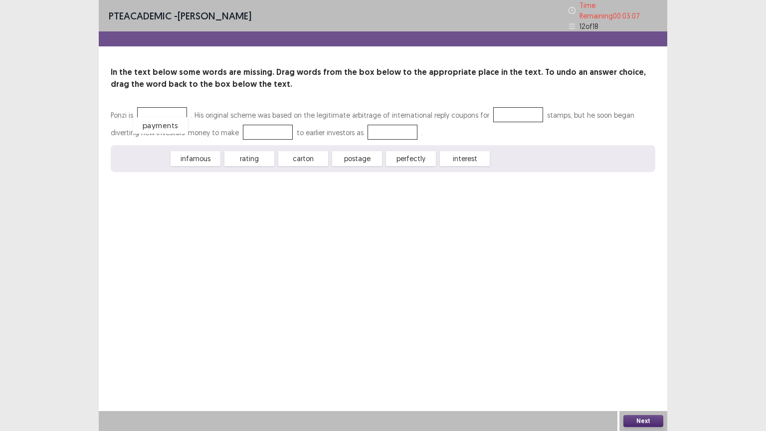
drag, startPoint x: 144, startPoint y: 155, endPoint x: 164, endPoint y: 117, distance: 43.3
drag, startPoint x: 188, startPoint y: 151, endPoint x: 215, endPoint y: 129, distance: 34.4
drag, startPoint x: 351, startPoint y: 153, endPoint x: 362, endPoint y: 128, distance: 27.7
drag, startPoint x: 301, startPoint y: 155, endPoint x: 422, endPoint y: 152, distance: 120.8
click at [427, 146] on div "perfectly" at bounding box center [434, 145] width 55 height 16
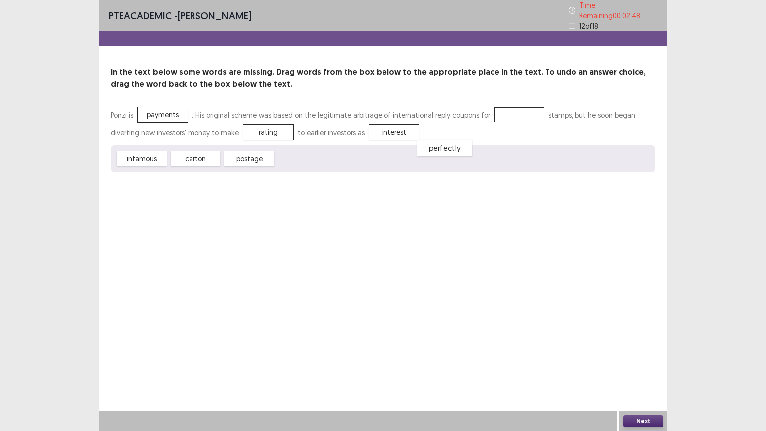
drag, startPoint x: 301, startPoint y: 153, endPoint x: 441, endPoint y: 154, distance: 140.2
click at [442, 148] on div "perfectly" at bounding box center [445, 148] width 55 height 16
drag, startPoint x: 285, startPoint y: 152, endPoint x: 483, endPoint y: 110, distance: 202.0
click at [637, 377] on button "Next" at bounding box center [644, 421] width 40 height 12
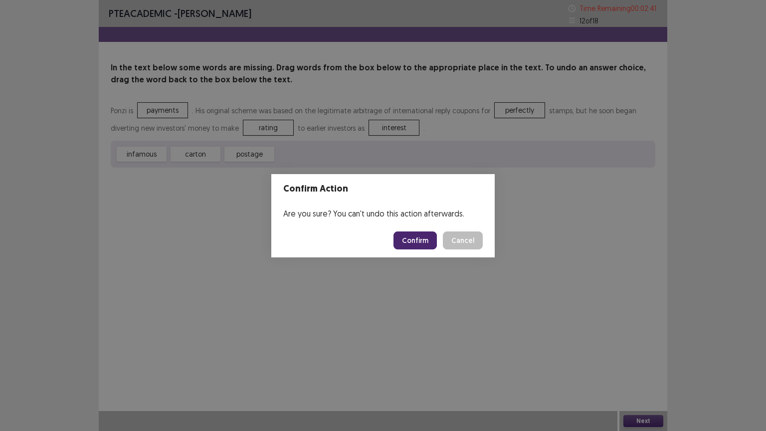
click at [430, 242] on button "Confirm" at bounding box center [415, 241] width 43 height 18
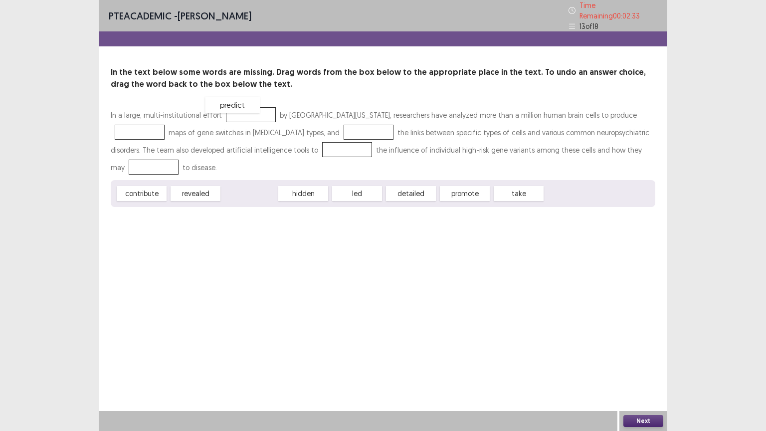
drag, startPoint x: 247, startPoint y: 188, endPoint x: 230, endPoint y: 102, distance: 87.4
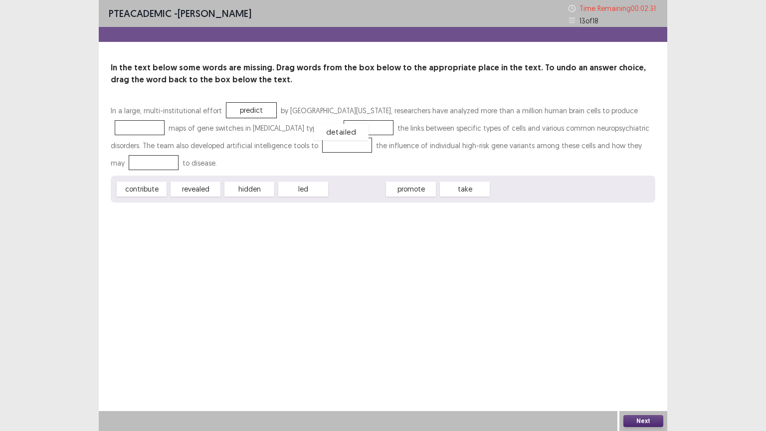
drag, startPoint x: 360, startPoint y: 189, endPoint x: 345, endPoint y: 127, distance: 63.7
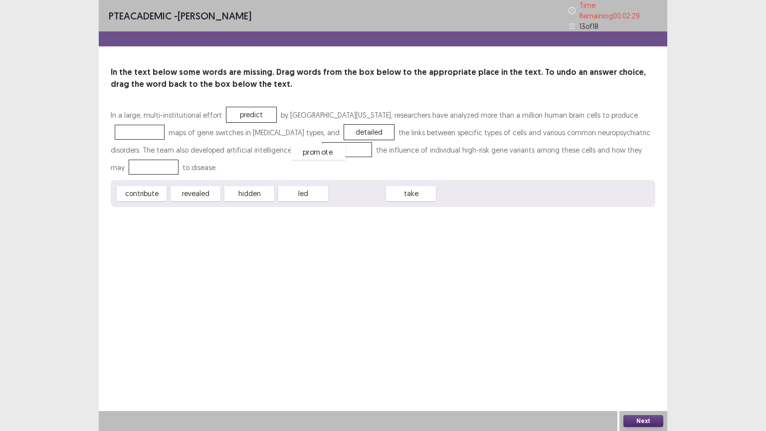
drag, startPoint x: 349, startPoint y: 186, endPoint x: 304, endPoint y: 140, distance: 64.6
drag, startPoint x: 148, startPoint y: 190, endPoint x: 146, endPoint y: 158, distance: 32.0
drag, startPoint x: 147, startPoint y: 191, endPoint x: 135, endPoint y: 128, distance: 64.0
click at [649, 377] on button "Next" at bounding box center [644, 421] width 40 height 12
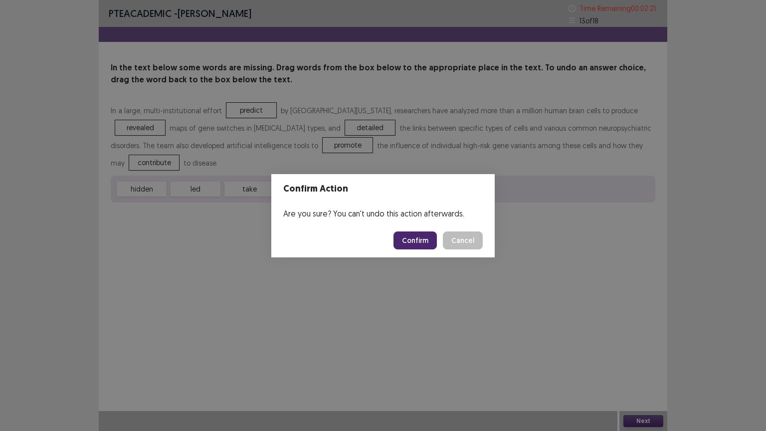
click at [423, 238] on button "Confirm" at bounding box center [415, 241] width 43 height 18
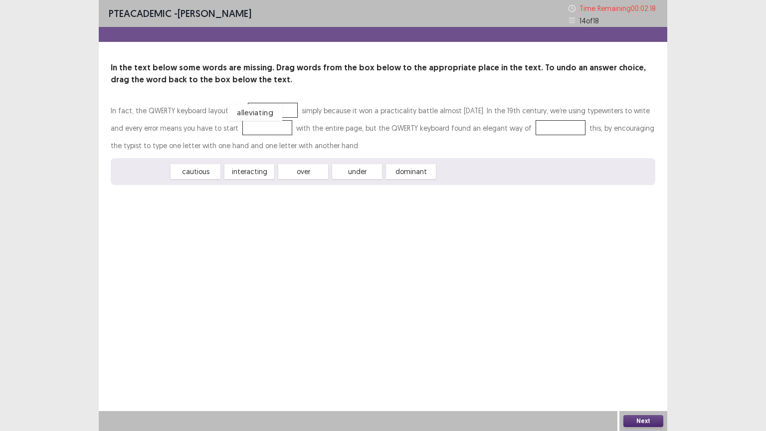
drag, startPoint x: 142, startPoint y: 169, endPoint x: 255, endPoint y: 110, distance: 127.9
drag, startPoint x: 192, startPoint y: 172, endPoint x: 261, endPoint y: 130, distance: 81.0
drag, startPoint x: 295, startPoint y: 171, endPoint x: 538, endPoint y: 128, distance: 246.9
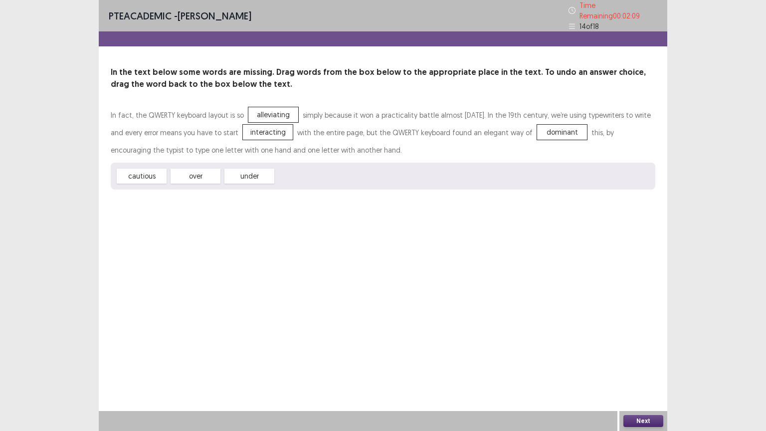
click at [634, 377] on button "Next" at bounding box center [644, 421] width 40 height 12
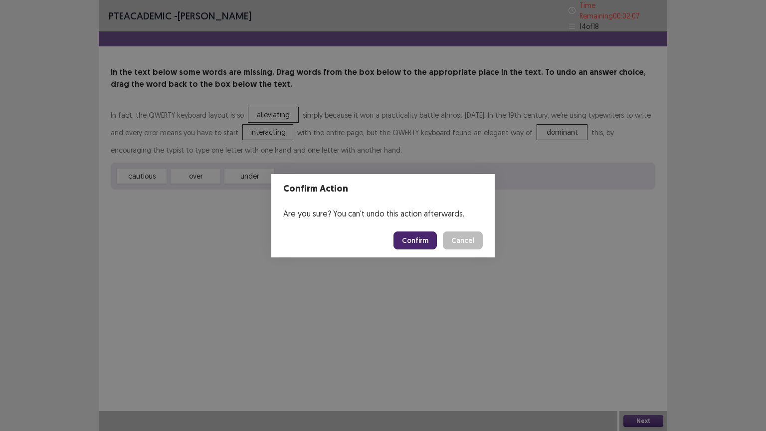
click at [420, 240] on button "Confirm" at bounding box center [415, 241] width 43 height 18
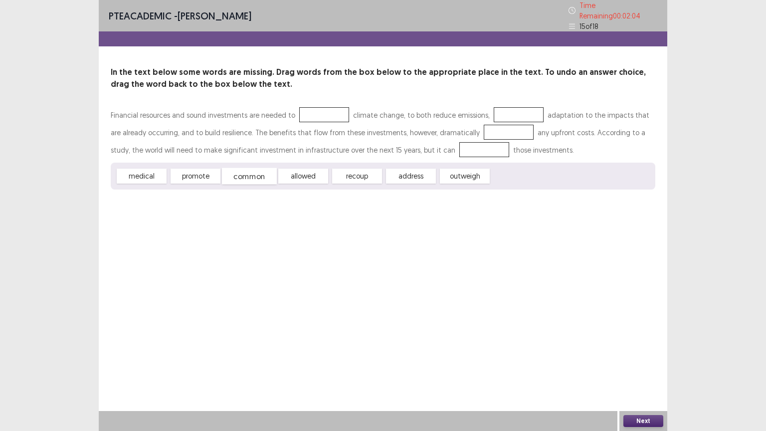
click at [253, 170] on div "common" at bounding box center [249, 176] width 55 height 16
drag, startPoint x: 140, startPoint y: 175, endPoint x: 319, endPoint y: 114, distance: 189.0
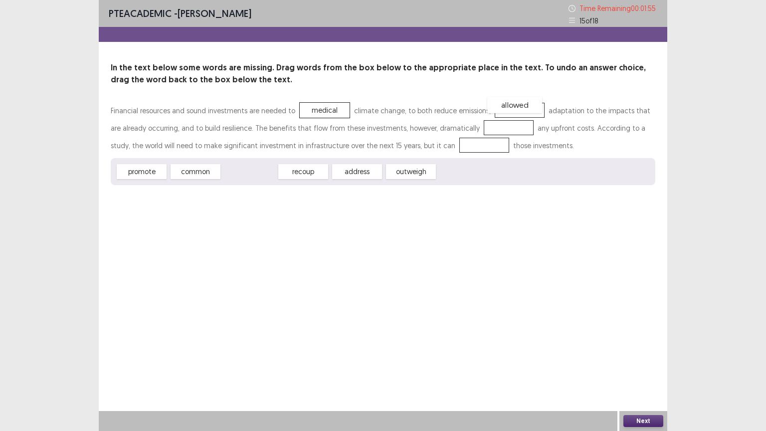
drag, startPoint x: 252, startPoint y: 170, endPoint x: 517, endPoint y: 103, distance: 273.8
drag, startPoint x: 250, startPoint y: 173, endPoint x: 302, endPoint y: 142, distance: 60.4
click at [449, 126] on div "Financial resources and sound investments are needed to medical climate change,…" at bounding box center [383, 143] width 545 height 83
drag, startPoint x: 195, startPoint y: 171, endPoint x: 275, endPoint y: 174, distance: 80.4
click at [307, 160] on div "common" at bounding box center [309, 160] width 55 height 16
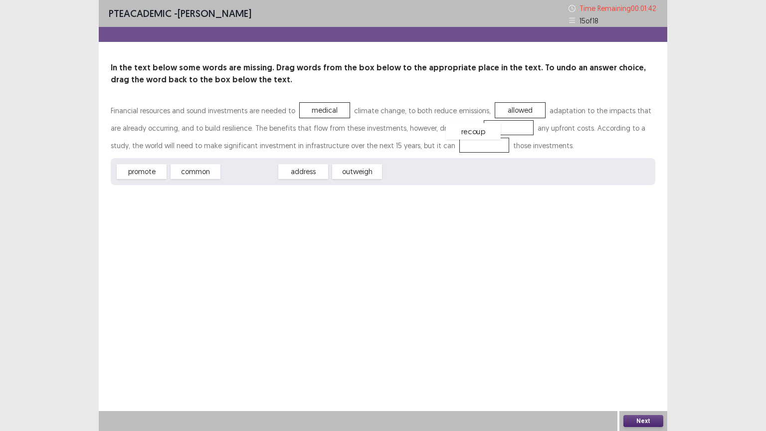
drag, startPoint x: 253, startPoint y: 170, endPoint x: 478, endPoint y: 130, distance: 227.7
drag, startPoint x: 143, startPoint y: 170, endPoint x: 437, endPoint y: 144, distance: 295.1
click at [643, 377] on button "Next" at bounding box center [644, 421] width 40 height 12
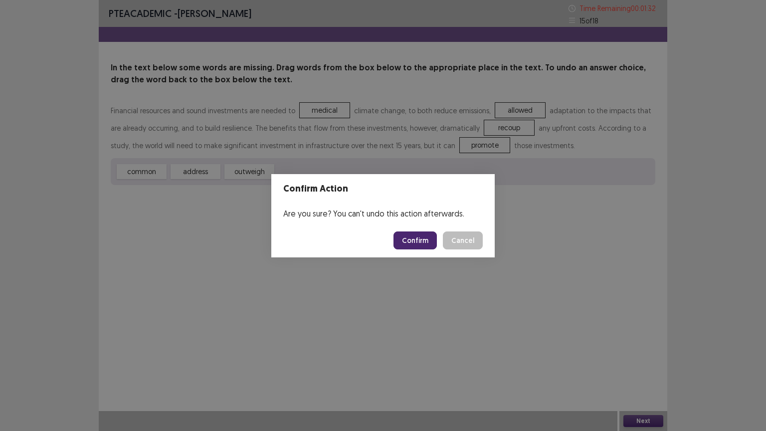
click at [415, 236] on button "Confirm" at bounding box center [415, 241] width 43 height 18
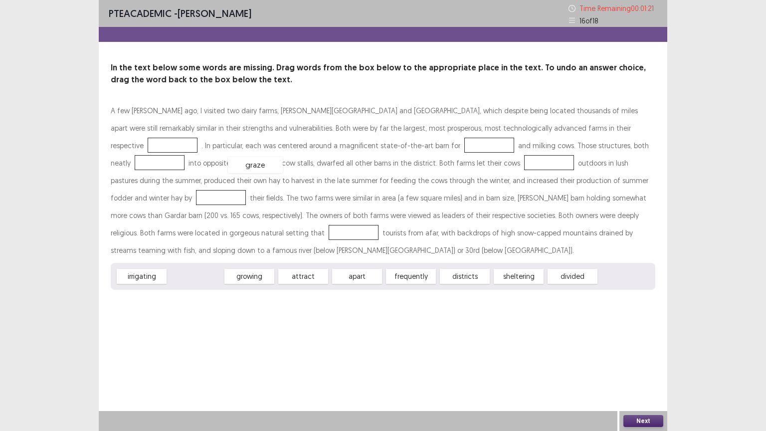
drag, startPoint x: 201, startPoint y: 259, endPoint x: 260, endPoint y: 148, distance: 126.4
drag, startPoint x: 202, startPoint y: 258, endPoint x: 504, endPoint y: 122, distance: 331.2
drag, startPoint x: 296, startPoint y: 258, endPoint x: 295, endPoint y: 159, distance: 98.8
drag, startPoint x: 141, startPoint y: 256, endPoint x: 463, endPoint y: 180, distance: 331.3
drag, startPoint x: 299, startPoint y: 259, endPoint x: 461, endPoint y: 146, distance: 197.1
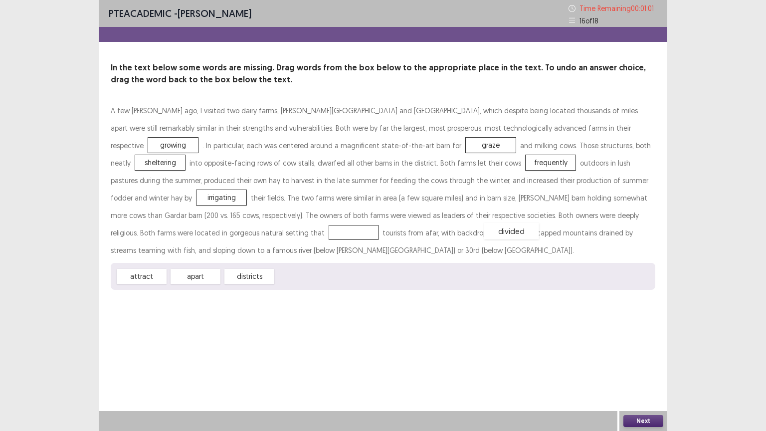
drag, startPoint x: 309, startPoint y: 257, endPoint x: 517, endPoint y: 212, distance: 213.0
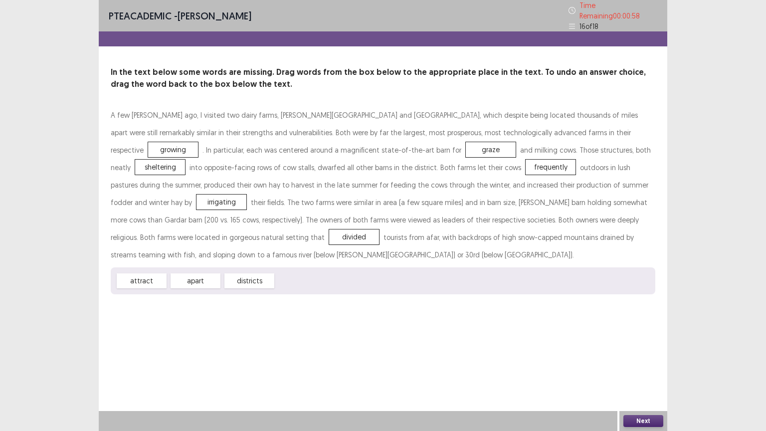
click at [644, 377] on button "Next" at bounding box center [644, 421] width 40 height 12
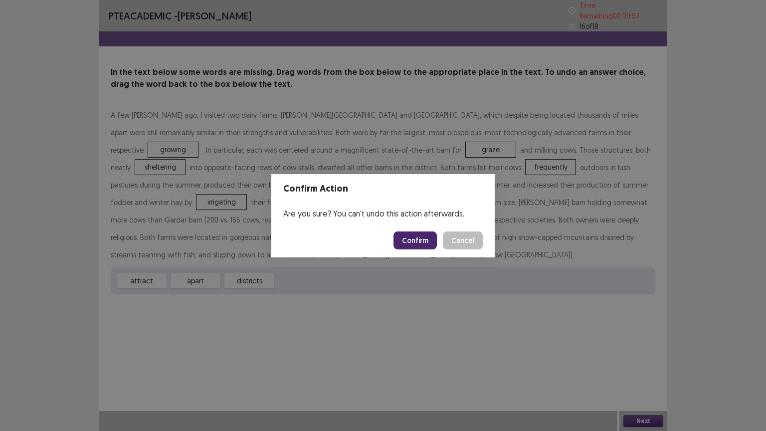
click at [427, 241] on button "Confirm" at bounding box center [415, 241] width 43 height 18
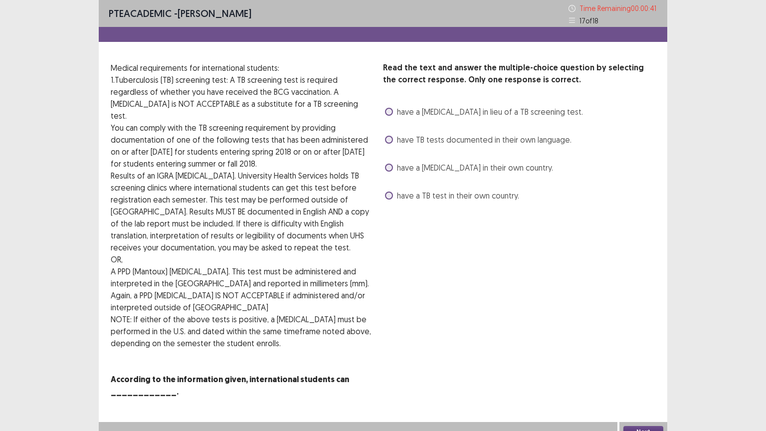
click at [391, 138] on span at bounding box center [389, 140] width 8 height 8
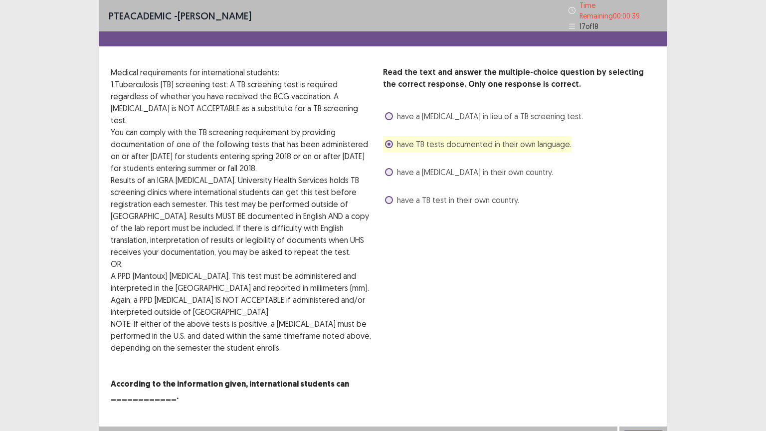
click at [637, 377] on button "Next" at bounding box center [644, 437] width 40 height 12
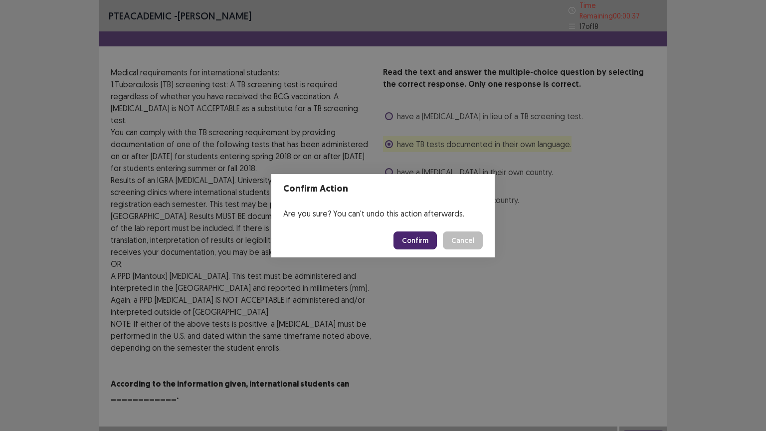
click at [421, 236] on button "Confirm" at bounding box center [415, 241] width 43 height 18
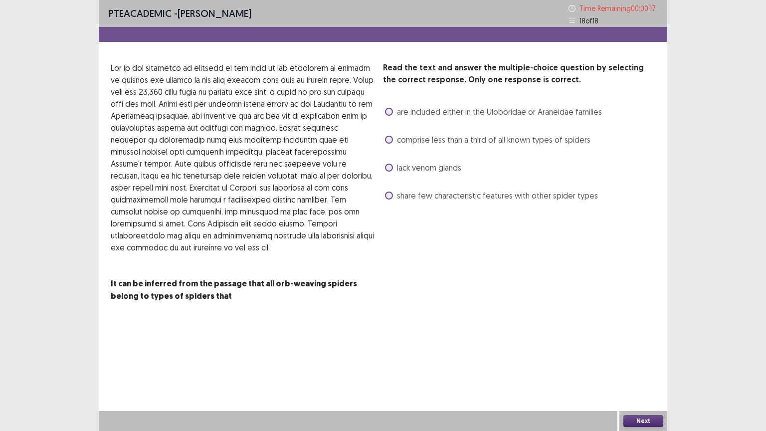
click at [391, 197] on span at bounding box center [389, 196] width 8 height 8
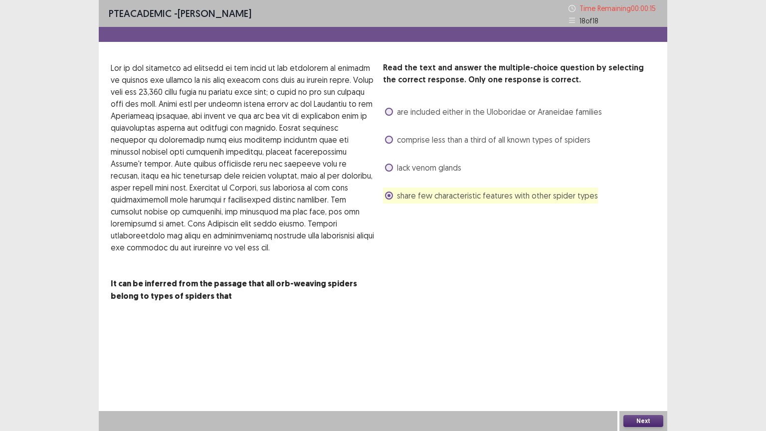
click at [643, 377] on button "Next" at bounding box center [644, 421] width 40 height 12
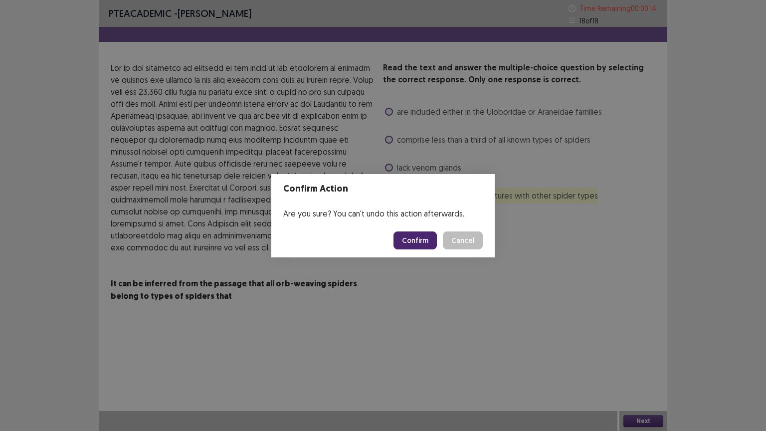
click at [424, 238] on button "Confirm" at bounding box center [415, 241] width 43 height 18
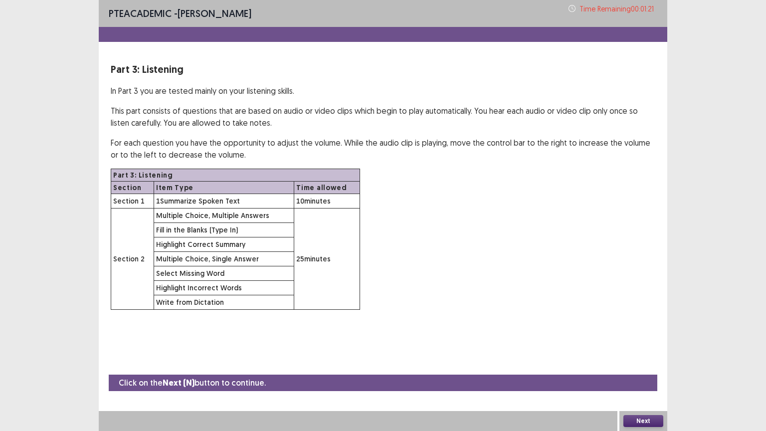
click at [641, 377] on button "Next" at bounding box center [644, 421] width 40 height 12
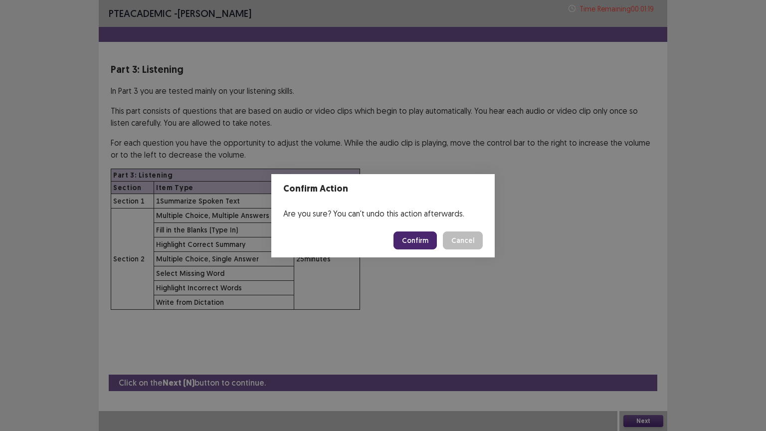
click at [419, 240] on button "Confirm" at bounding box center [415, 241] width 43 height 18
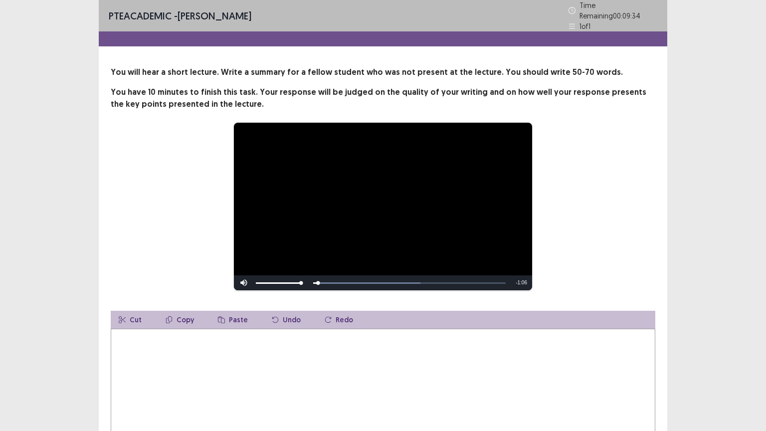
click at [151, 377] on textarea at bounding box center [383, 384] width 545 height 110
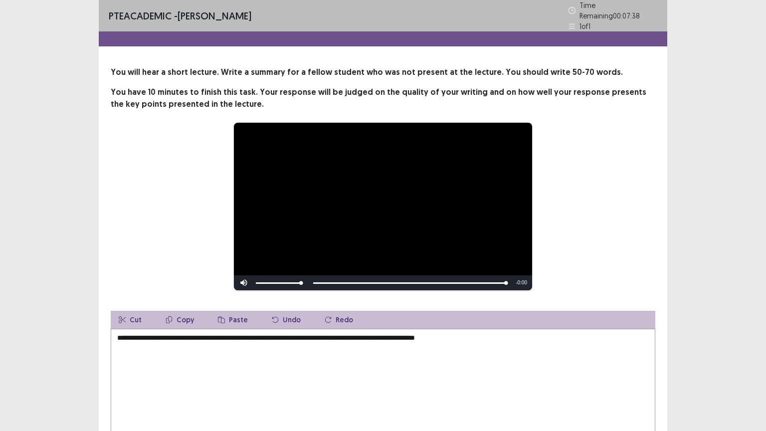
click at [667, 307] on div "**********" at bounding box center [383, 261] width 569 height 390
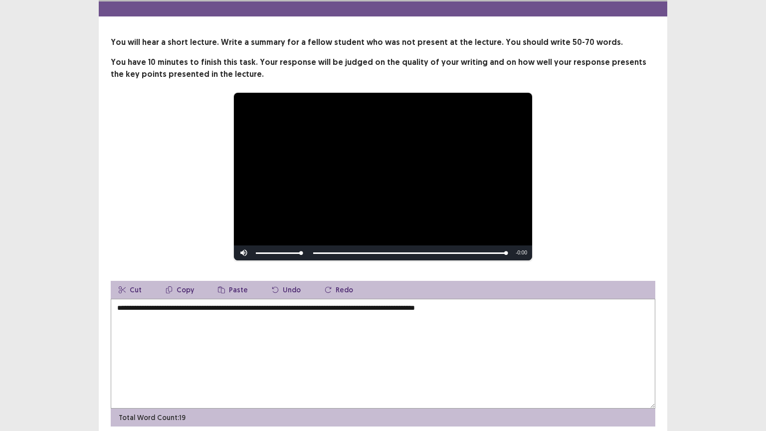
scroll to position [65, 0]
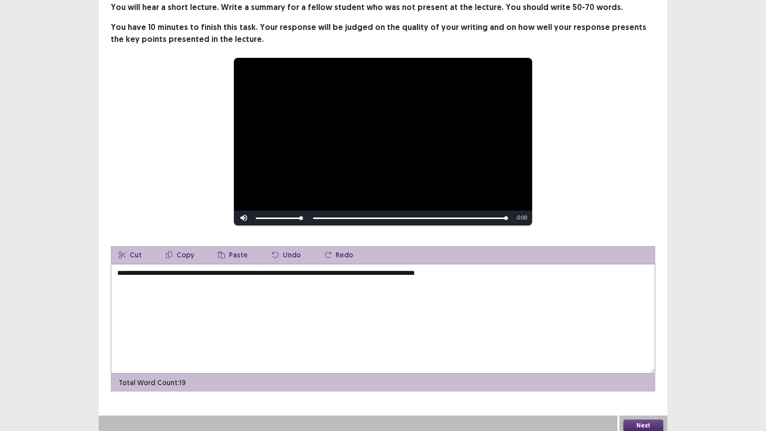
click at [502, 270] on textarea "**********" at bounding box center [383, 319] width 545 height 110
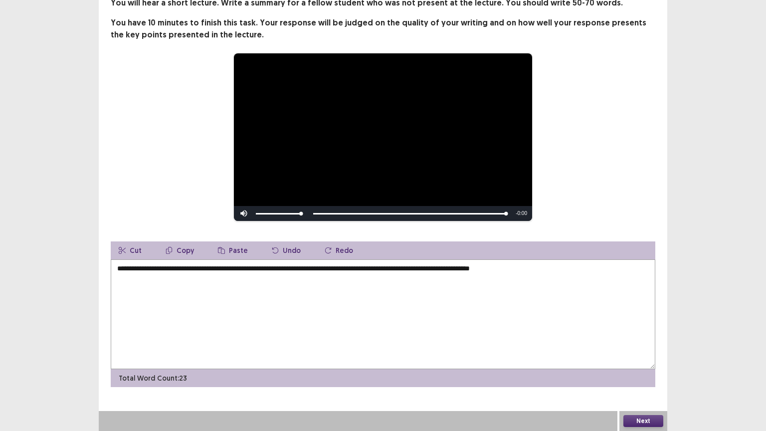
click at [530, 269] on textarea "**********" at bounding box center [383, 314] width 545 height 110
click at [573, 269] on textarea "**********" at bounding box center [383, 314] width 545 height 110
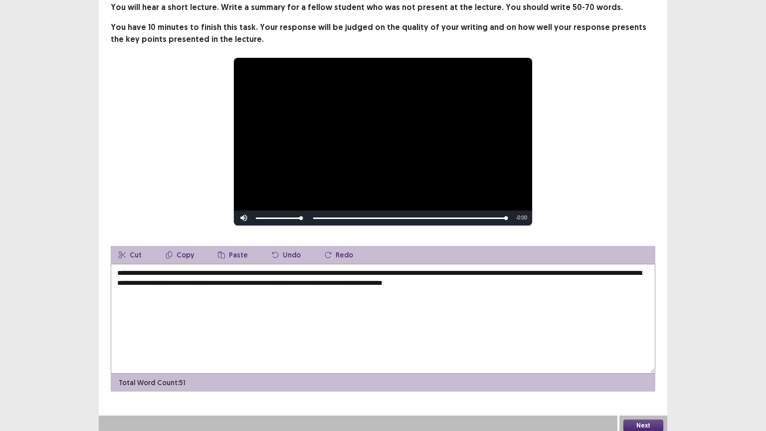
type textarea "**********"
click at [652, 377] on button "Next" at bounding box center [644, 426] width 40 height 12
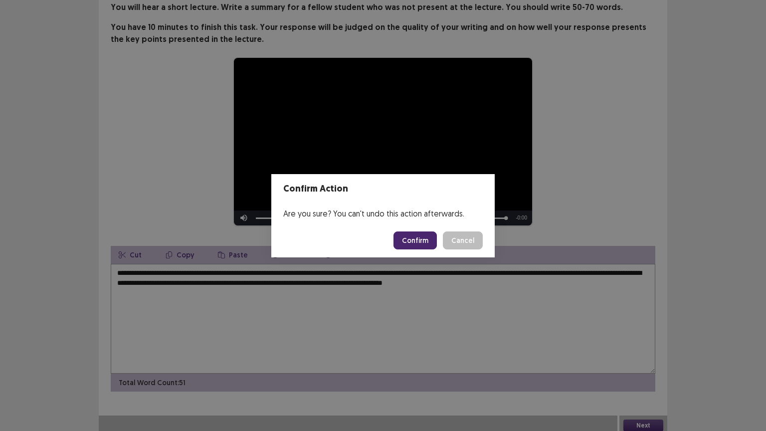
click at [425, 237] on button "Confirm" at bounding box center [415, 241] width 43 height 18
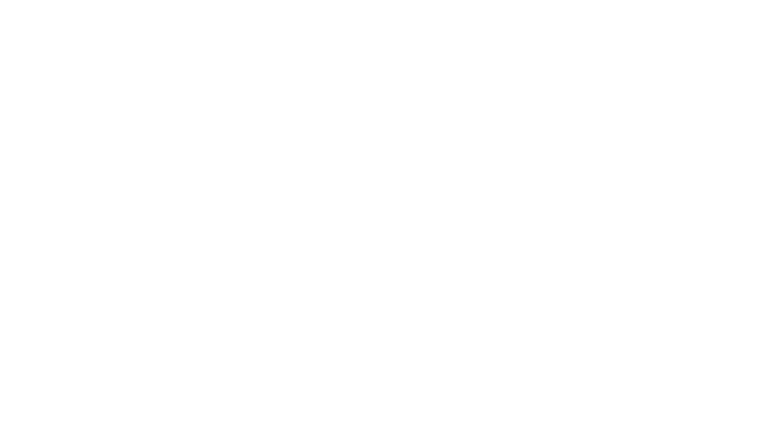
scroll to position [0, 0]
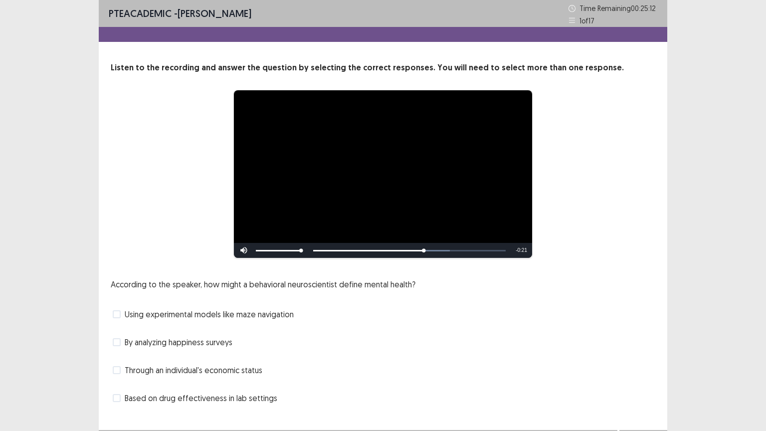
click at [116, 377] on span at bounding box center [117, 398] width 8 height 8
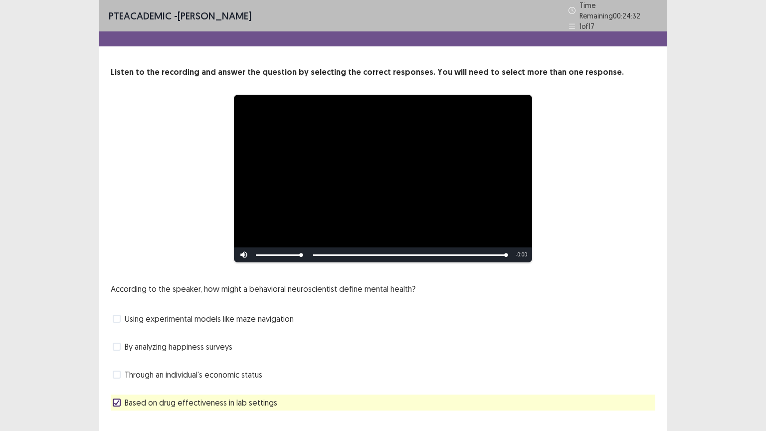
click at [118, 343] on span at bounding box center [117, 347] width 8 height 8
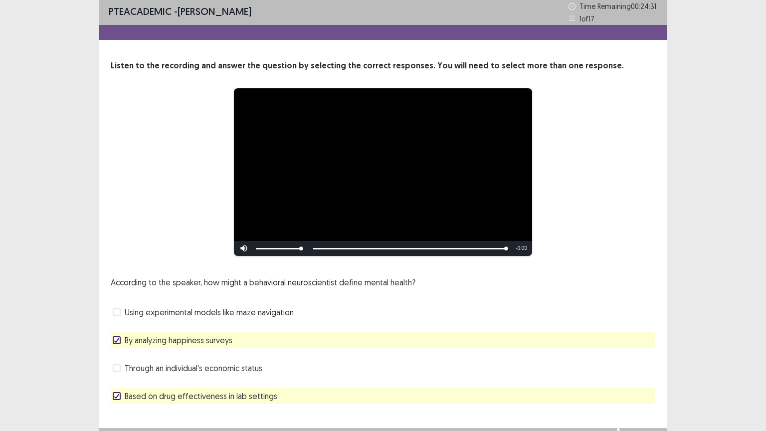
scroll to position [19, 0]
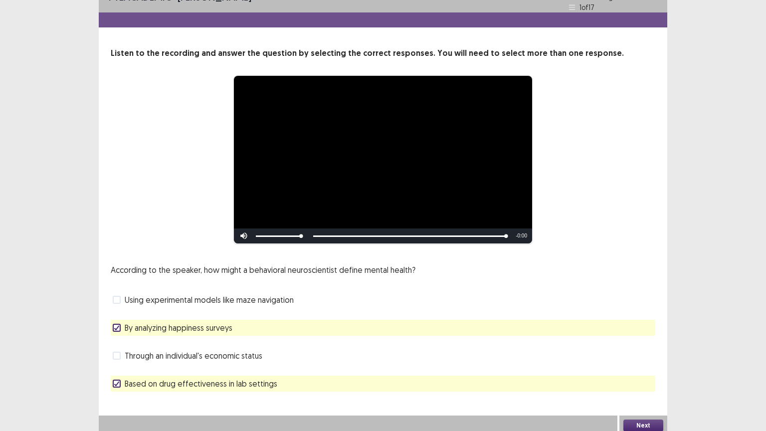
click at [647, 377] on button "Next" at bounding box center [644, 426] width 40 height 12
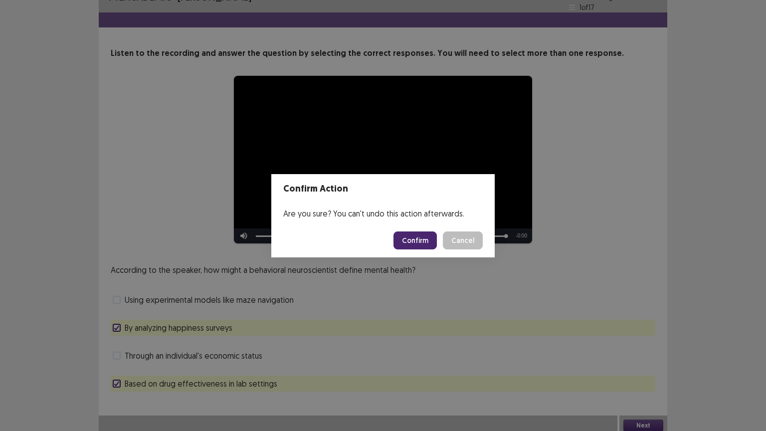
click at [421, 243] on button "Confirm" at bounding box center [415, 241] width 43 height 18
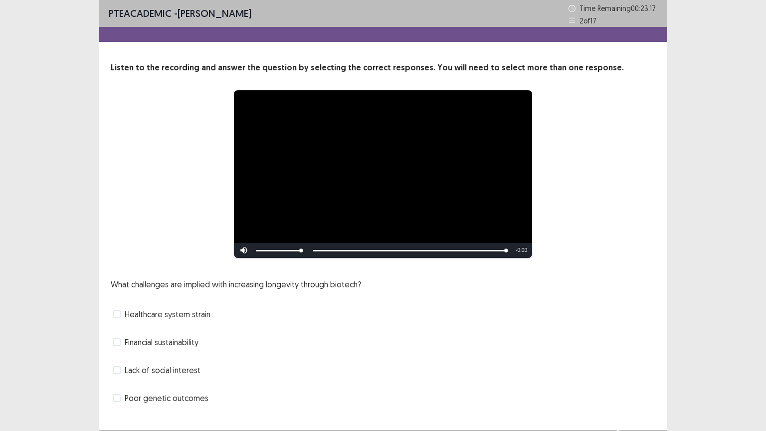
click at [118, 342] on span at bounding box center [117, 342] width 8 height 8
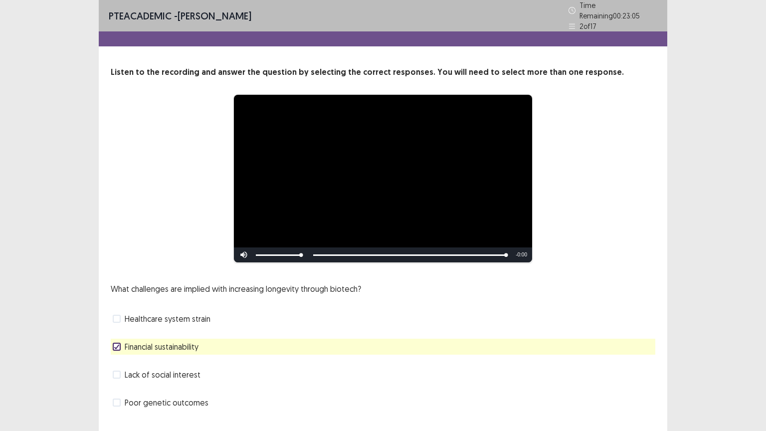
scroll to position [19, 0]
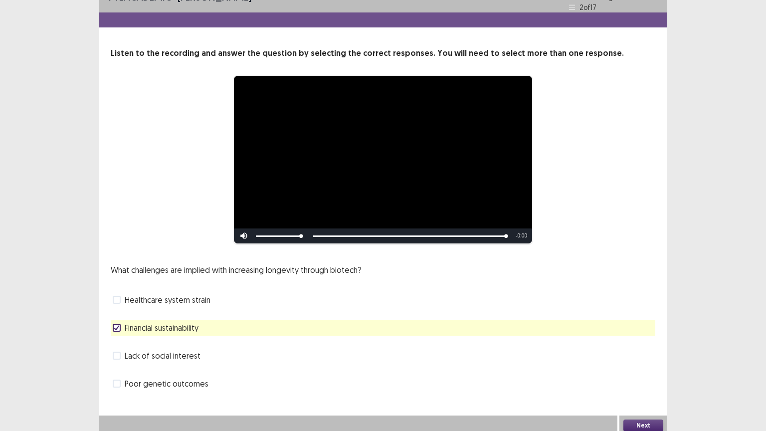
click at [637, 377] on button "Next" at bounding box center [644, 426] width 40 height 12
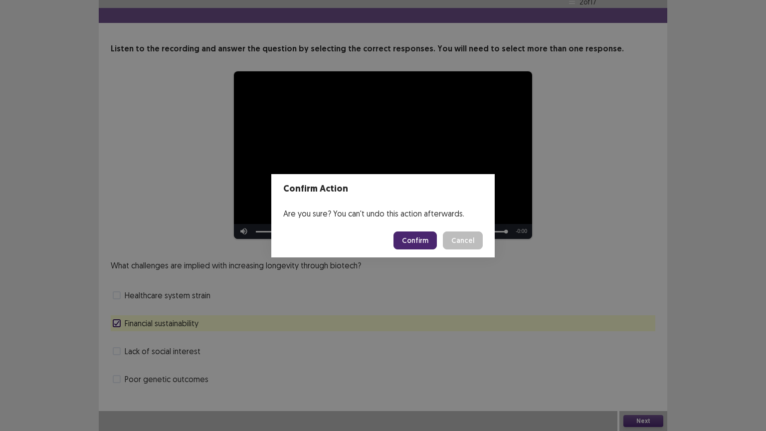
click at [413, 241] on button "Confirm" at bounding box center [415, 241] width 43 height 18
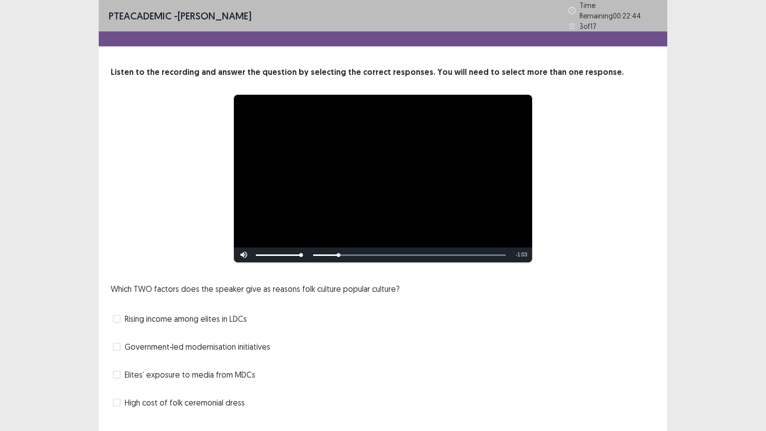
click at [118, 316] on span at bounding box center [117, 319] width 8 height 8
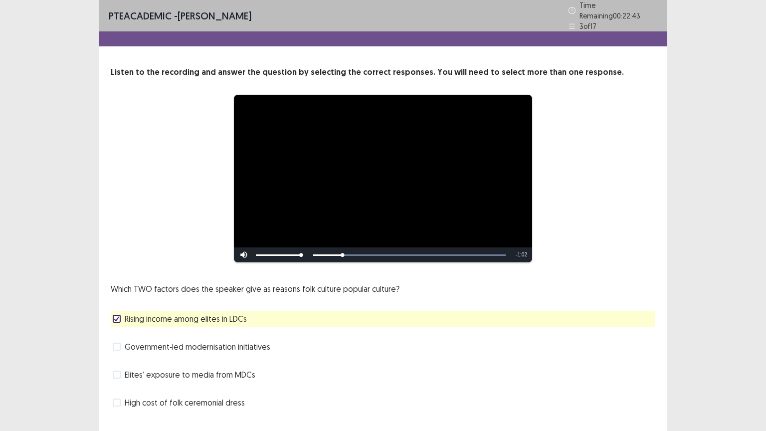
click at [117, 371] on span at bounding box center [117, 375] width 8 height 8
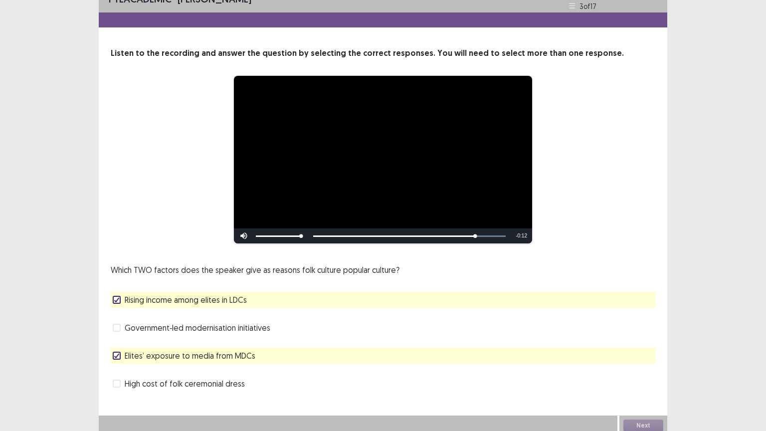
scroll to position [19, 0]
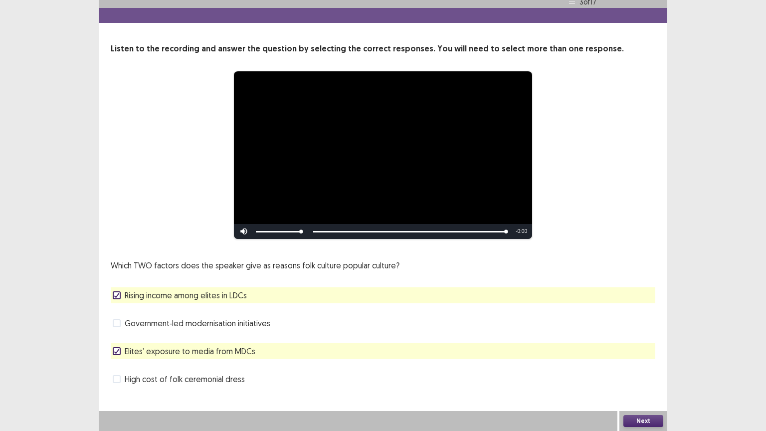
click at [641, 377] on button "Next" at bounding box center [644, 421] width 40 height 12
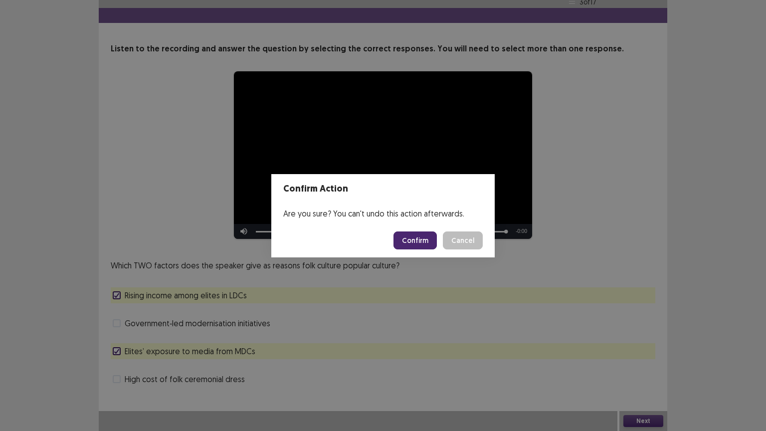
click at [406, 241] on button "Confirm" at bounding box center [415, 241] width 43 height 18
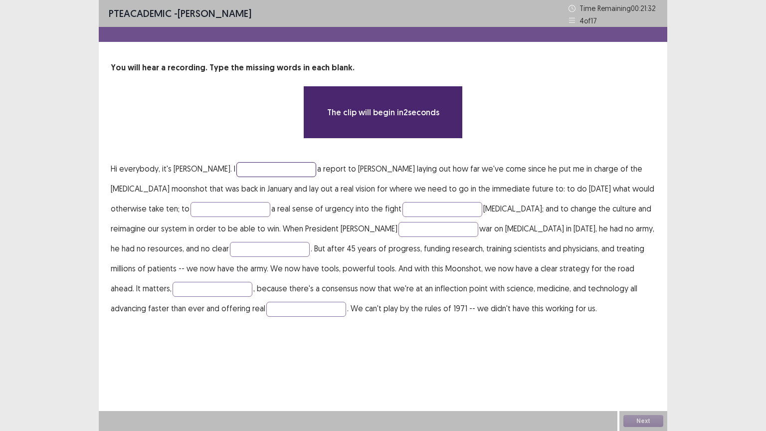
click at [243, 164] on input "text" at bounding box center [277, 169] width 80 height 15
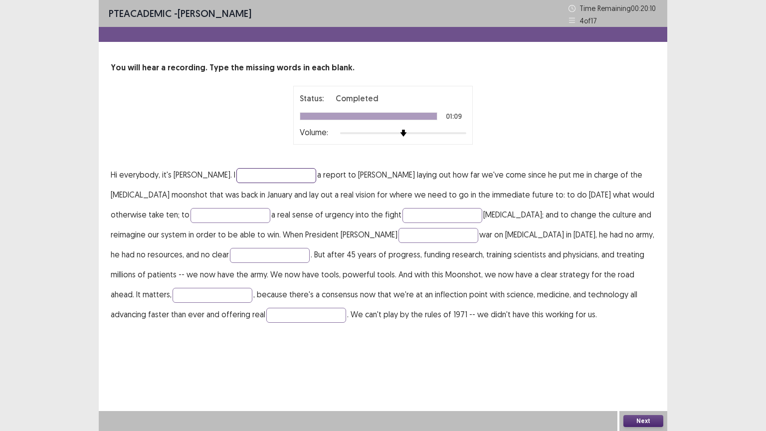
click at [242, 175] on input "text" at bounding box center [277, 175] width 80 height 15
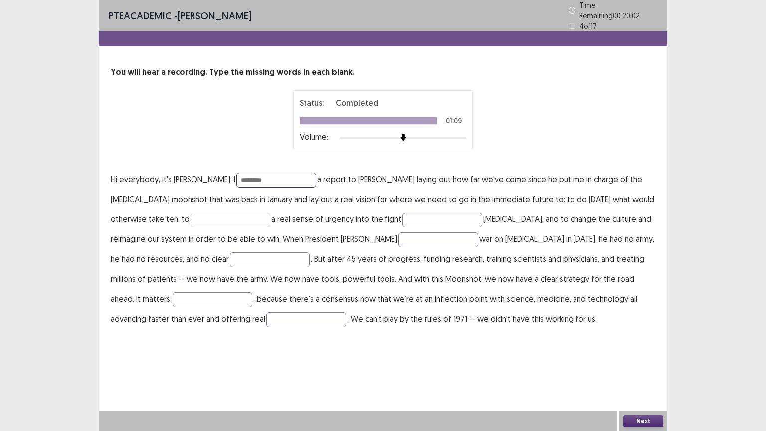
type input "********"
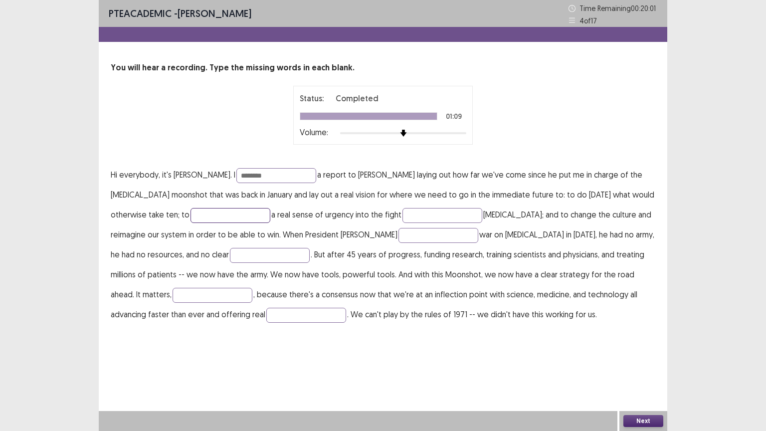
click at [191, 214] on input "text" at bounding box center [231, 215] width 80 height 15
type input "******"
click at [403, 212] on input "text" at bounding box center [443, 215] width 80 height 15
type input "***"
click at [399, 228] on input "text" at bounding box center [439, 235] width 80 height 15
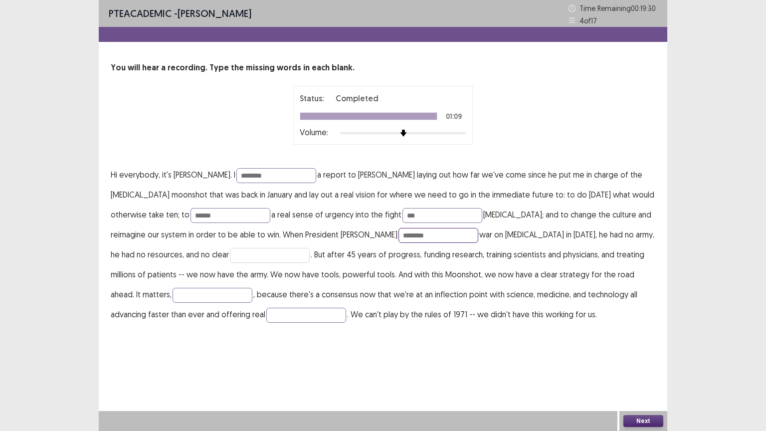
type input "********"
click at [230, 255] on input "text" at bounding box center [270, 255] width 80 height 15
type input "***"
click at [252, 288] on input "text" at bounding box center [213, 295] width 80 height 15
click at [399, 233] on input "********" at bounding box center [439, 235] width 80 height 15
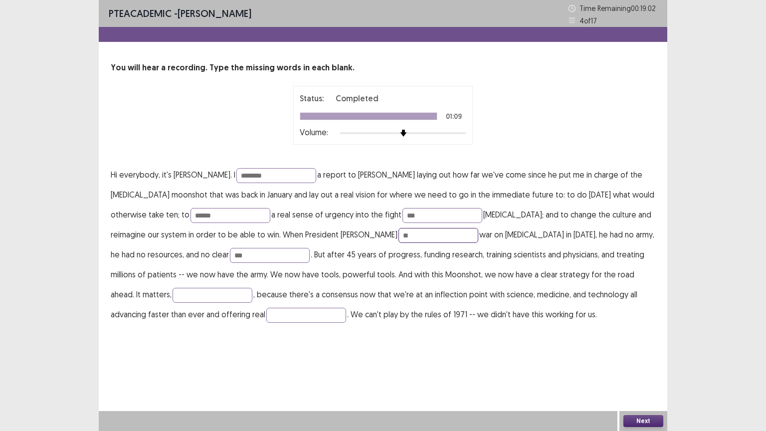
type input "*"
click at [230, 249] on input "***" at bounding box center [270, 255] width 80 height 15
type input "*"
type input "********"
click at [399, 232] on input "text" at bounding box center [439, 235] width 80 height 15
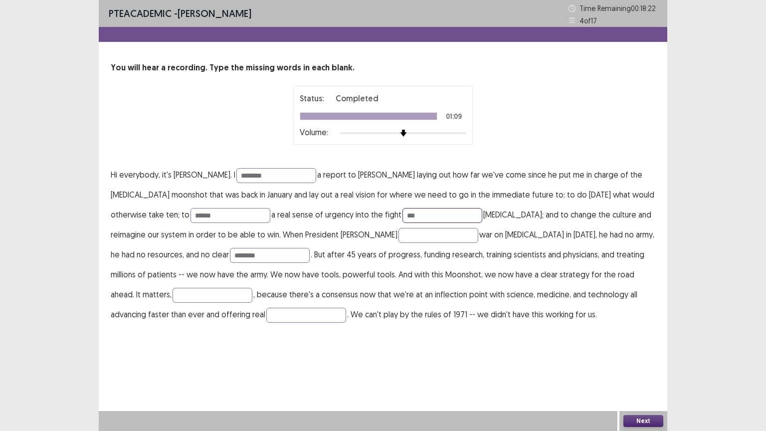
click at [403, 215] on input "***" at bounding box center [443, 215] width 80 height 15
type input "*"
type input "****"
click at [399, 231] on input "text" at bounding box center [439, 235] width 80 height 15
type input "***"
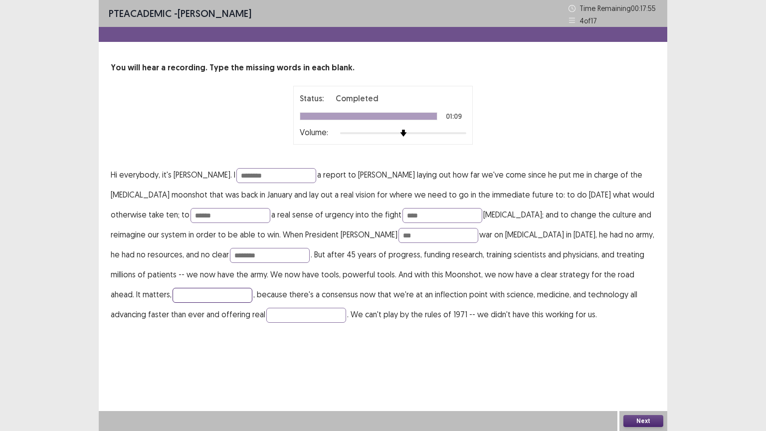
click at [252, 288] on input "text" at bounding box center [213, 295] width 80 height 15
type input "***"
click at [266, 314] on input "text" at bounding box center [306, 315] width 80 height 15
type input "*****"
click at [638, 377] on button "Next" at bounding box center [644, 421] width 40 height 12
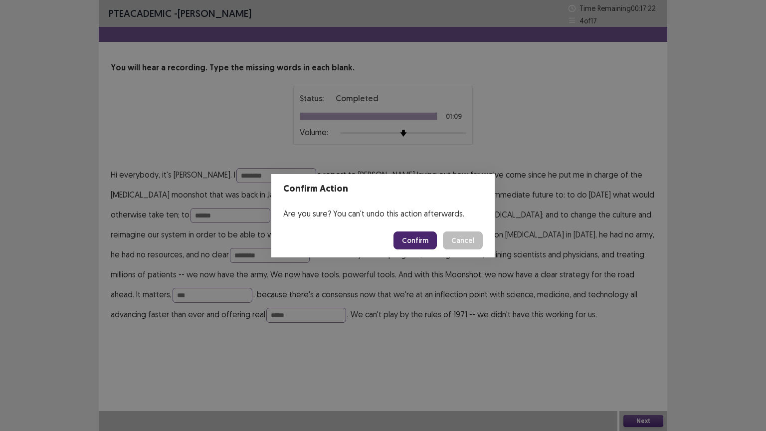
click at [414, 241] on button "Confirm" at bounding box center [415, 241] width 43 height 18
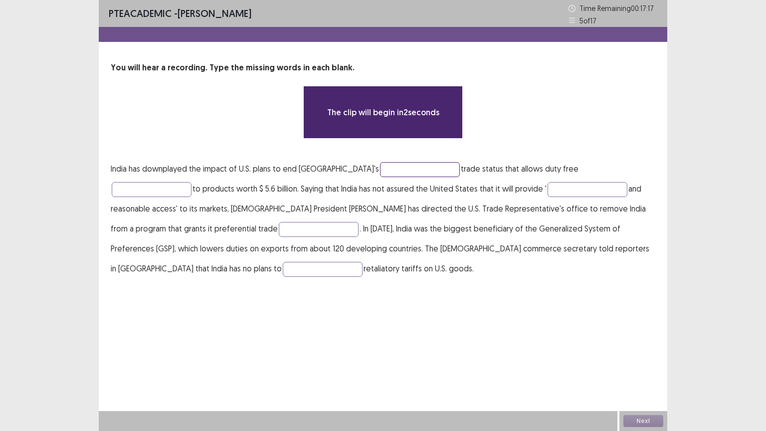
click at [380, 170] on input "text" at bounding box center [420, 169] width 80 height 15
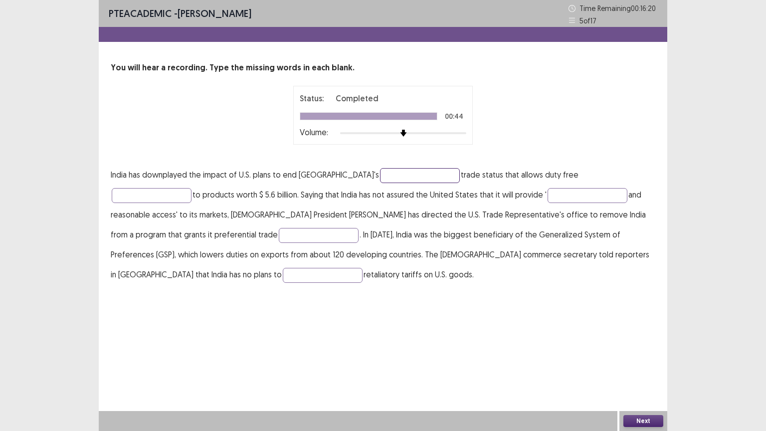
click at [380, 177] on input "text" at bounding box center [420, 175] width 80 height 15
type input "**********"
click at [192, 188] on input "text" at bounding box center [152, 195] width 80 height 15
type input "*******"
click at [548, 192] on input "text" at bounding box center [588, 195] width 80 height 15
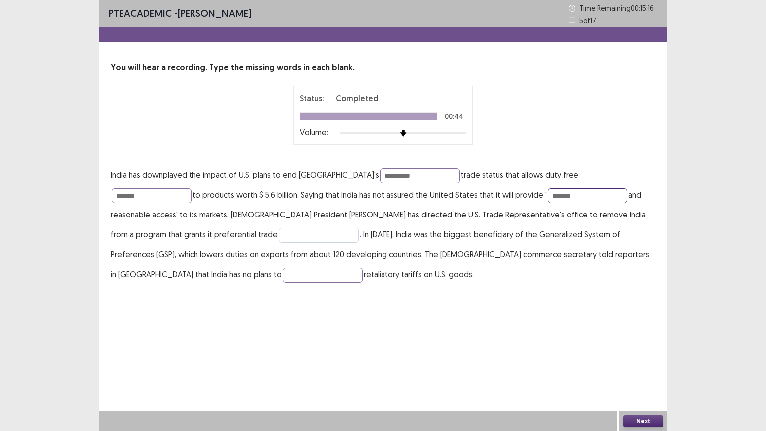
type input "*******"
click at [279, 233] on input "text" at bounding box center [319, 235] width 80 height 15
type input "******"
click at [363, 268] on input "text" at bounding box center [323, 275] width 80 height 15
type input "******"
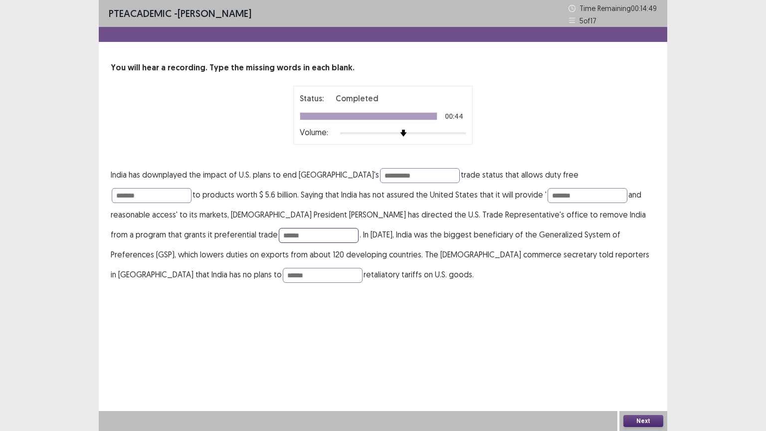
click at [279, 234] on input "******" at bounding box center [319, 235] width 80 height 15
type input "*"
type input "*****"
click at [638, 377] on button "Next" at bounding box center [644, 421] width 40 height 12
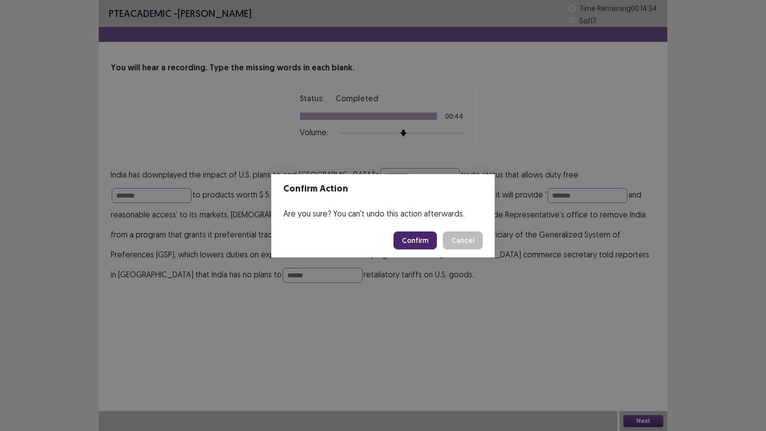
click at [416, 246] on button "Confirm" at bounding box center [415, 241] width 43 height 18
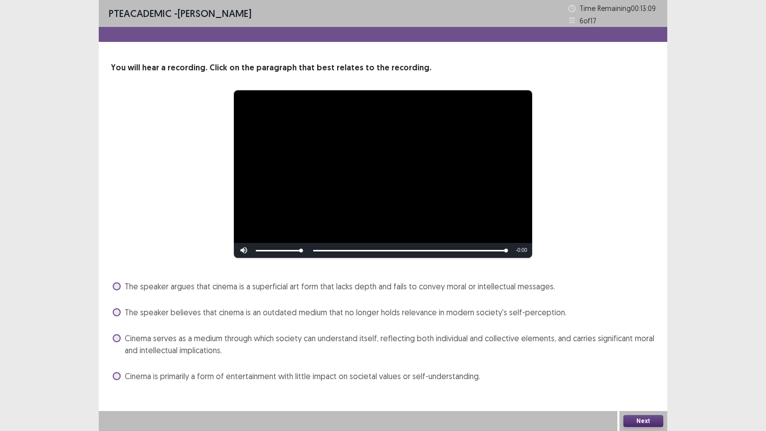
click at [116, 340] on span at bounding box center [117, 338] width 8 height 8
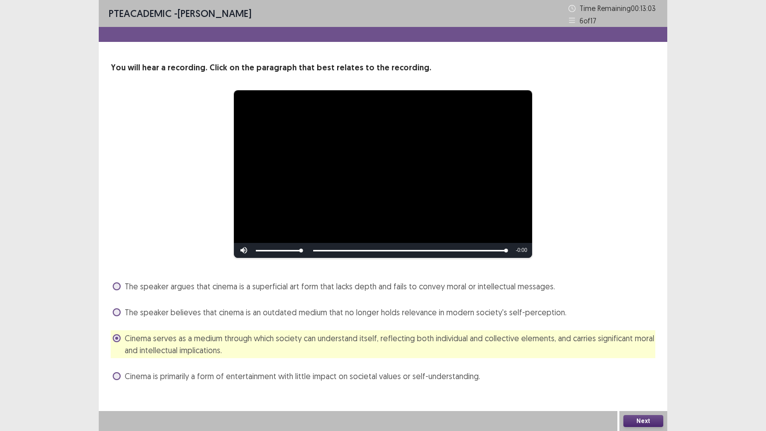
click at [641, 377] on button "Next" at bounding box center [644, 421] width 40 height 12
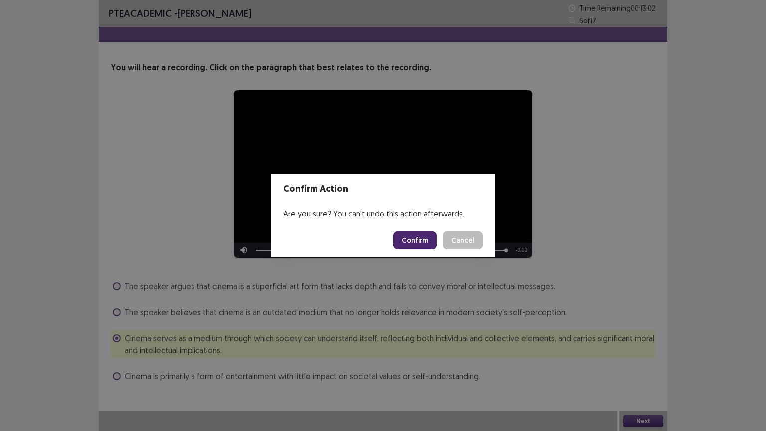
click at [415, 238] on button "Confirm" at bounding box center [415, 241] width 43 height 18
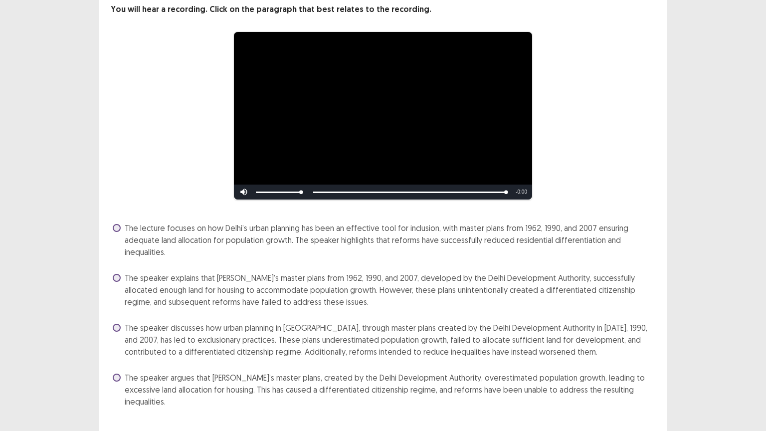
scroll to position [69, 0]
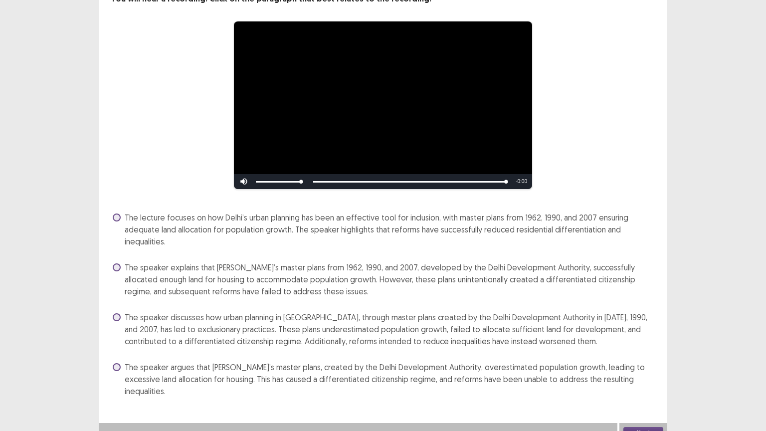
click at [116, 215] on span at bounding box center [117, 218] width 8 height 8
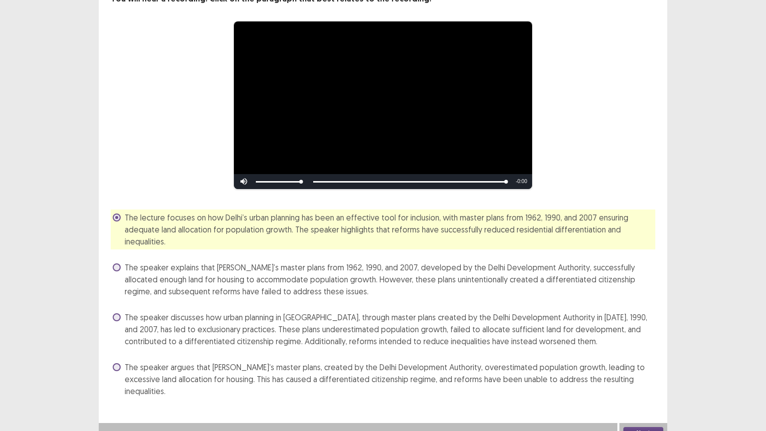
click at [647, 377] on button "Next" at bounding box center [644, 433] width 40 height 12
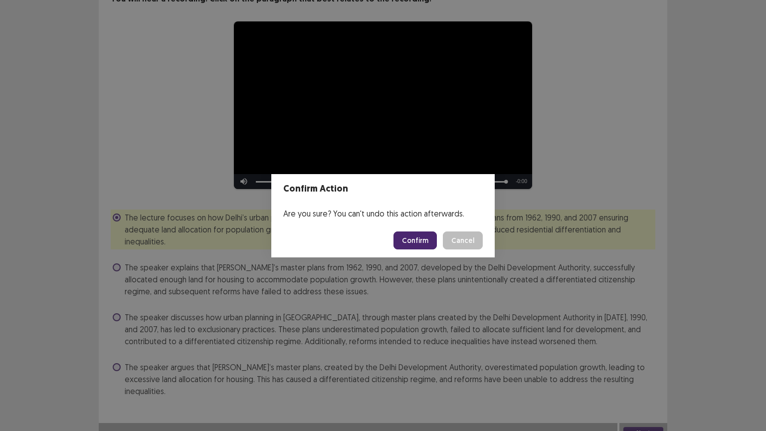
click at [422, 242] on button "Confirm" at bounding box center [415, 241] width 43 height 18
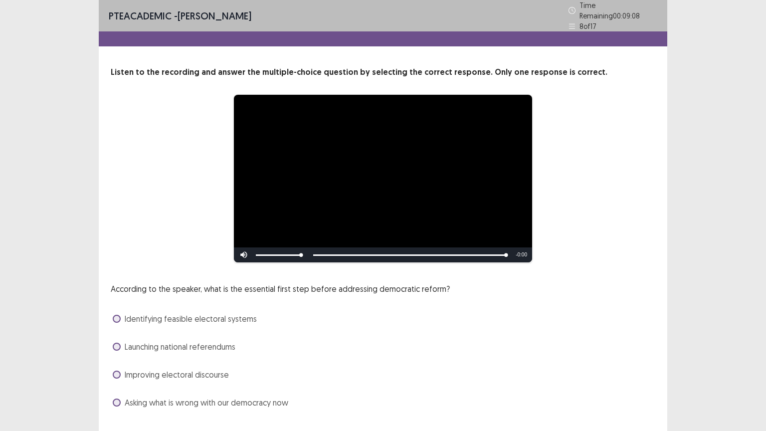
click at [112, 315] on div "Identifying feasible electoral systems" at bounding box center [383, 319] width 545 height 16
click at [115, 315] on span at bounding box center [117, 319] width 8 height 8
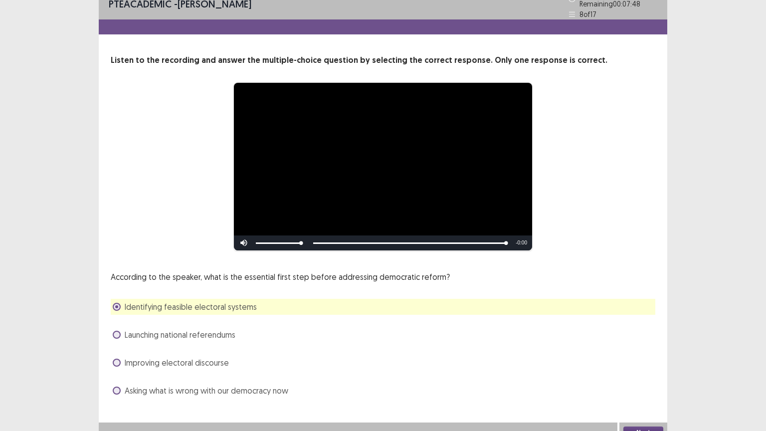
scroll to position [19, 0]
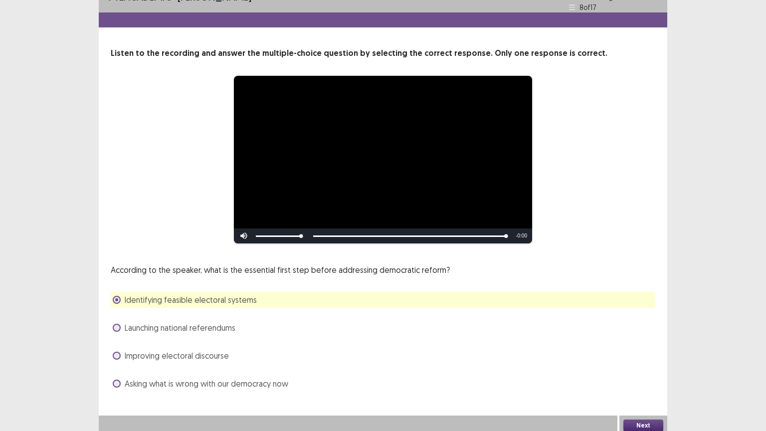
click at [631, 377] on button "Next" at bounding box center [644, 426] width 40 height 12
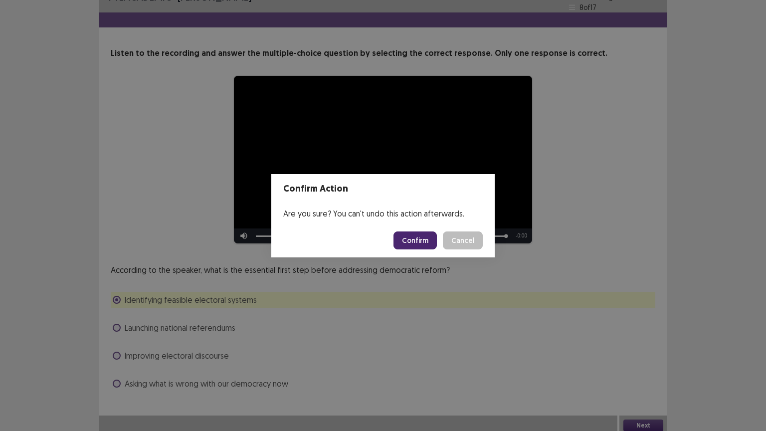
click at [423, 239] on button "Confirm" at bounding box center [415, 241] width 43 height 18
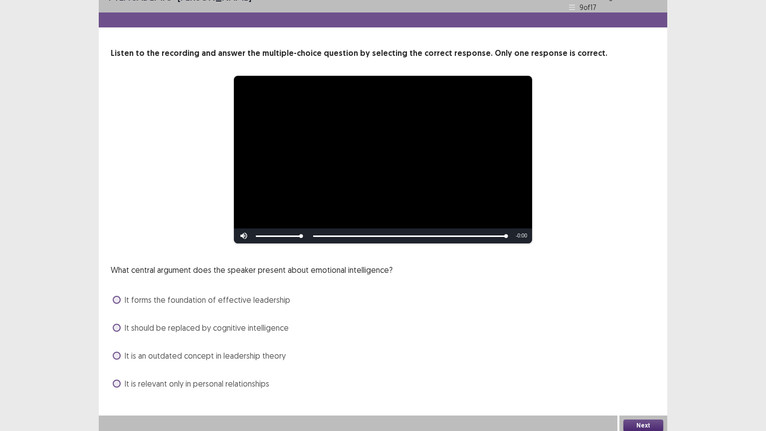
click at [115, 377] on span at bounding box center [117, 384] width 8 height 8
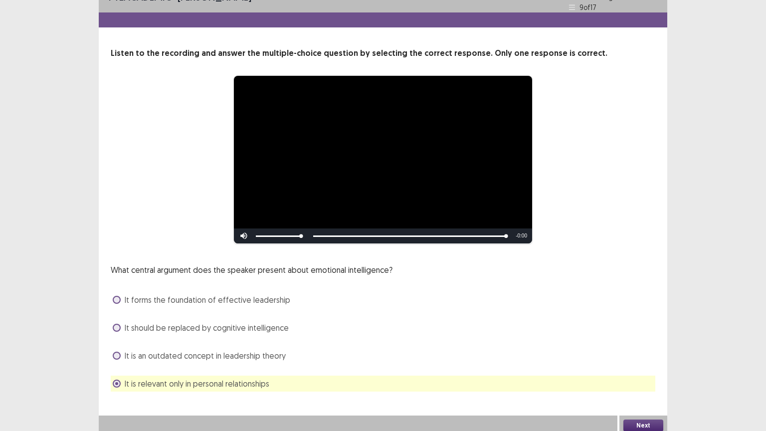
click at [637, 377] on button "Next" at bounding box center [644, 426] width 40 height 12
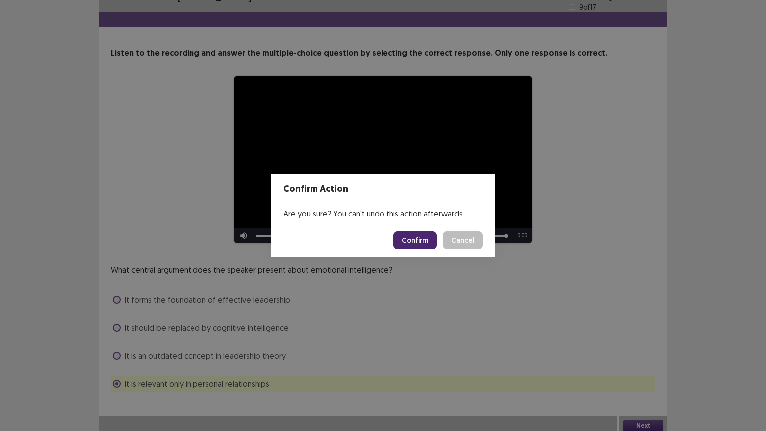
click at [409, 236] on button "Confirm" at bounding box center [415, 241] width 43 height 18
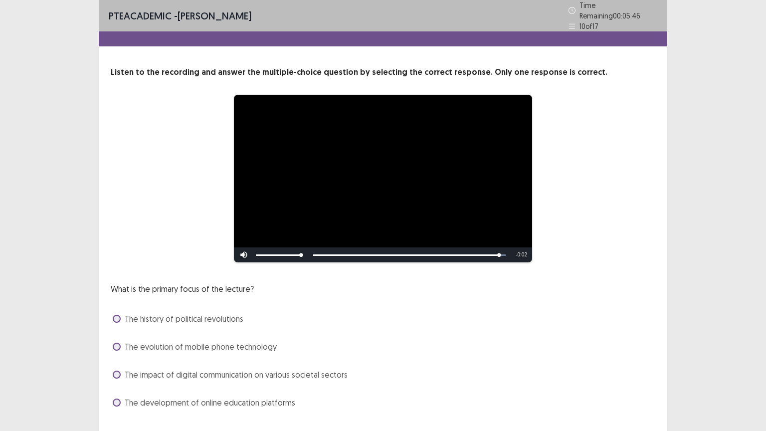
click at [116, 315] on span at bounding box center [117, 319] width 8 height 8
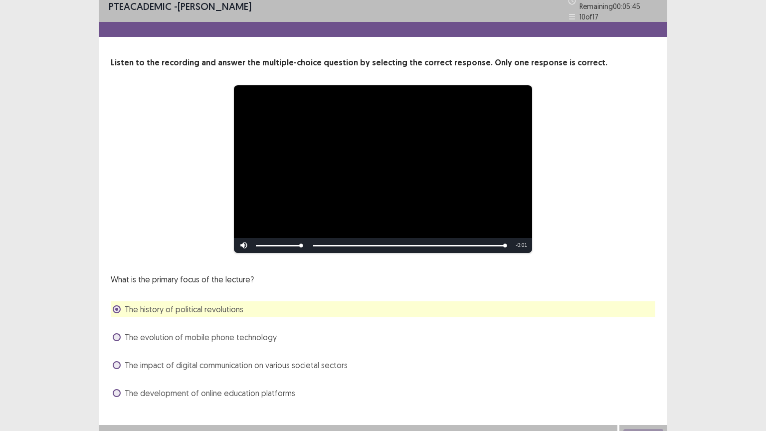
scroll to position [19, 0]
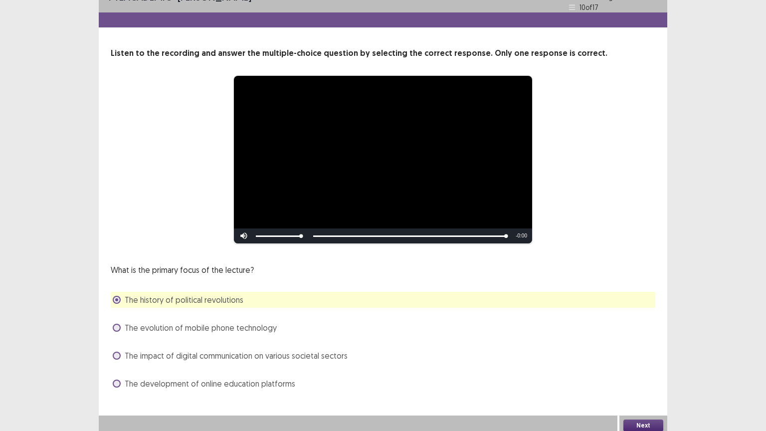
click at [651, 377] on button "Next" at bounding box center [644, 426] width 40 height 12
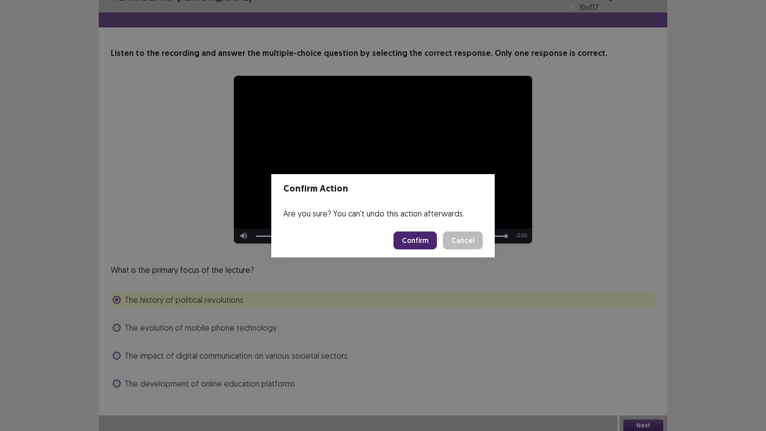
click at [420, 237] on button "Confirm" at bounding box center [415, 241] width 43 height 18
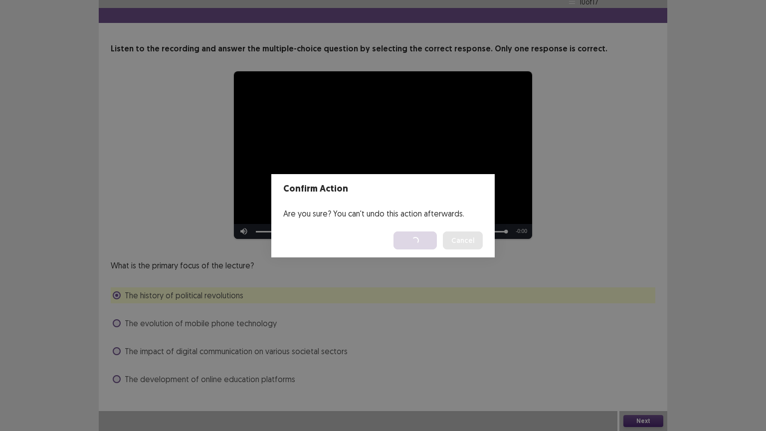
scroll to position [0, 0]
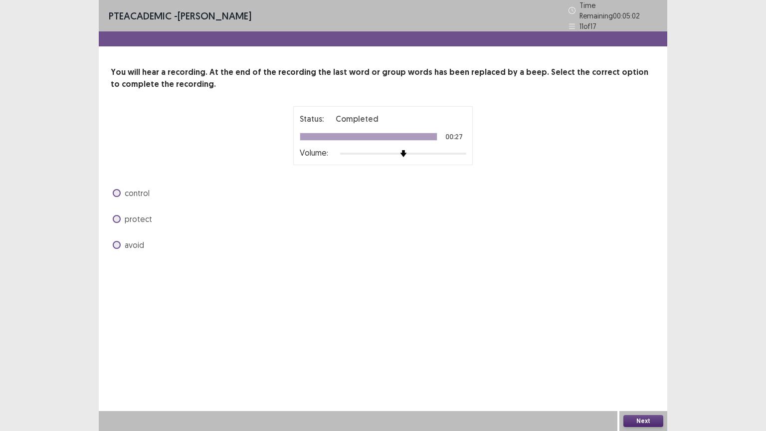
click at [118, 215] on span at bounding box center [117, 219] width 8 height 8
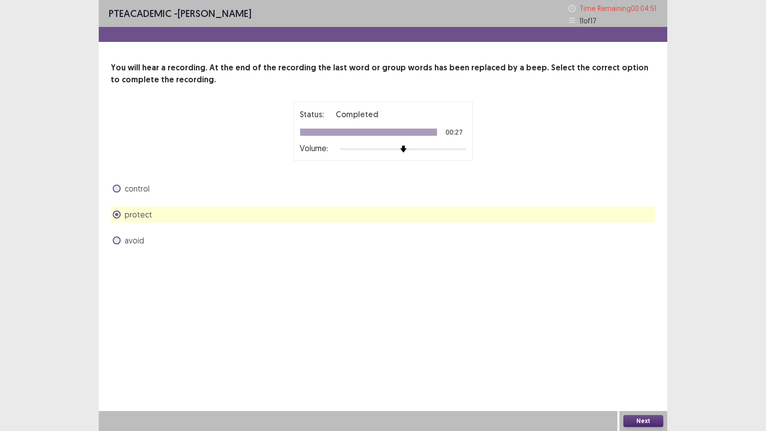
click at [648, 377] on button "Next" at bounding box center [644, 421] width 40 height 12
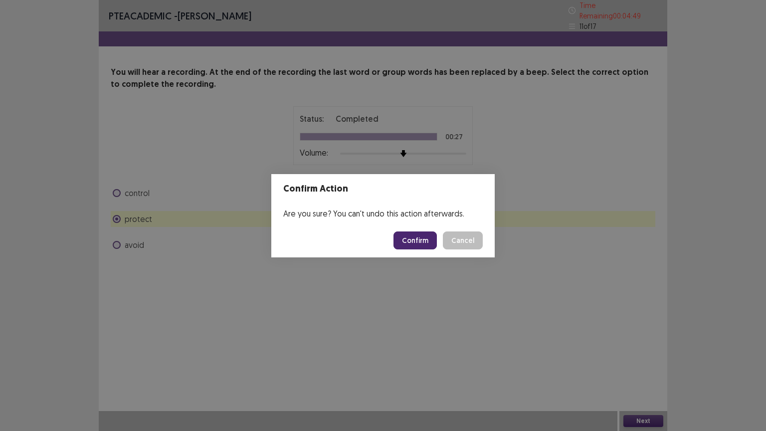
click at [422, 238] on button "Confirm" at bounding box center [415, 241] width 43 height 18
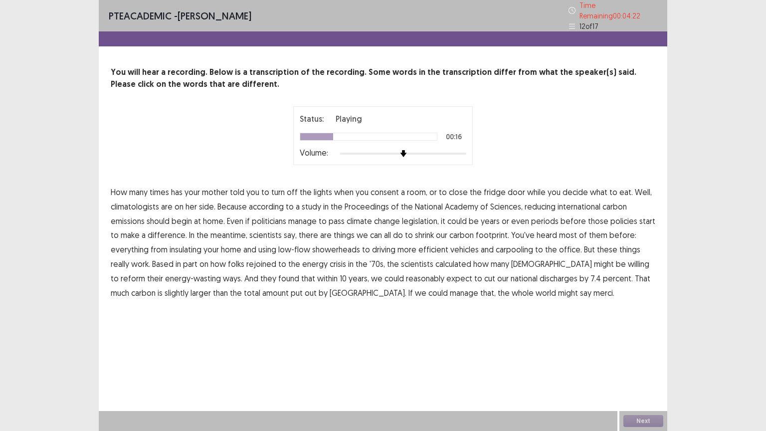
click at [579, 202] on span "international" at bounding box center [579, 207] width 43 height 12
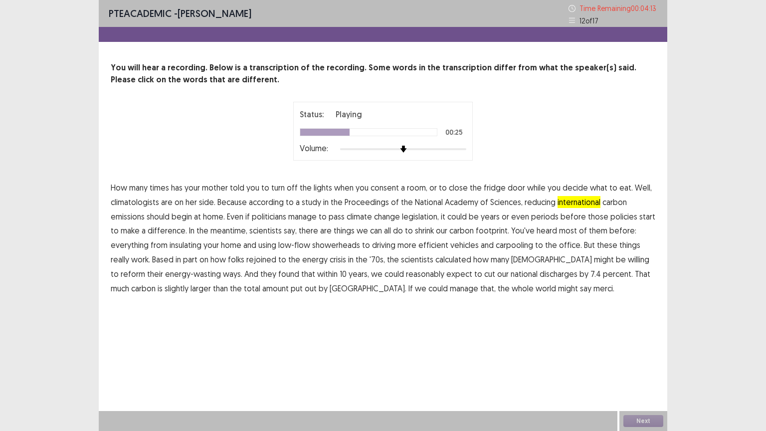
click at [539, 214] on span "periods" at bounding box center [544, 217] width 27 height 12
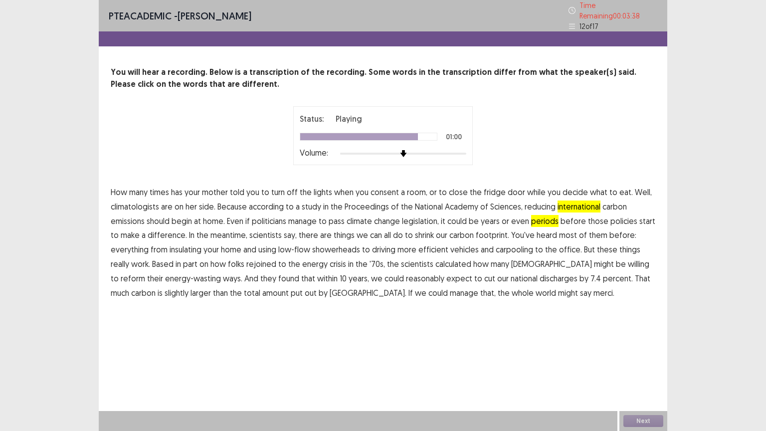
click at [540, 272] on span "discharges" at bounding box center [559, 278] width 38 height 12
click at [558, 287] on span "might" at bounding box center [568, 293] width 20 height 12
click at [644, 377] on button "Next" at bounding box center [644, 421] width 40 height 12
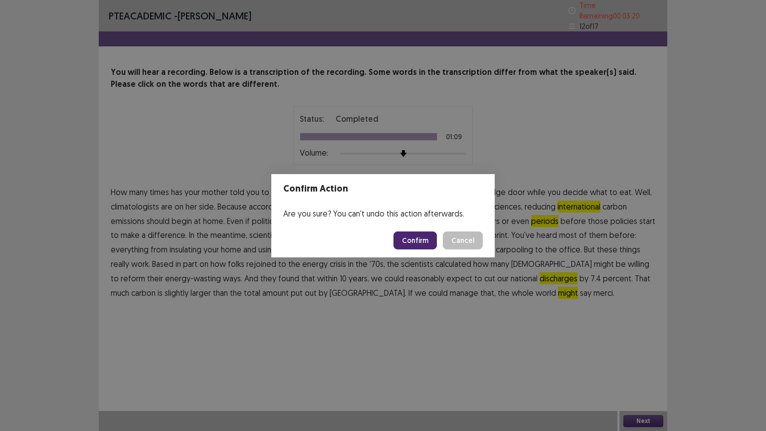
click at [418, 241] on button "Confirm" at bounding box center [415, 241] width 43 height 18
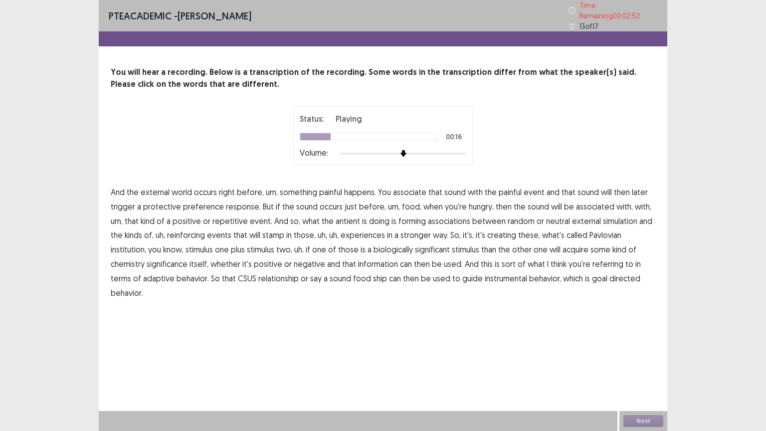
click at [328, 202] on span "occurs" at bounding box center [331, 207] width 23 height 12
click at [614, 216] on span "simulation" at bounding box center [620, 221] width 34 height 12
click at [342, 258] on span "that" at bounding box center [349, 264] width 14 height 12
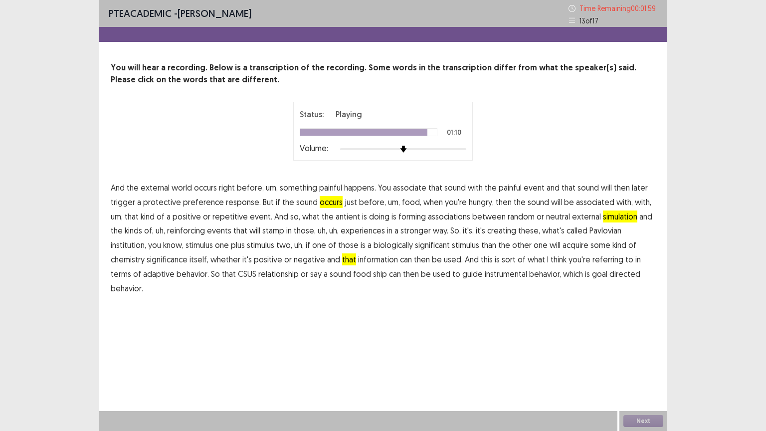
click at [373, 273] on span "ship" at bounding box center [380, 274] width 14 height 12
click at [645, 377] on button "Next" at bounding box center [644, 421] width 40 height 12
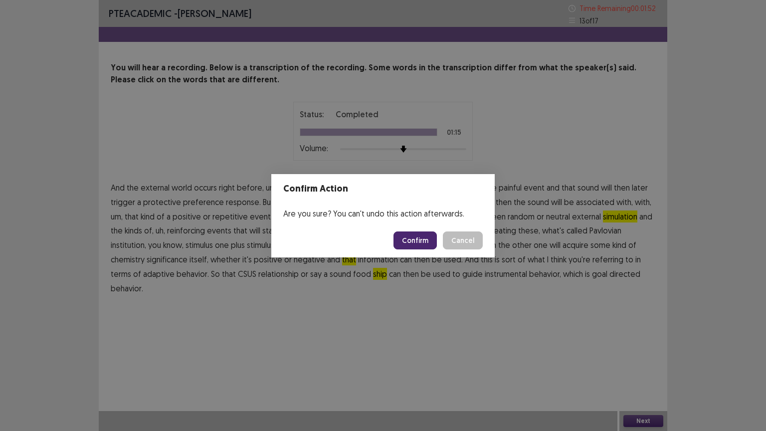
click at [414, 240] on button "Confirm" at bounding box center [415, 241] width 43 height 18
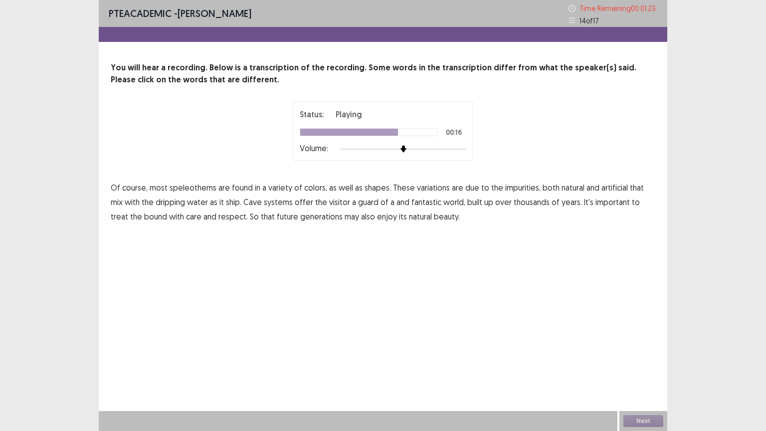
click at [519, 202] on span "thousands" at bounding box center [532, 202] width 36 height 12
click at [244, 199] on span "Cave" at bounding box center [253, 202] width 18 height 12
click at [631, 377] on button "Next" at bounding box center [644, 421] width 40 height 12
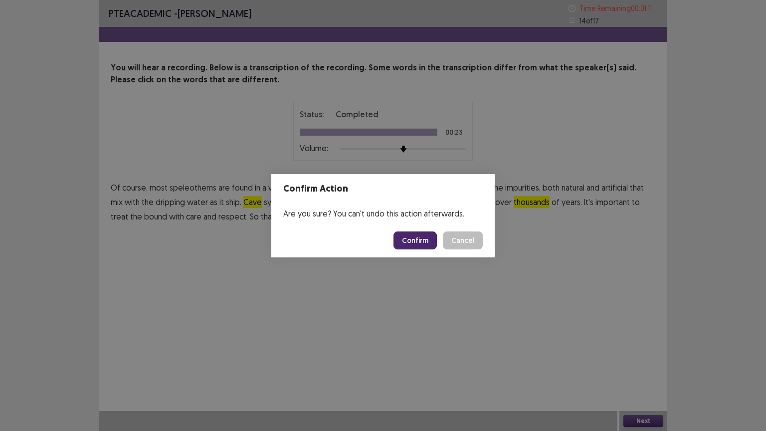
click at [424, 238] on button "Confirm" at bounding box center [415, 241] width 43 height 18
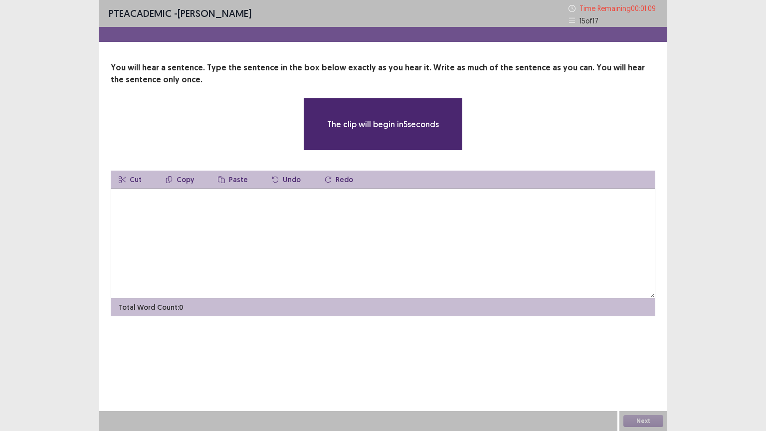
click at [164, 209] on textarea at bounding box center [383, 244] width 545 height 110
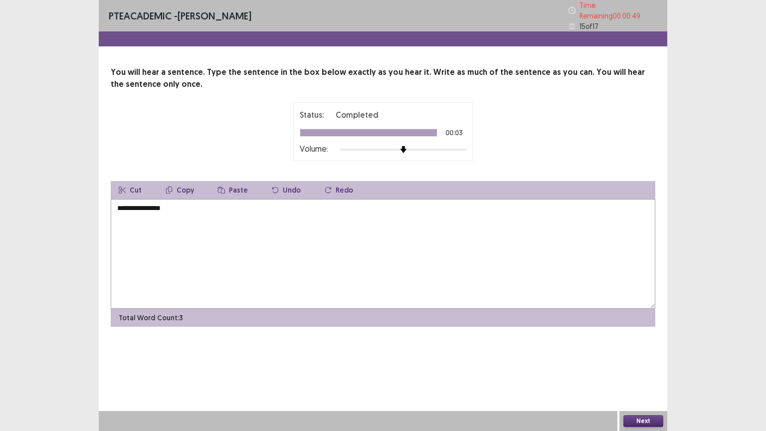
type textarea "**********"
click at [645, 377] on button "Next" at bounding box center [644, 421] width 40 height 12
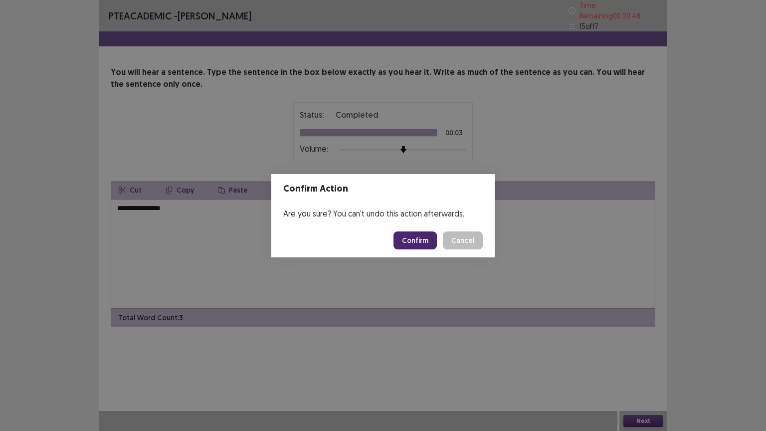
click at [426, 237] on button "Confirm" at bounding box center [415, 241] width 43 height 18
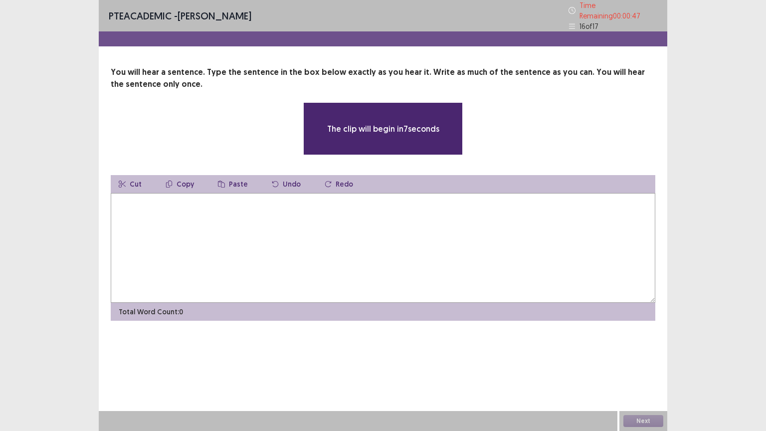
click at [320, 240] on textarea at bounding box center [383, 248] width 545 height 110
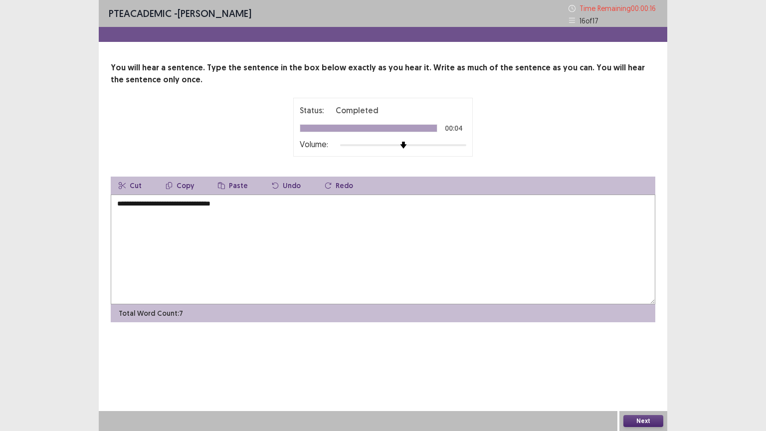
type textarea "**********"
click at [653, 377] on button "Next" at bounding box center [644, 421] width 40 height 12
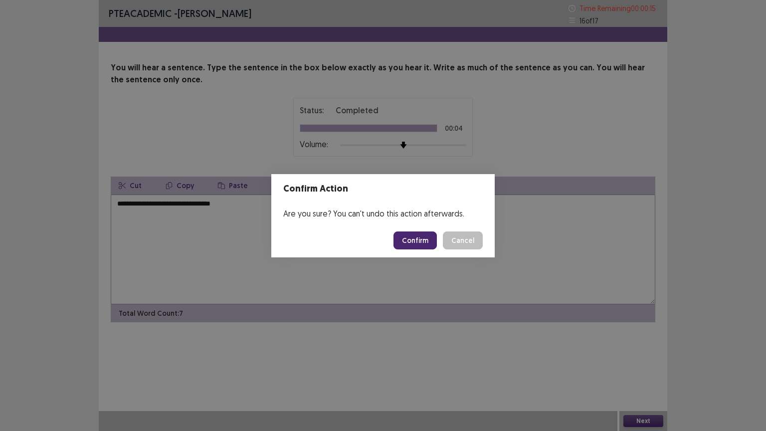
click at [420, 238] on button "Confirm" at bounding box center [415, 241] width 43 height 18
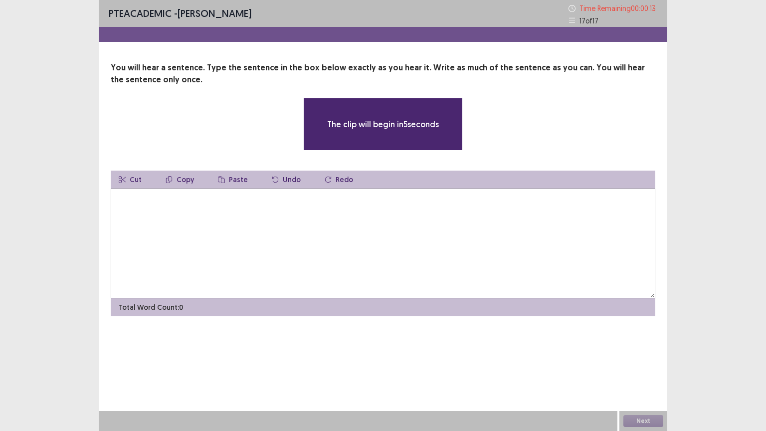
click at [347, 235] on textarea at bounding box center [383, 244] width 545 height 110
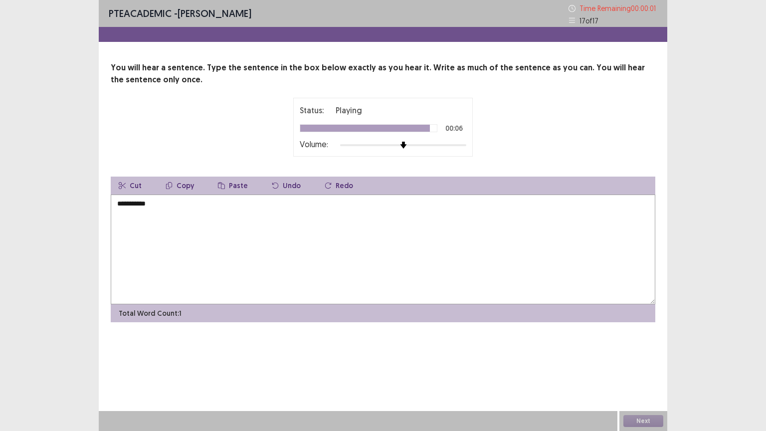
type textarea "**********"
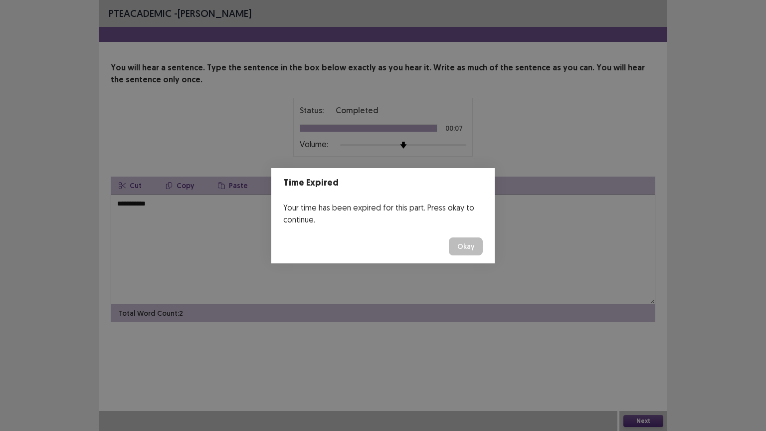
click at [465, 250] on button "Okay" at bounding box center [466, 247] width 34 height 18
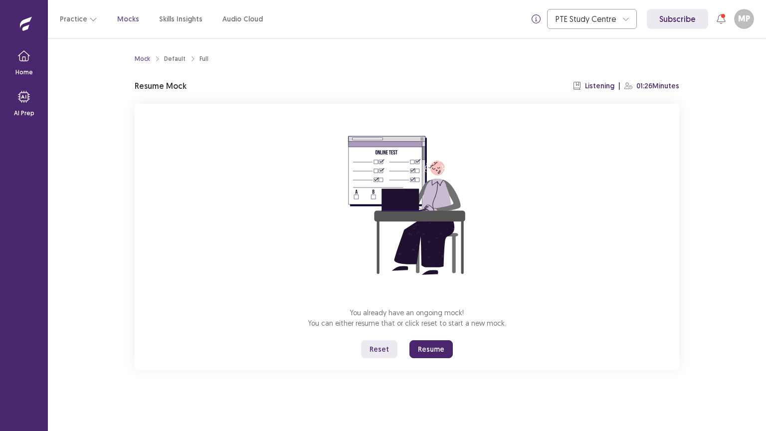
click at [422, 348] on button "Resume" at bounding box center [431, 349] width 43 height 18
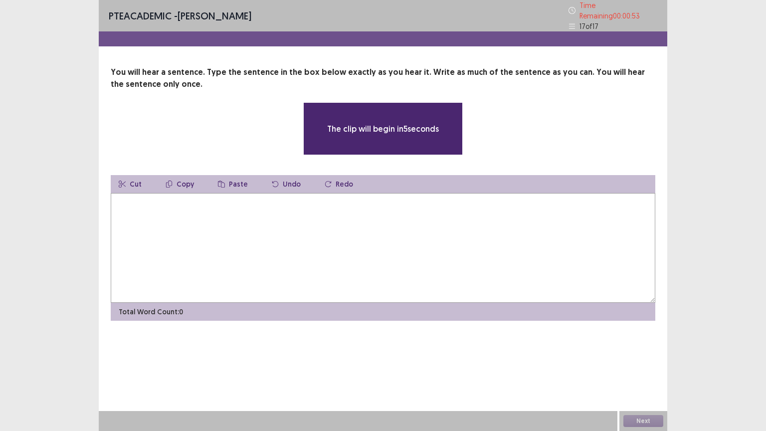
click at [345, 226] on textarea at bounding box center [383, 248] width 545 height 110
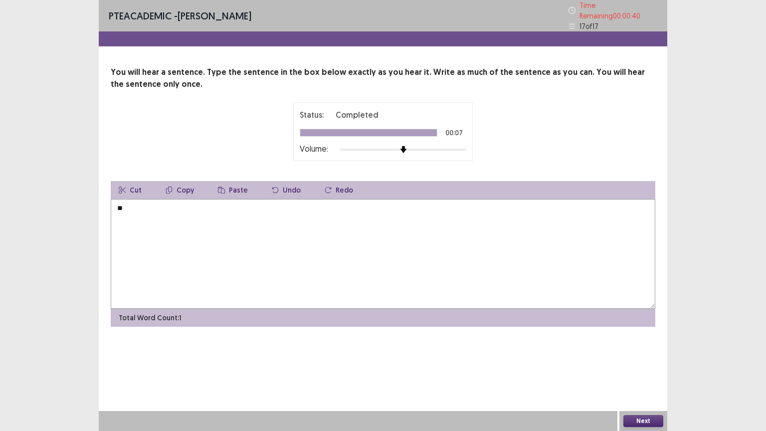
type textarea "*"
type textarea "**********"
click at [648, 377] on button "Next" at bounding box center [644, 421] width 40 height 12
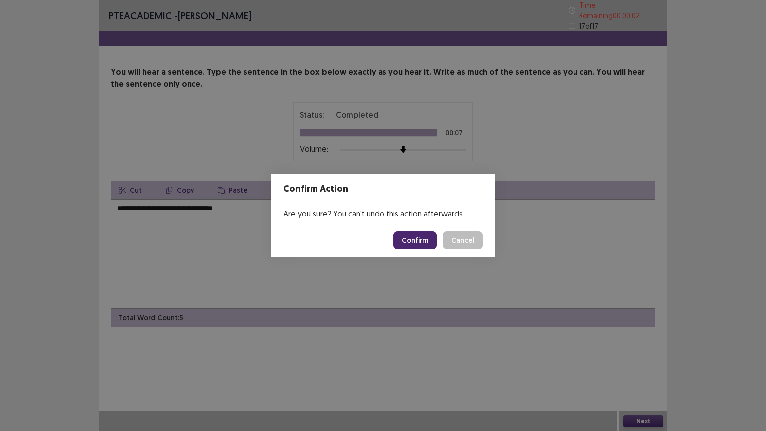
click at [426, 242] on button "Confirm" at bounding box center [415, 241] width 43 height 18
